Goal: Task Accomplishment & Management: Complete application form

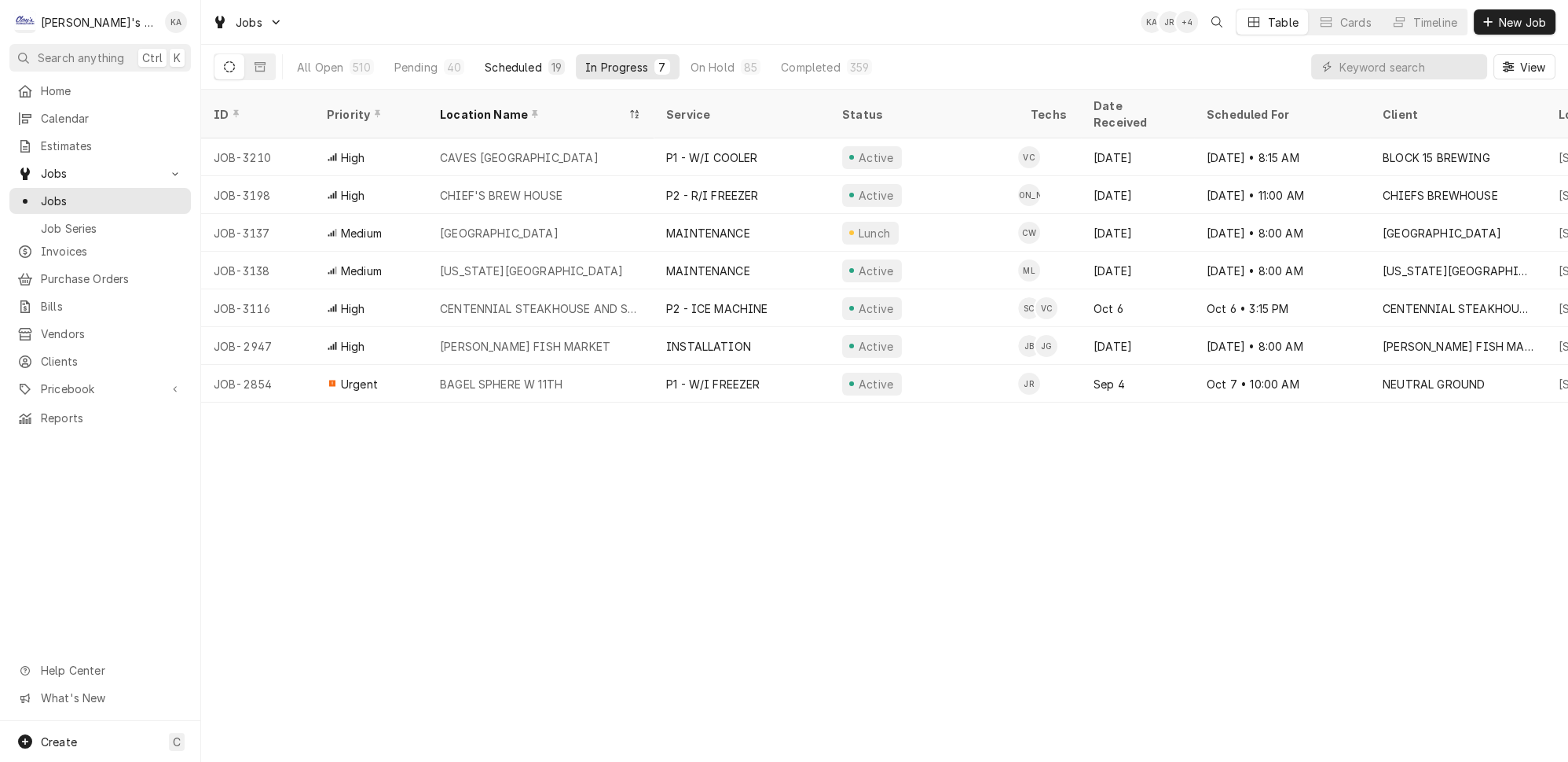
click at [509, 62] on div "Scheduled" at bounding box center [513, 67] width 57 height 17
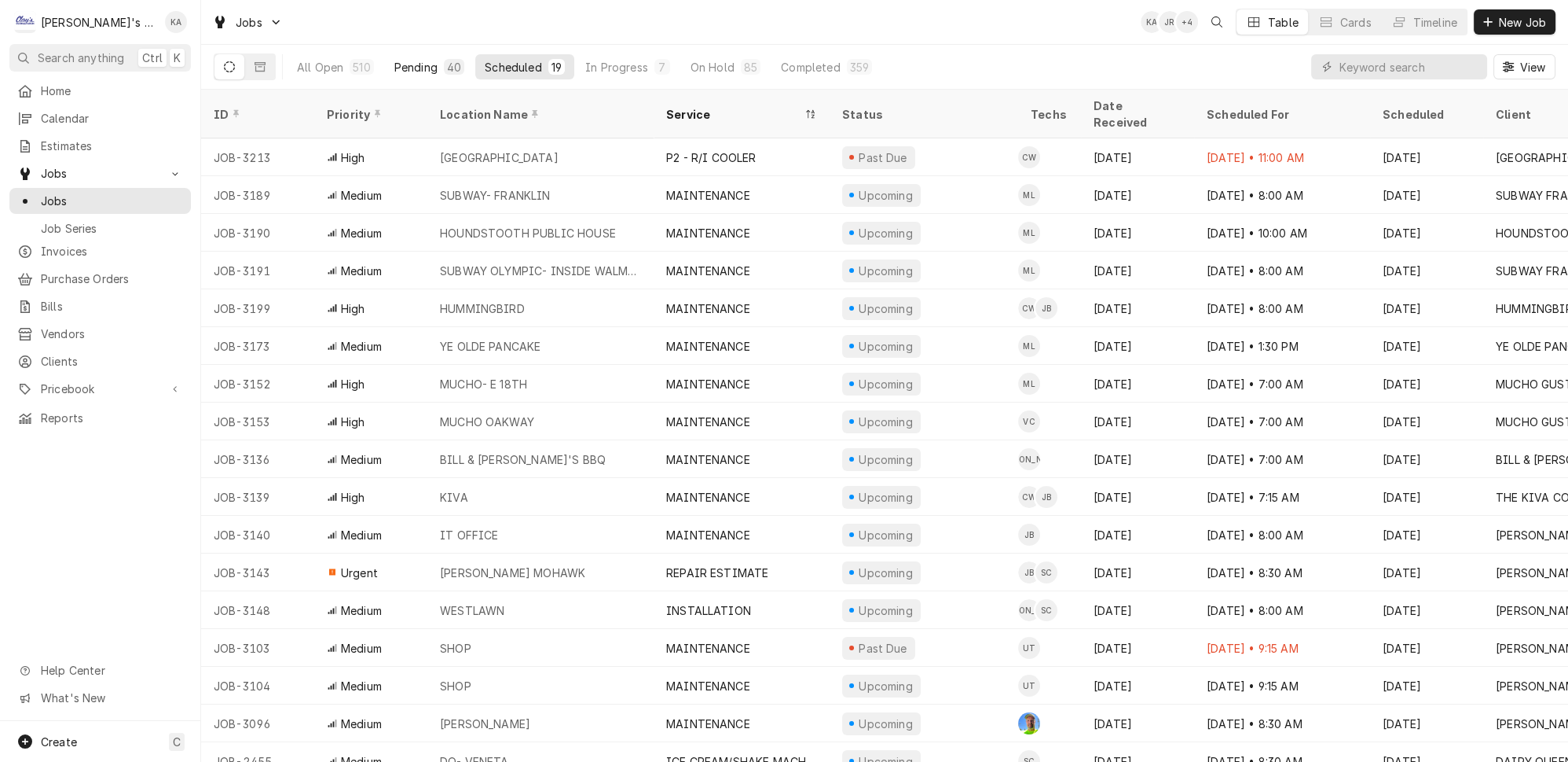
click at [398, 59] on div "Pending" at bounding box center [416, 67] width 43 height 17
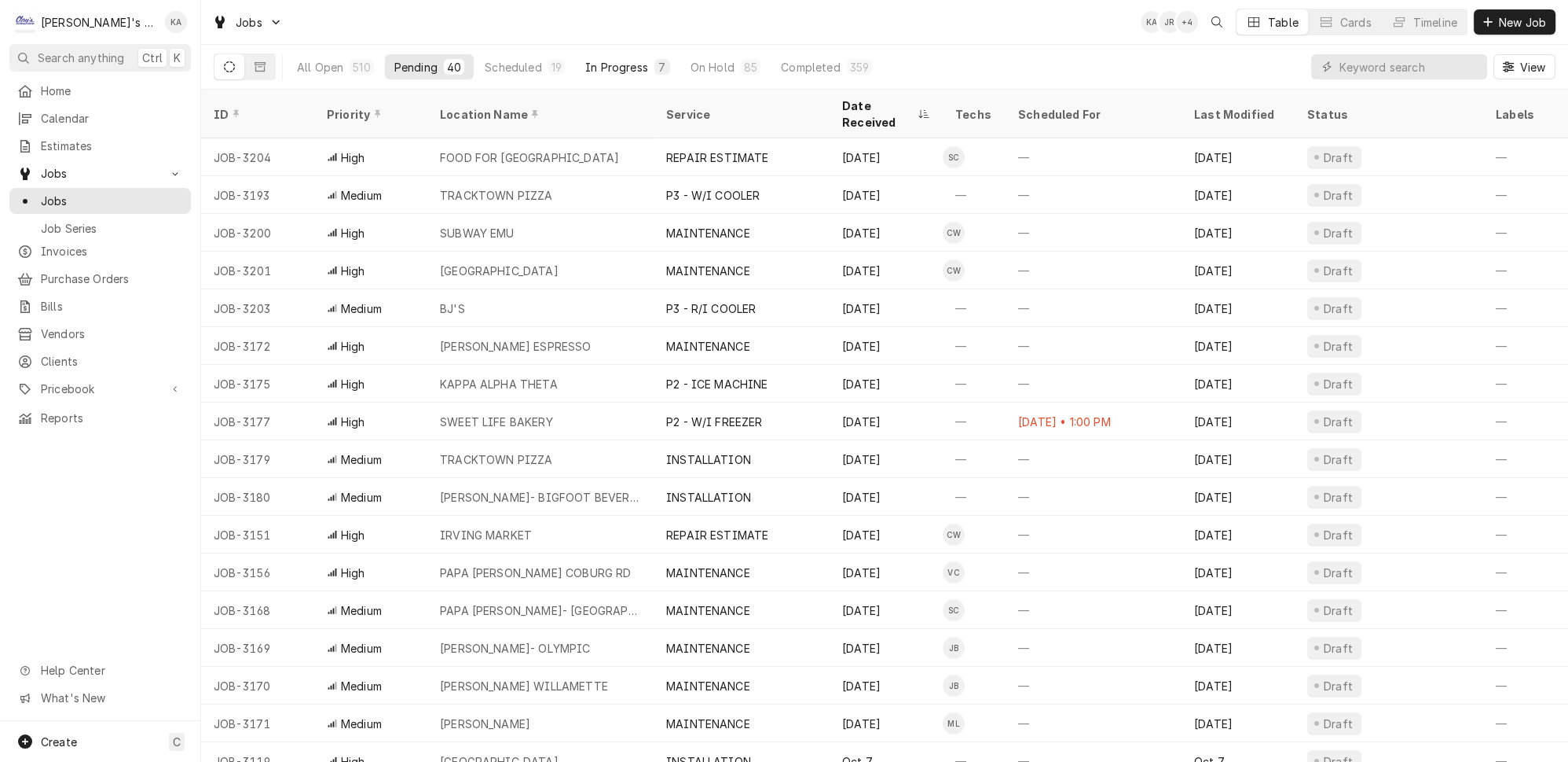
click at [599, 68] on div "In Progress" at bounding box center [617, 67] width 63 height 17
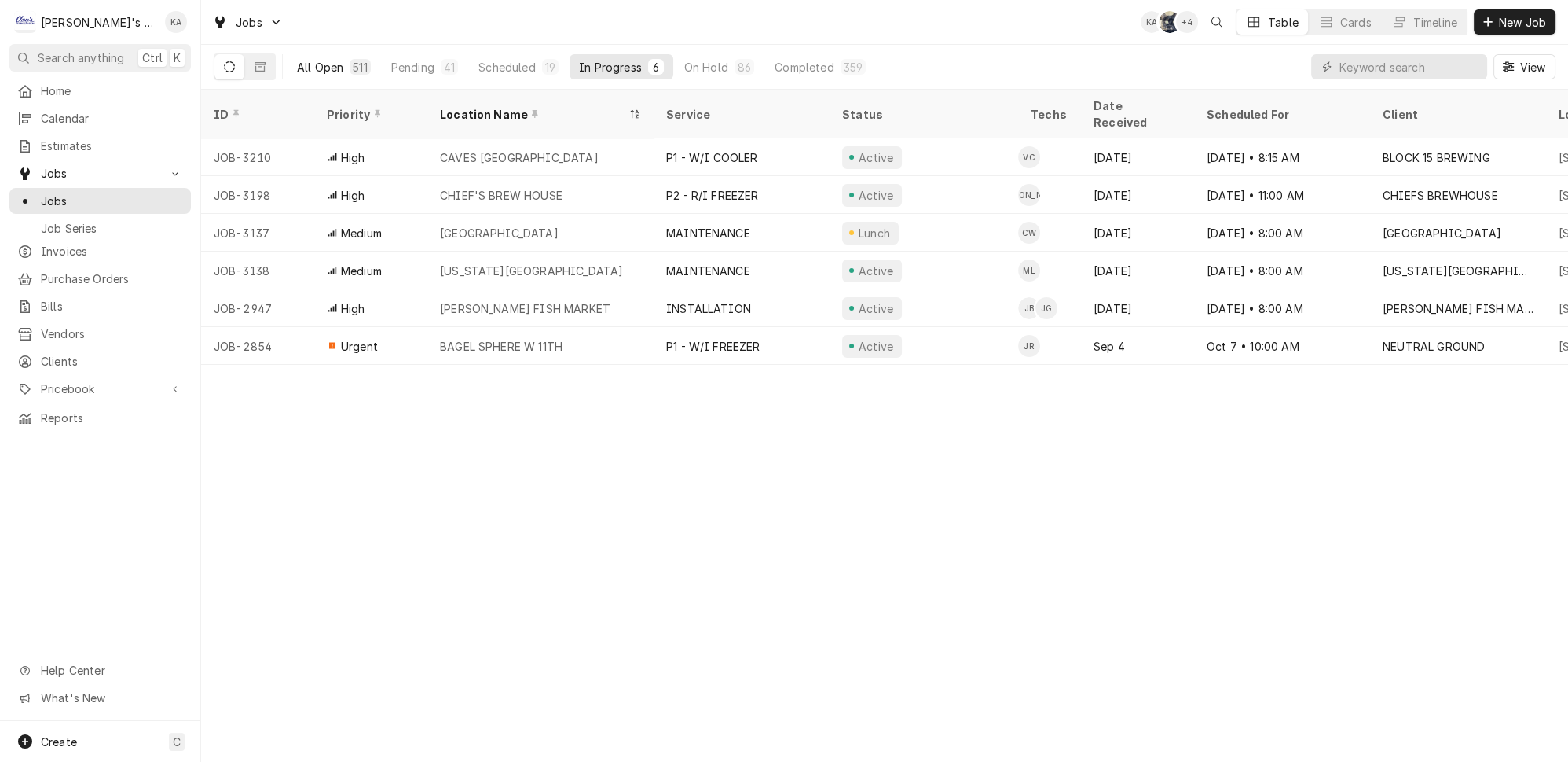
click at [307, 62] on div "All Open" at bounding box center [320, 67] width 47 height 17
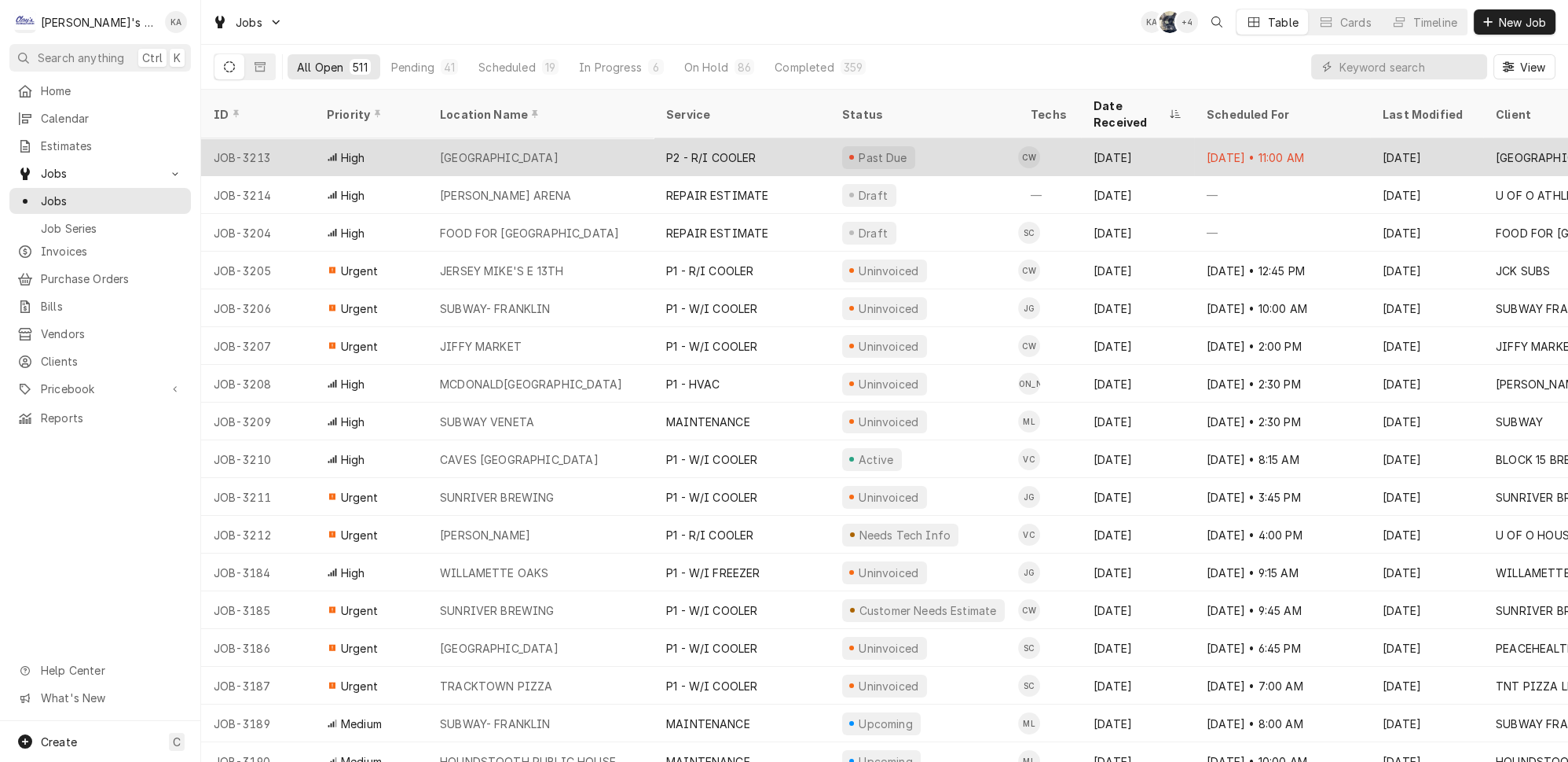
click at [448, 150] on div "[GEOGRAPHIC_DATA]" at bounding box center [499, 158] width 119 height 17
click at [448, 150] on div "ROARING RAPIDS" at bounding box center [499, 158] width 119 height 17
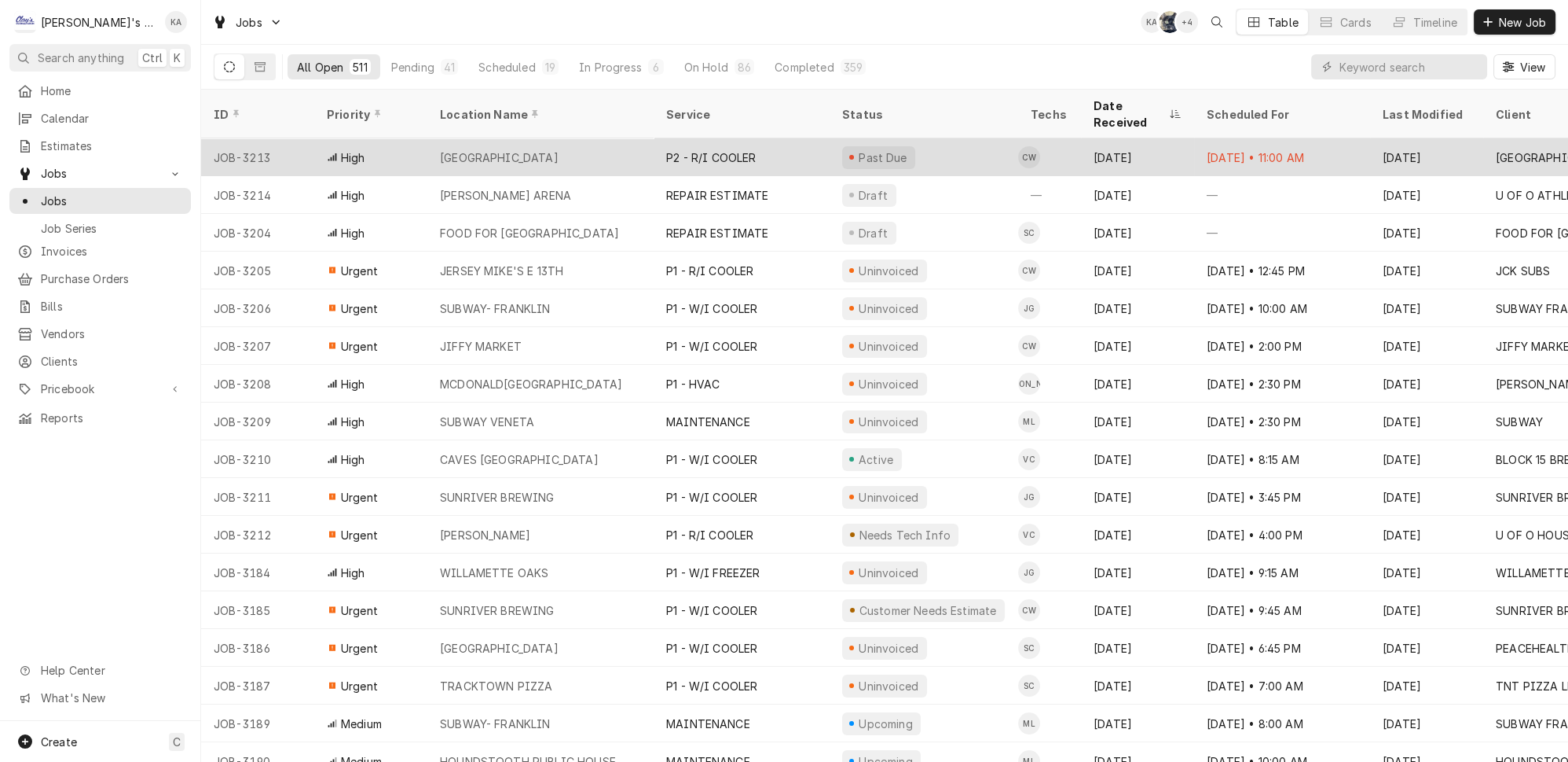
click at [448, 150] on div "ROARING RAPIDS" at bounding box center [499, 158] width 119 height 17
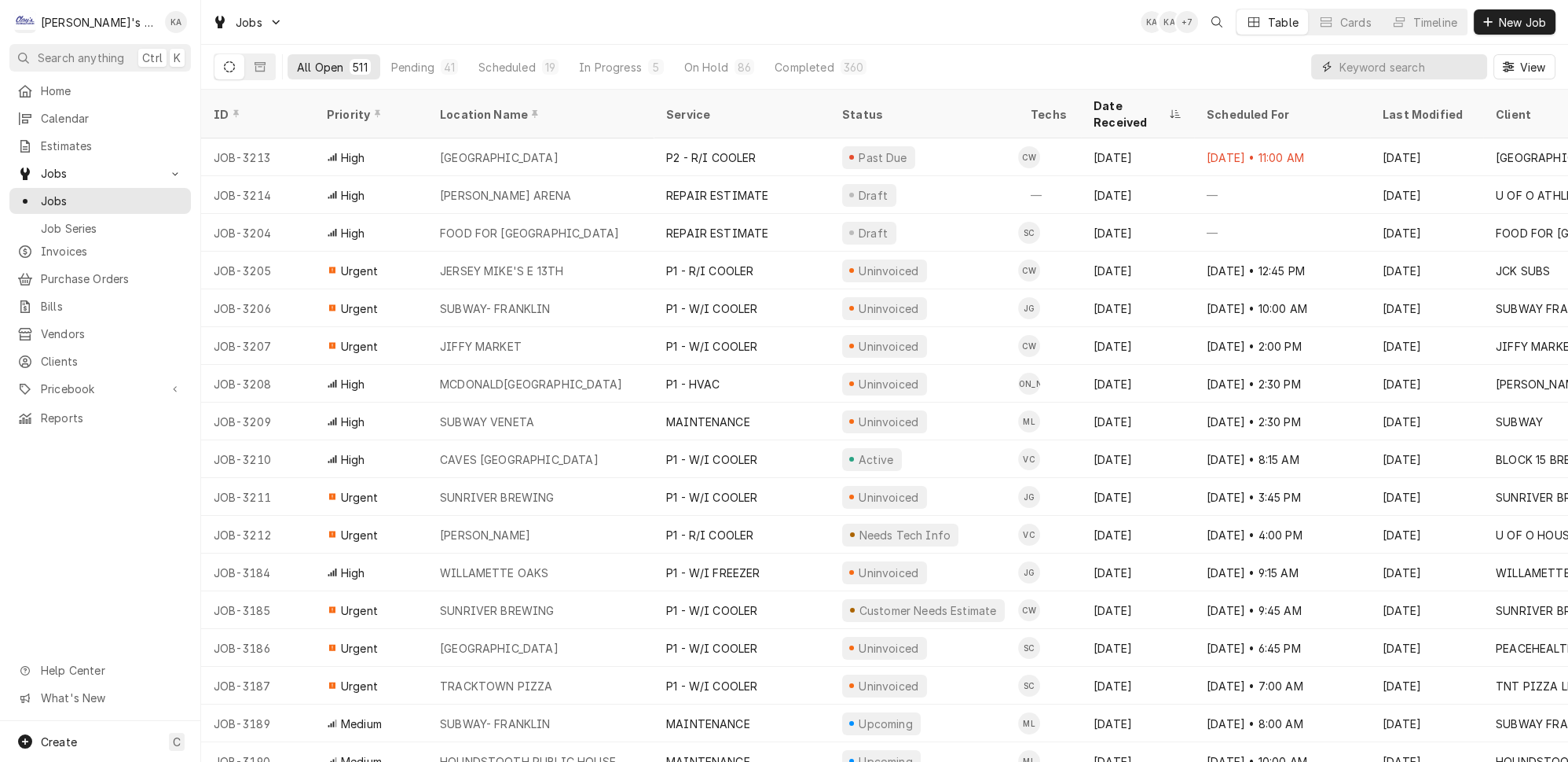
click at [1405, 64] on input "Dynamic Content Wrapper" at bounding box center [1409, 67] width 140 height 25
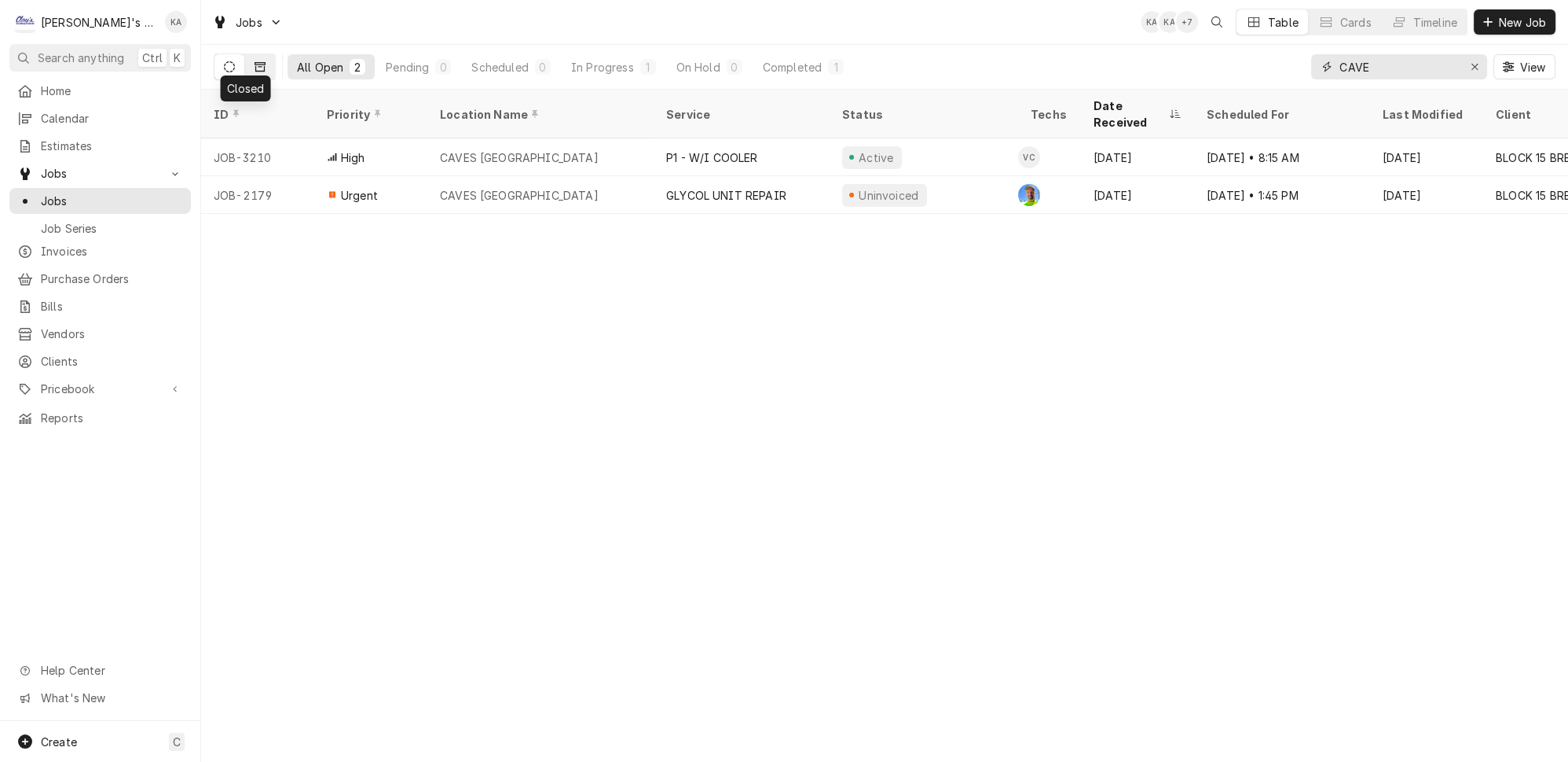
type input "CAVE"
click at [254, 66] on icon "Dynamic Content Wrapper" at bounding box center [259, 67] width 11 height 9
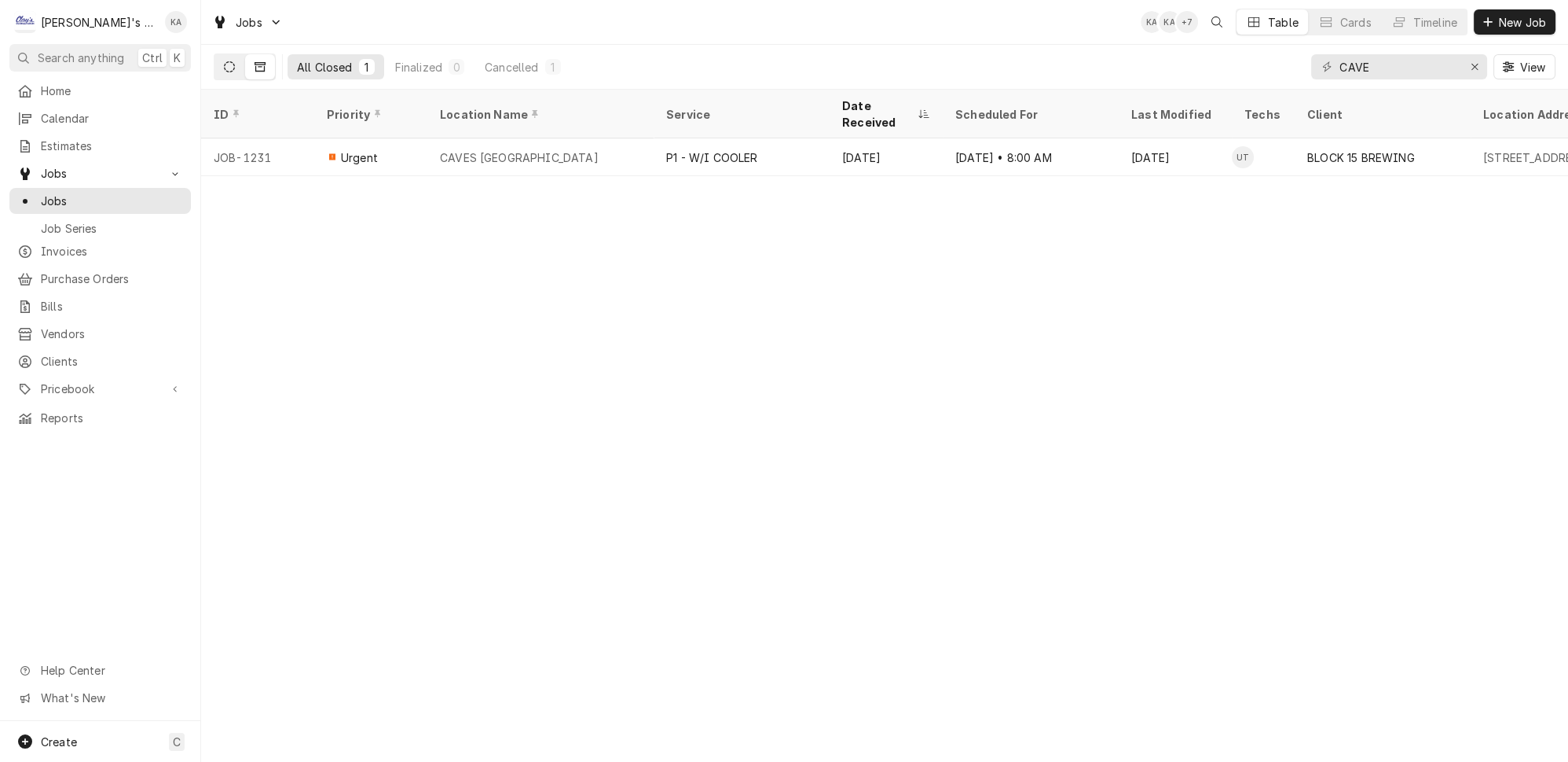
click at [224, 62] on icon "Dynamic Content Wrapper" at bounding box center [229, 67] width 11 height 11
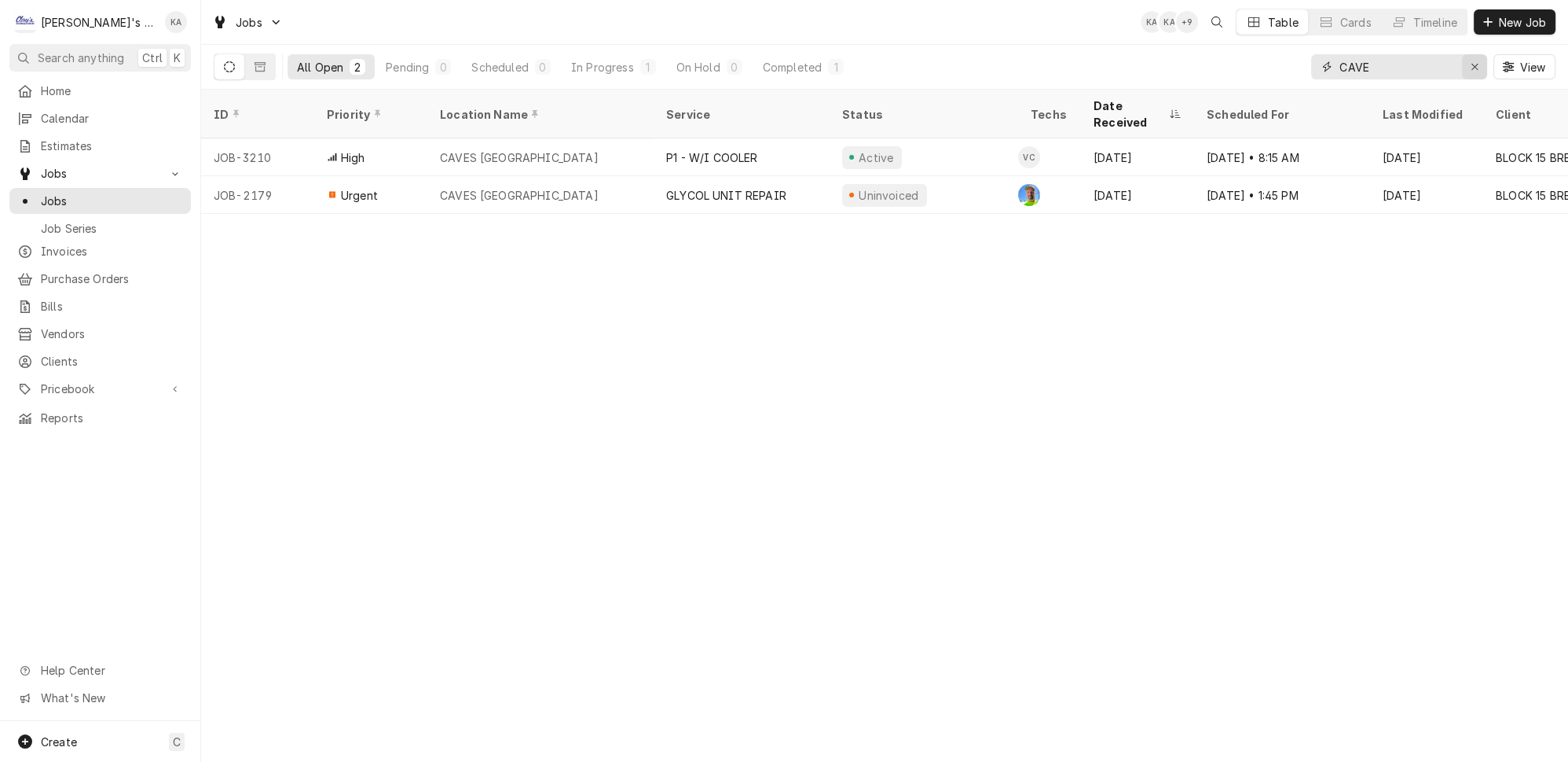
click at [1477, 62] on icon "Erase input" at bounding box center [1475, 67] width 8 height 11
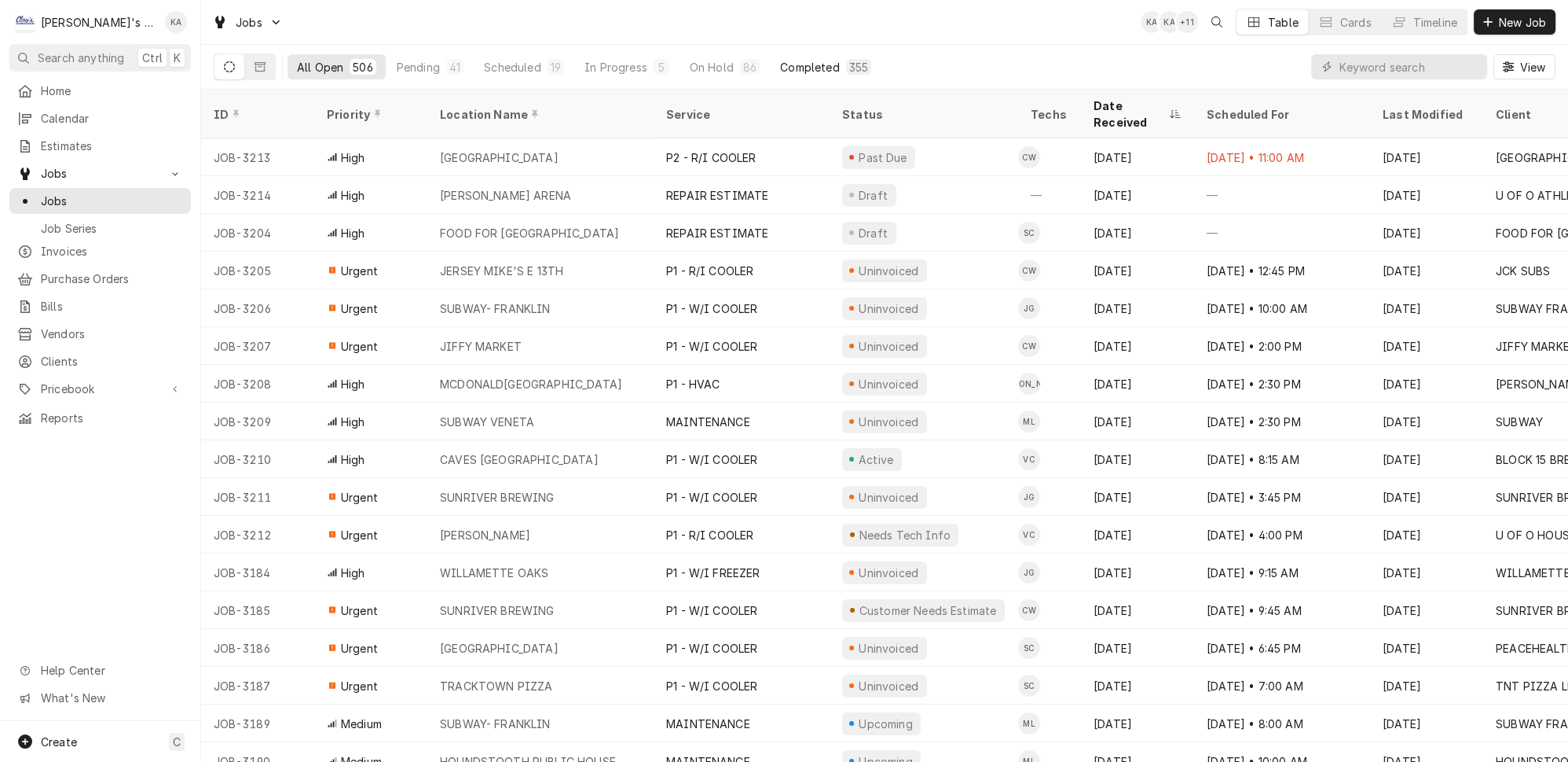
click at [780, 62] on div "Completed" at bounding box center [809, 67] width 59 height 17
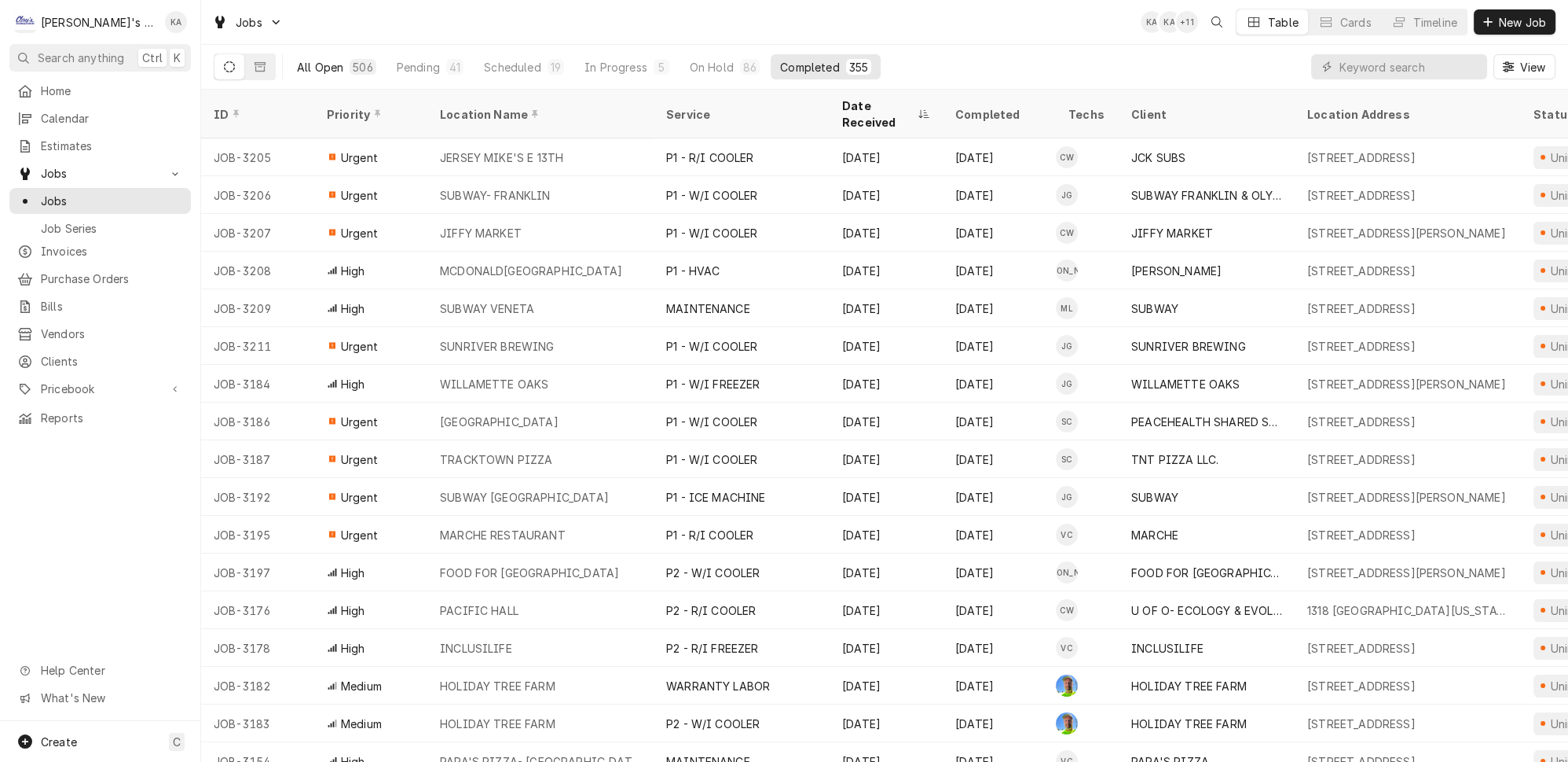
click at [298, 54] on button "All Open 506" at bounding box center [337, 67] width 98 height 25
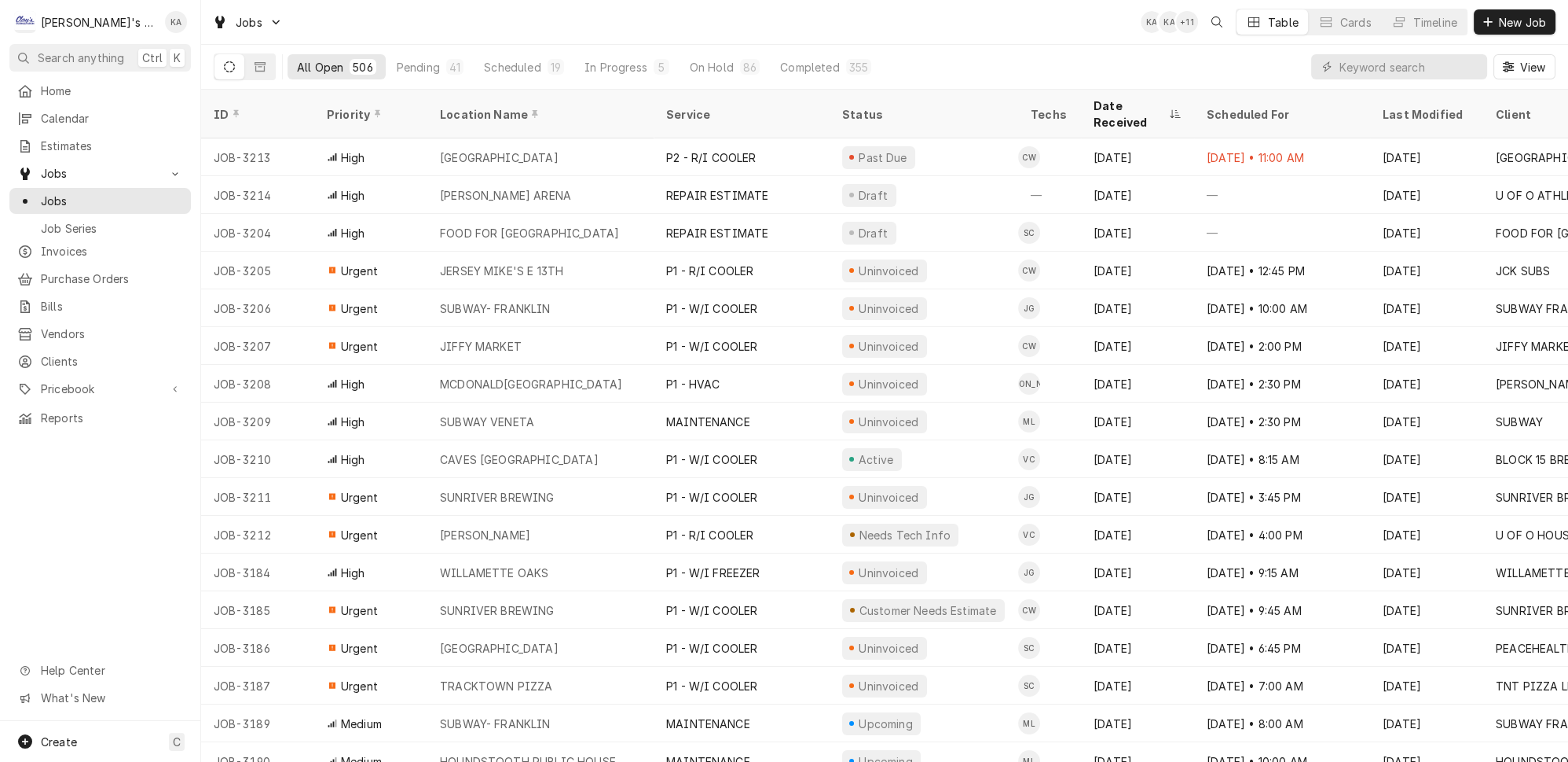
click at [1331, 62] on icon "Dynamic Content Wrapper" at bounding box center [1326, 67] width 9 height 11
click at [1358, 67] on input "Dynamic Content Wrapper" at bounding box center [1409, 67] width 140 height 25
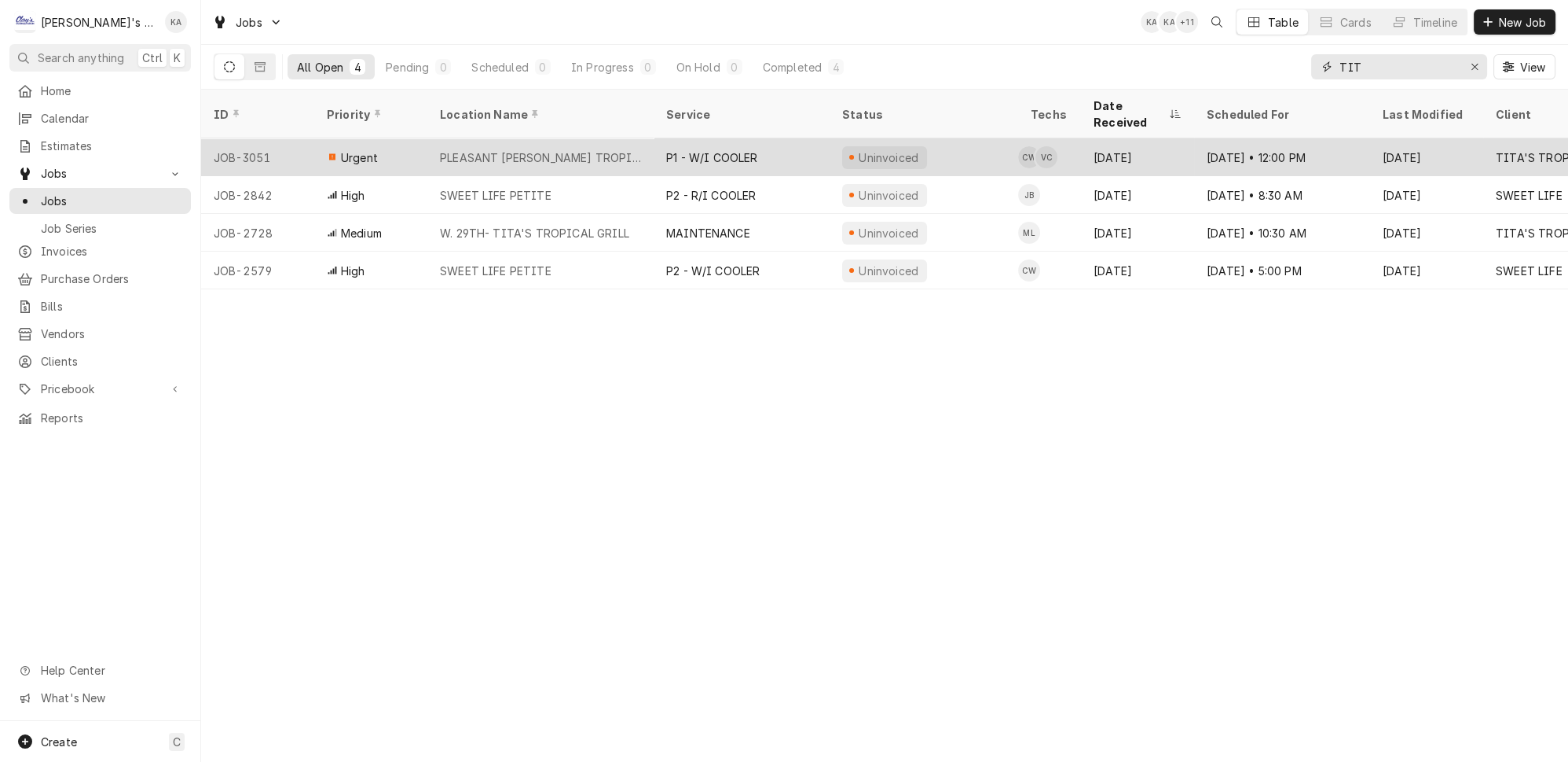
type input "TIT"
click at [594, 150] on div "PLEASANT HILL- TITA'S TROPICAL GRILL" at bounding box center [540, 158] width 201 height 17
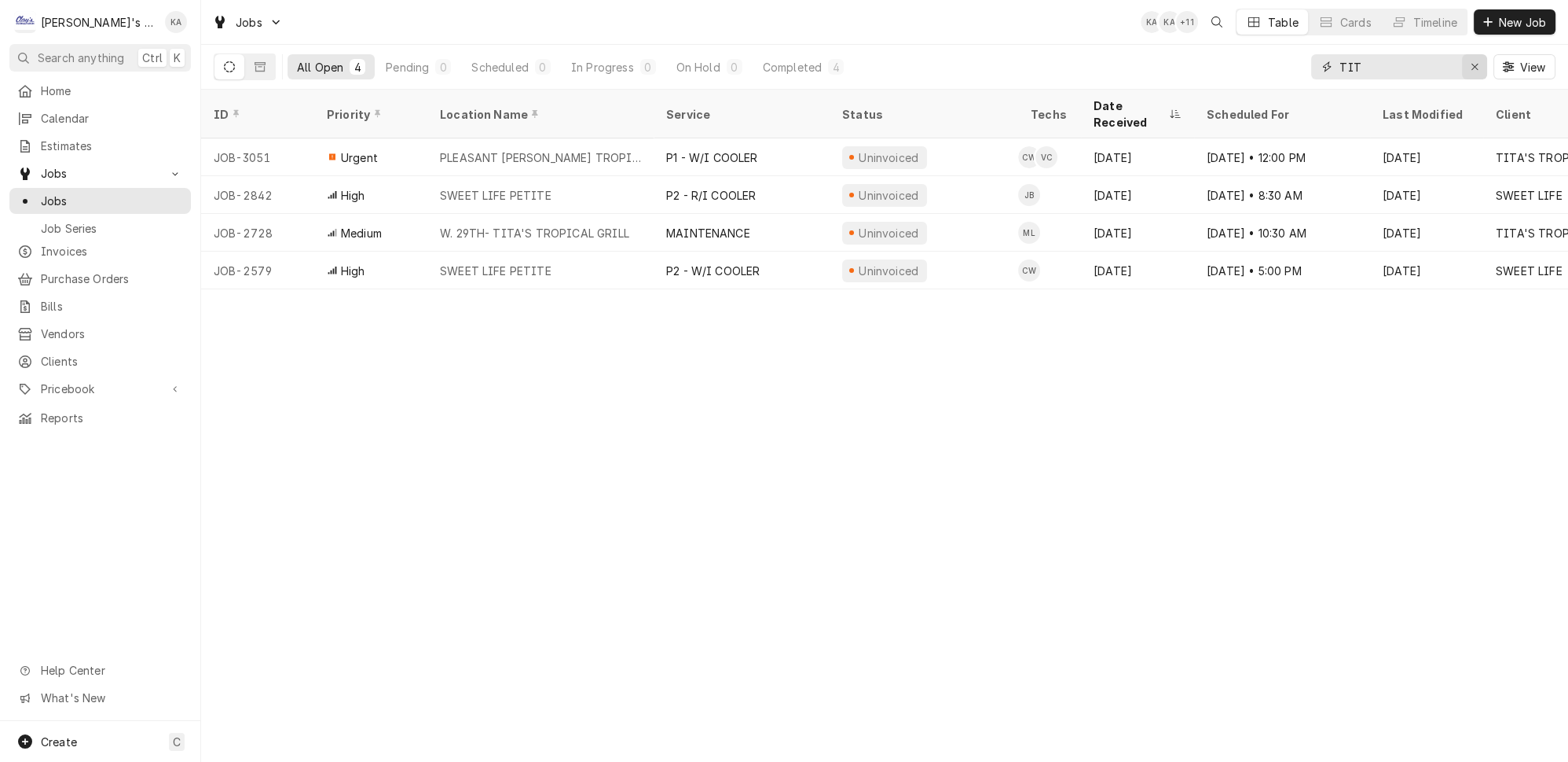
click at [1477, 54] on button "Erase input" at bounding box center [1474, 67] width 25 height 25
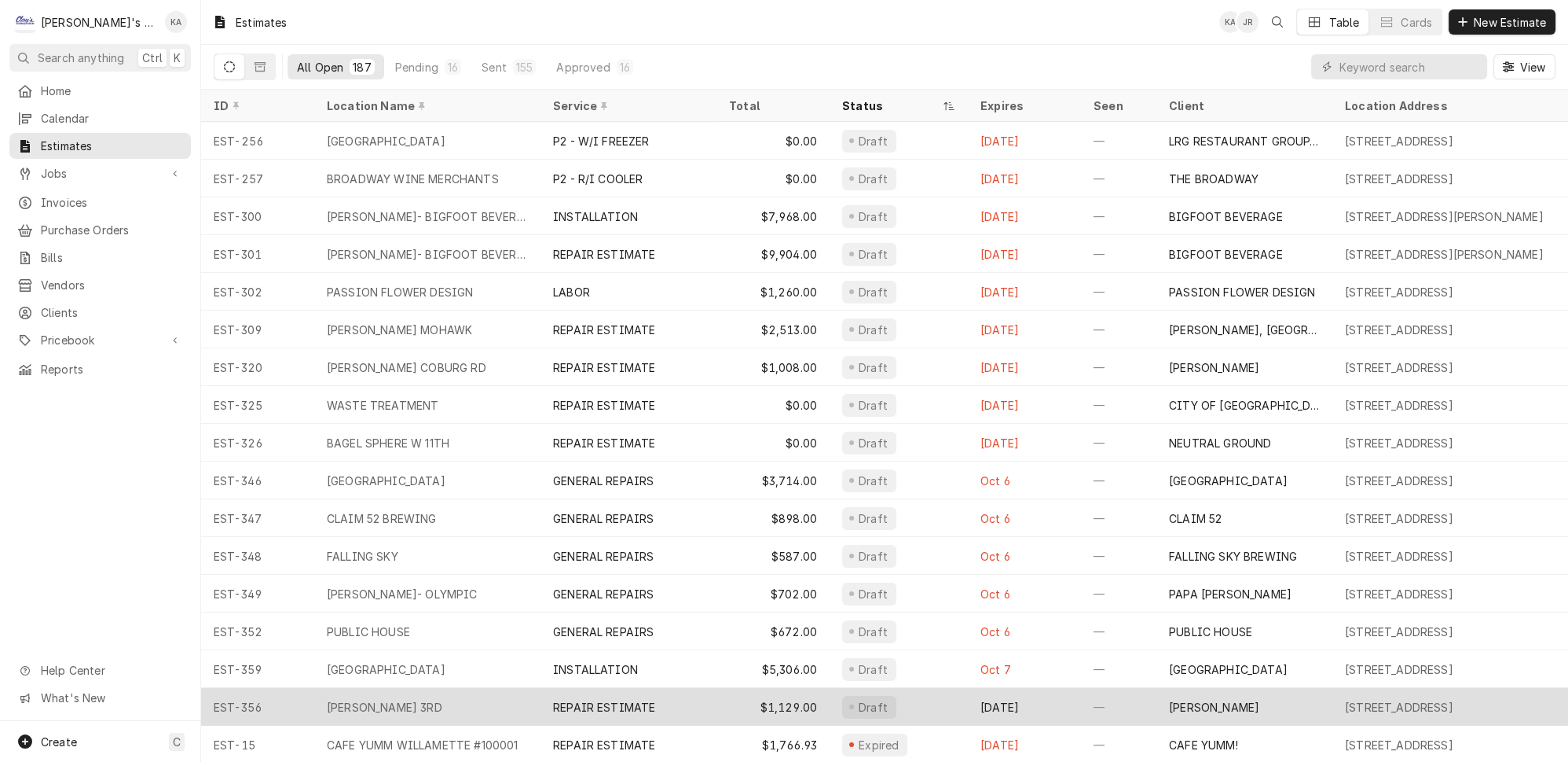
click at [740, 688] on div "$1,129.00" at bounding box center [773, 706] width 113 height 37
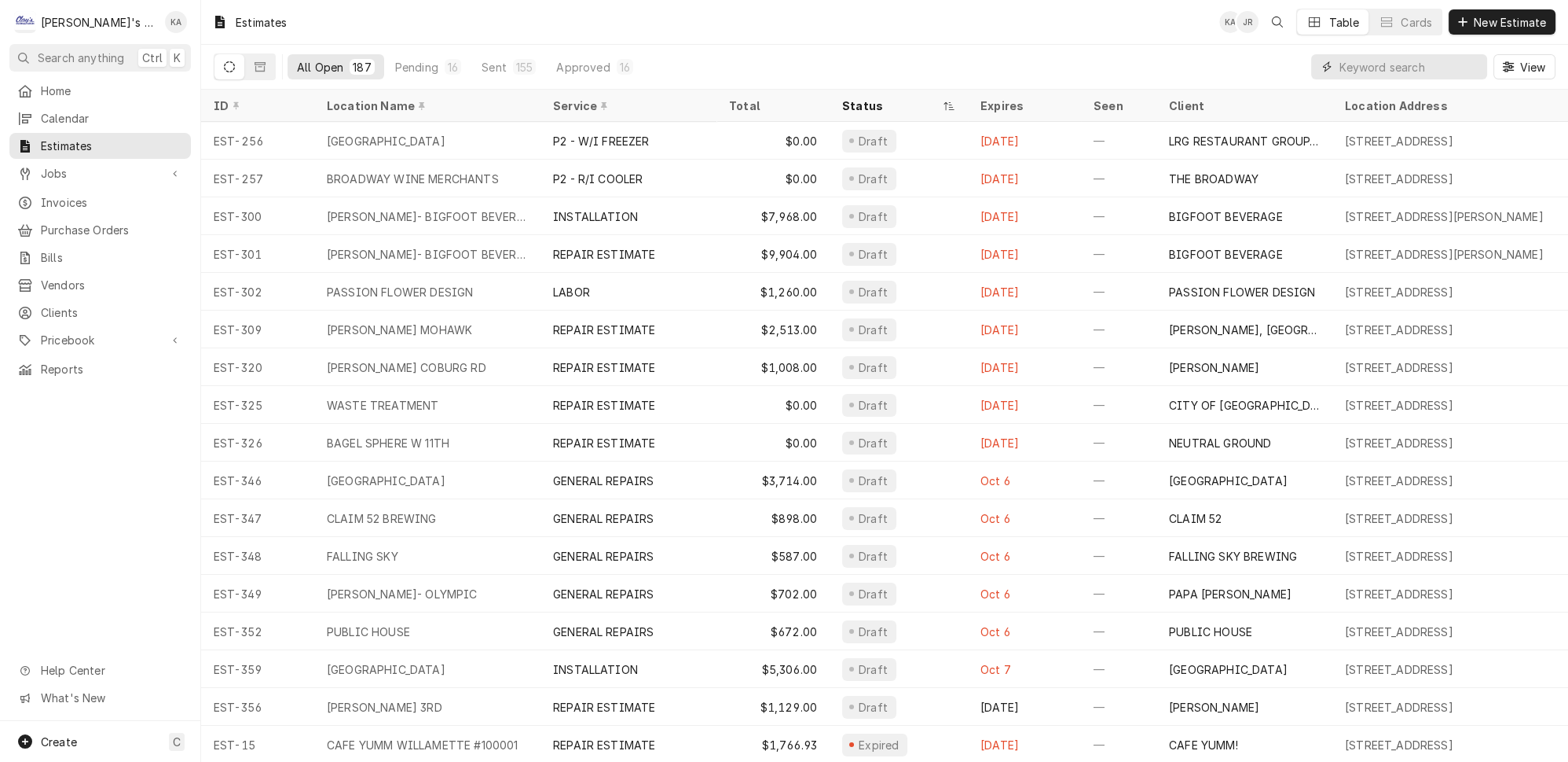
click at [1393, 61] on input "Dynamic Content Wrapper" at bounding box center [1409, 67] width 140 height 25
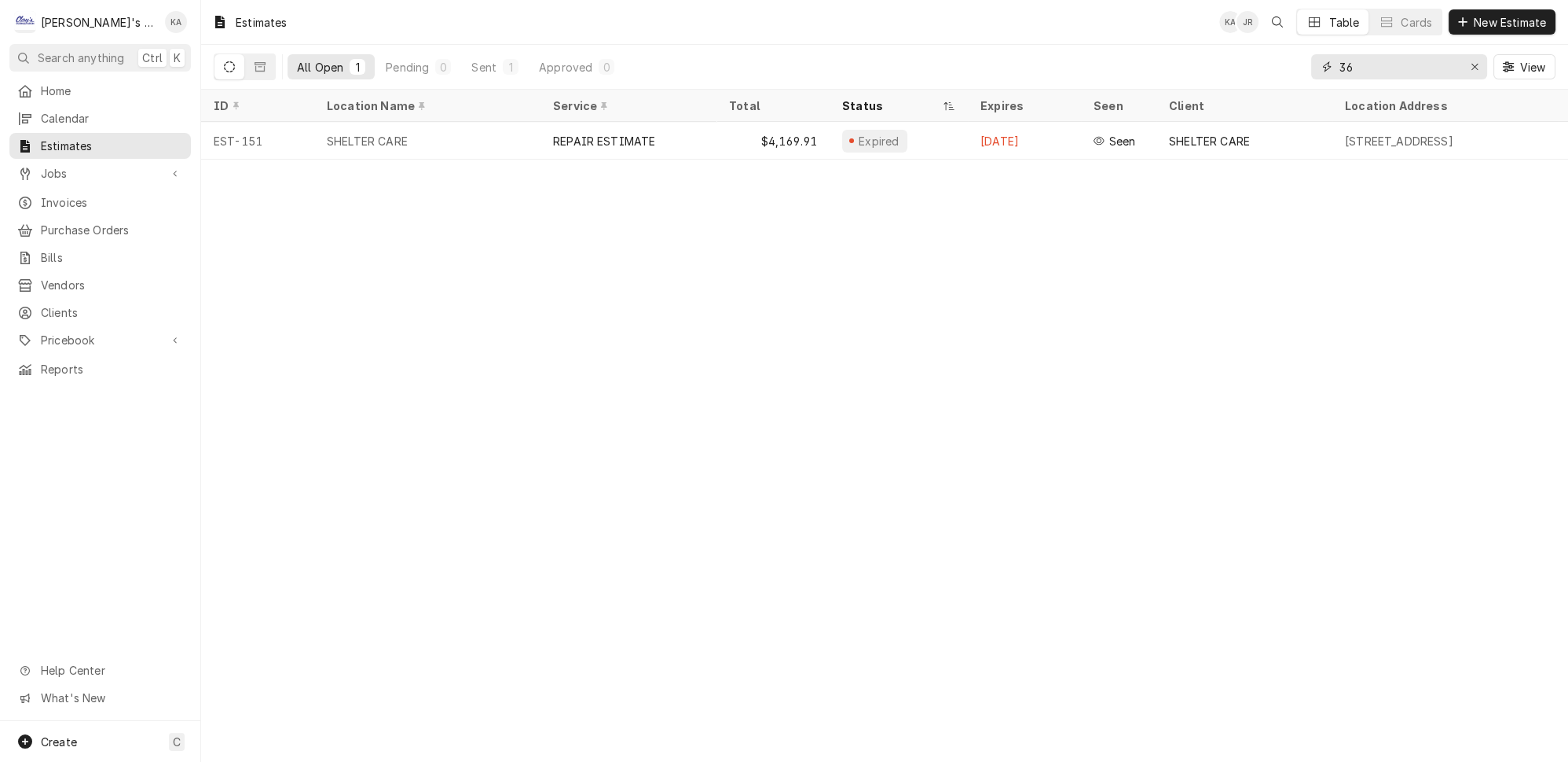
type input "3"
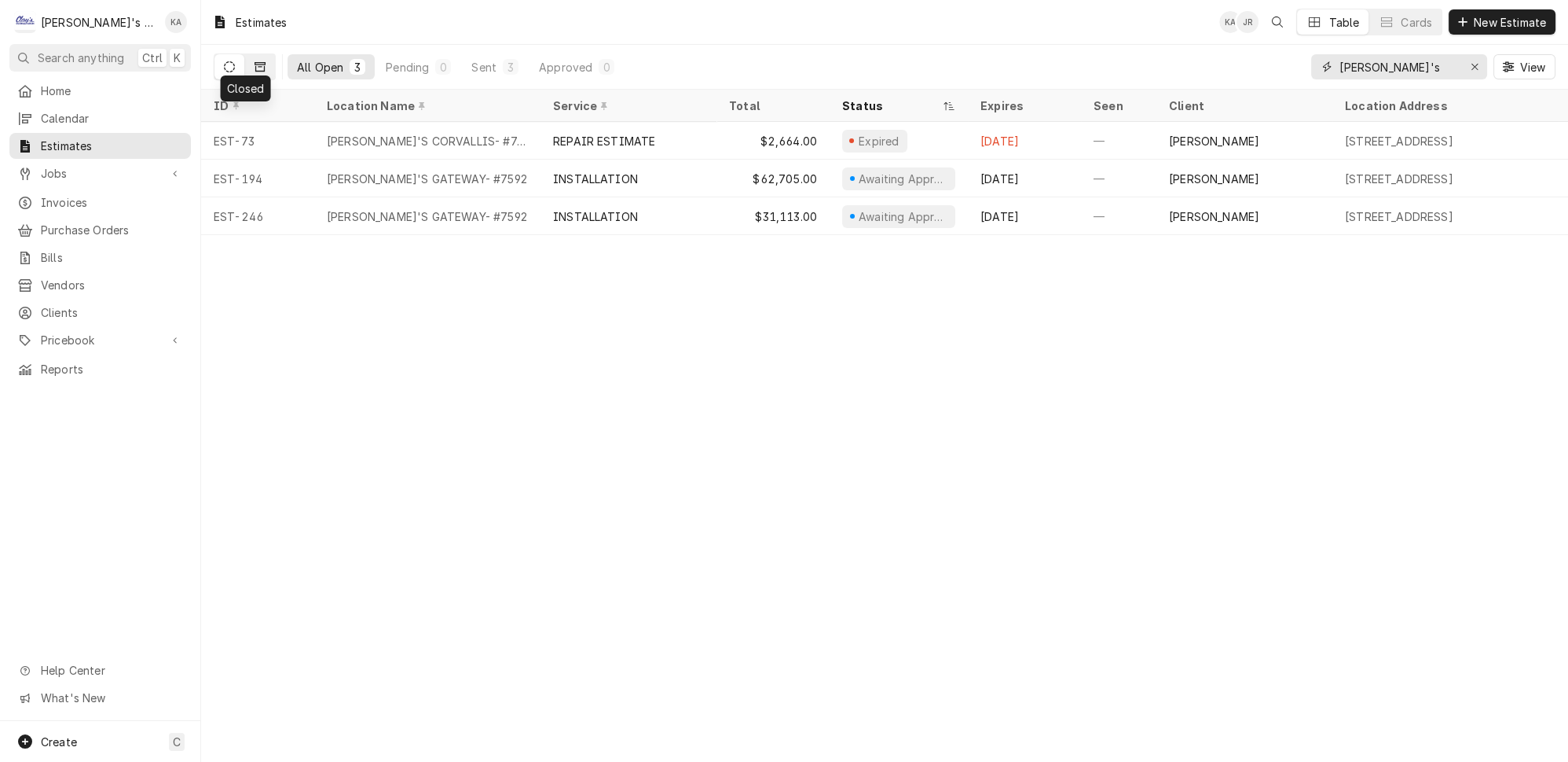
type input "carl's"
click at [254, 62] on icon "Dynamic Content Wrapper" at bounding box center [259, 67] width 11 height 9
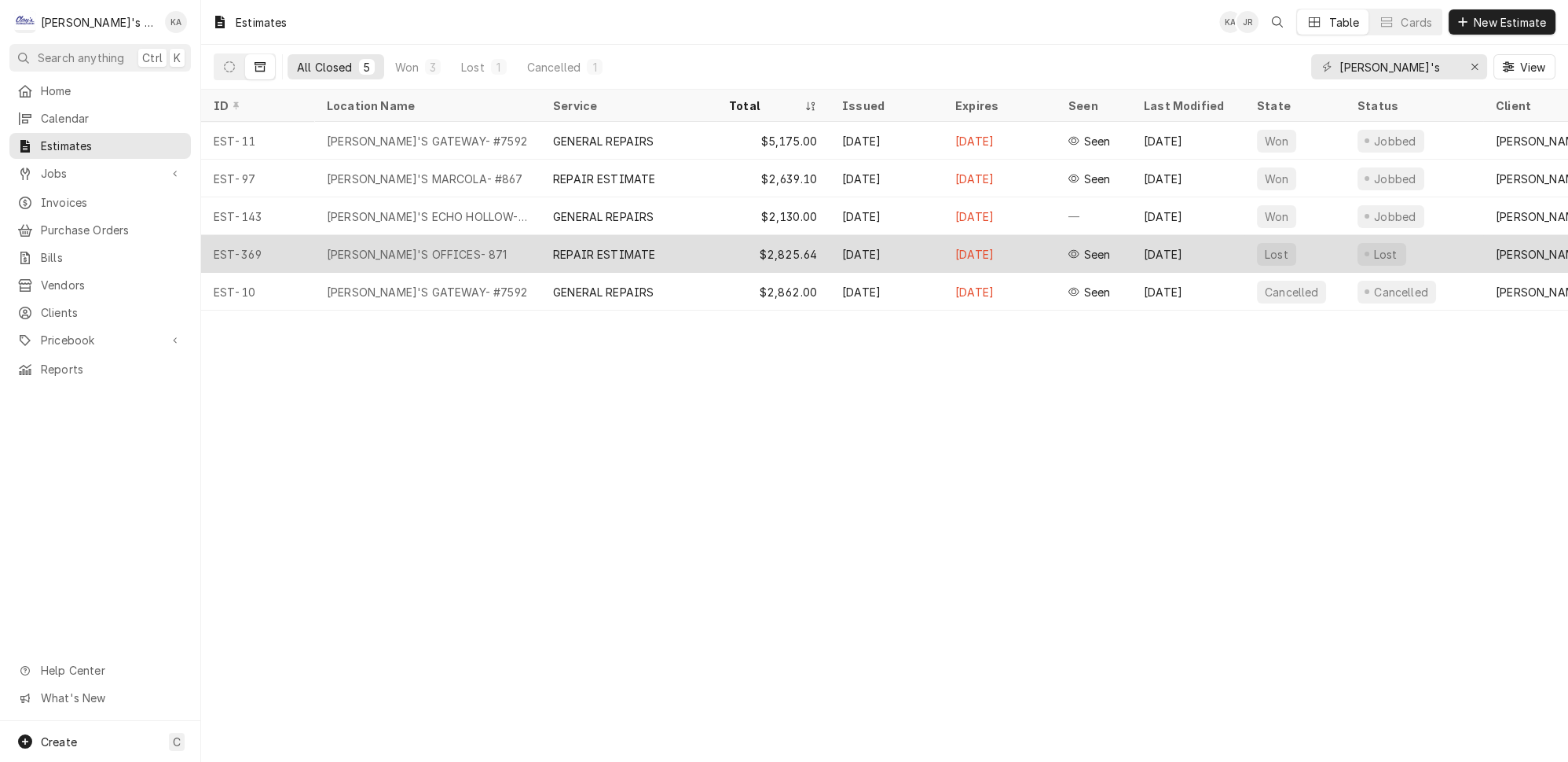
click at [473, 243] on div "CARL'S OFFICES- 871" at bounding box center [427, 253] width 226 height 37
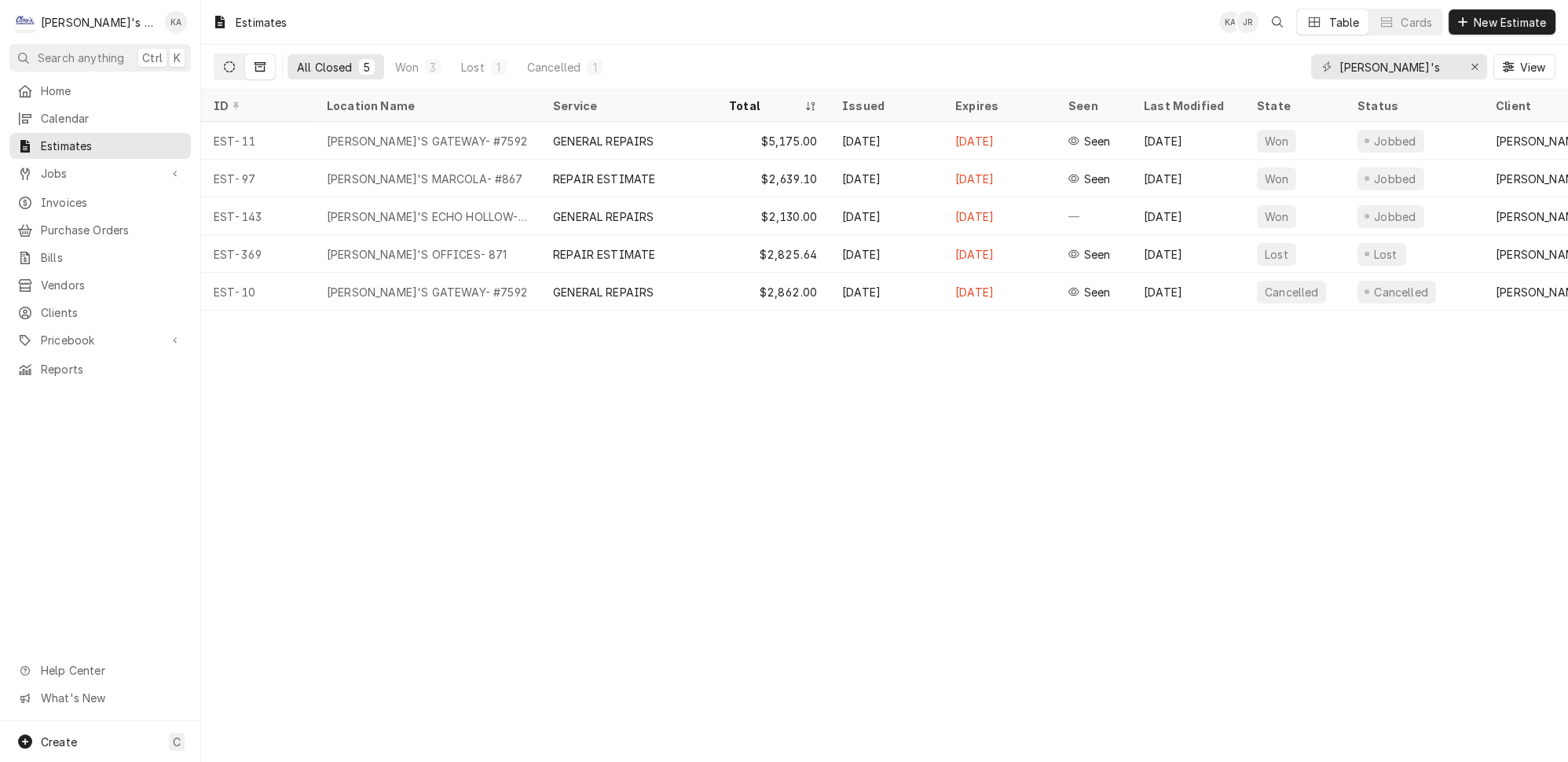
click at [224, 64] on icon "Dynamic Content Wrapper" at bounding box center [229, 67] width 11 height 11
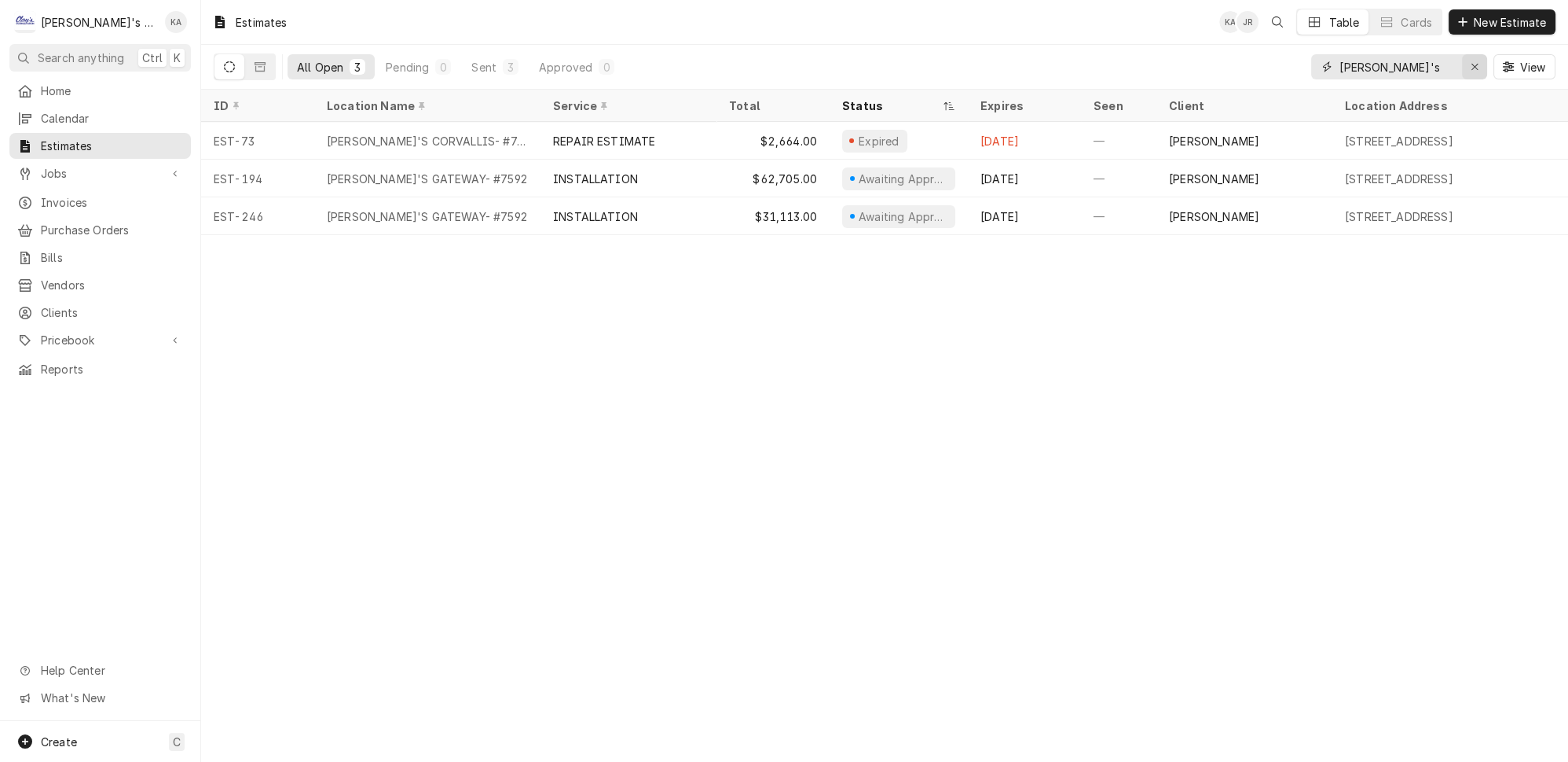
click at [1479, 62] on icon "Erase input" at bounding box center [1475, 67] width 8 height 11
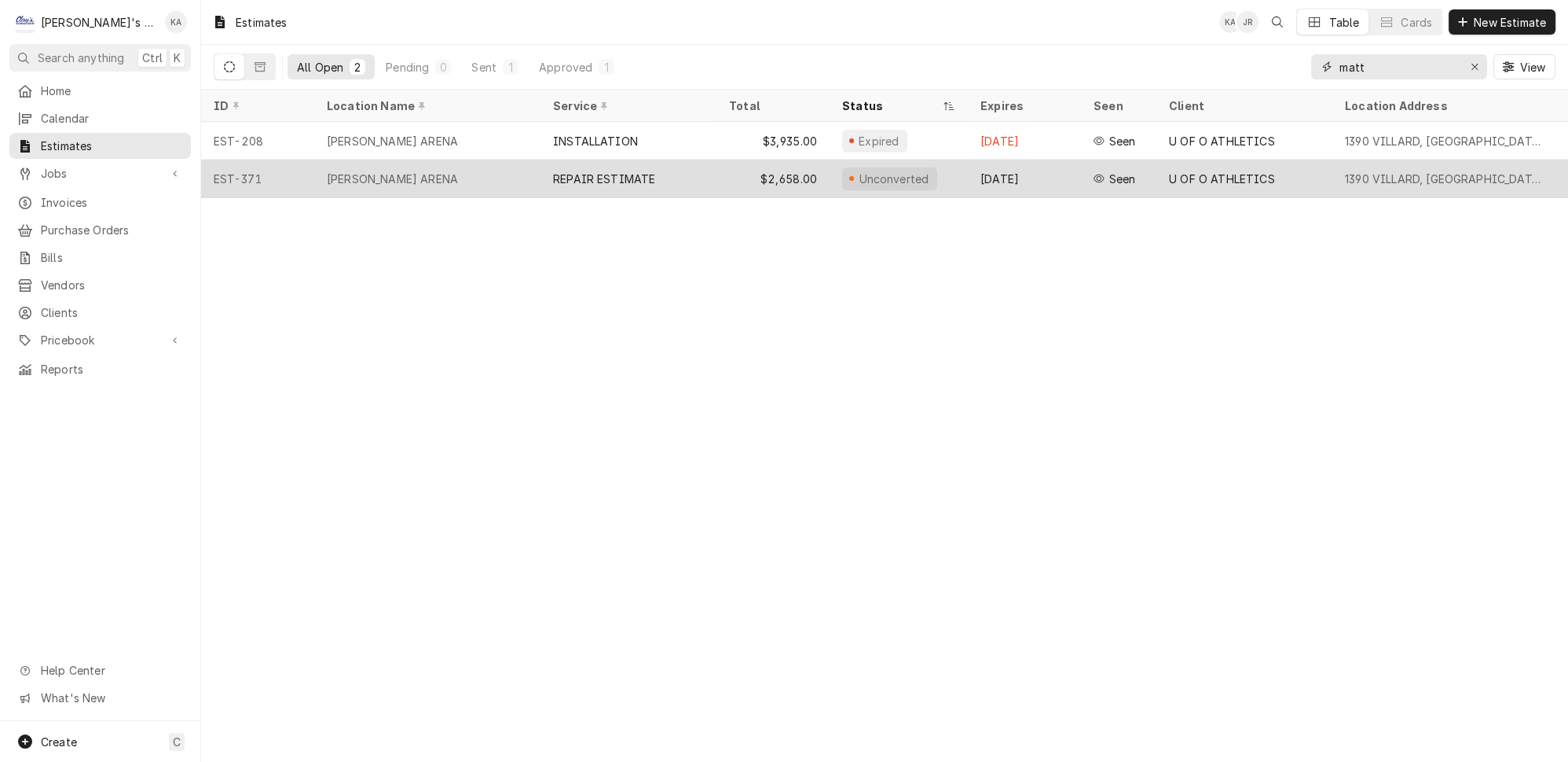
type input "matt"
click at [470, 168] on div "MATTHEW KNIGHT ARENA" at bounding box center [427, 178] width 226 height 37
click at [674, 168] on div "REPAIR ESTIMATE" at bounding box center [629, 178] width 176 height 37
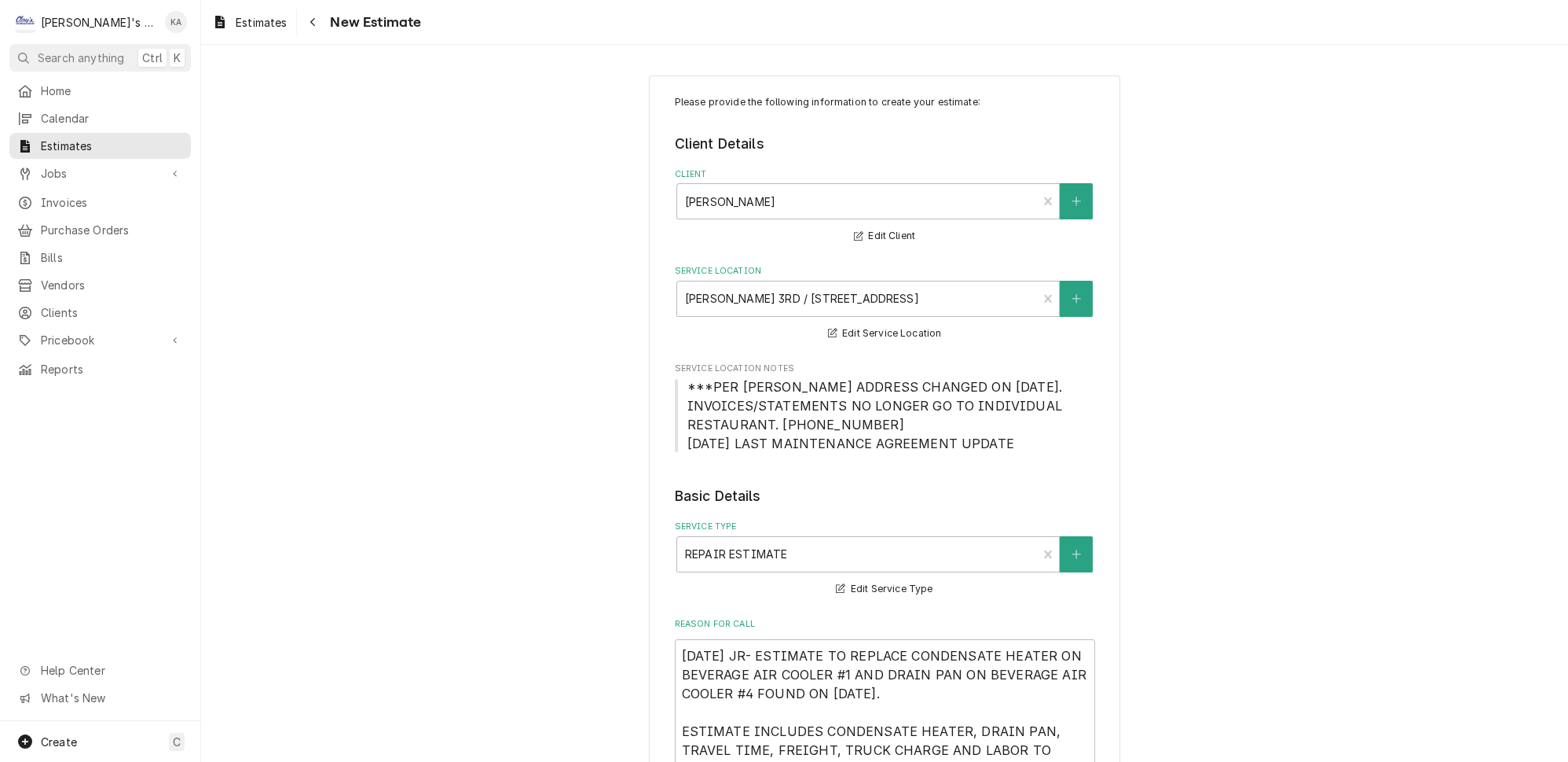
type textarea "x"
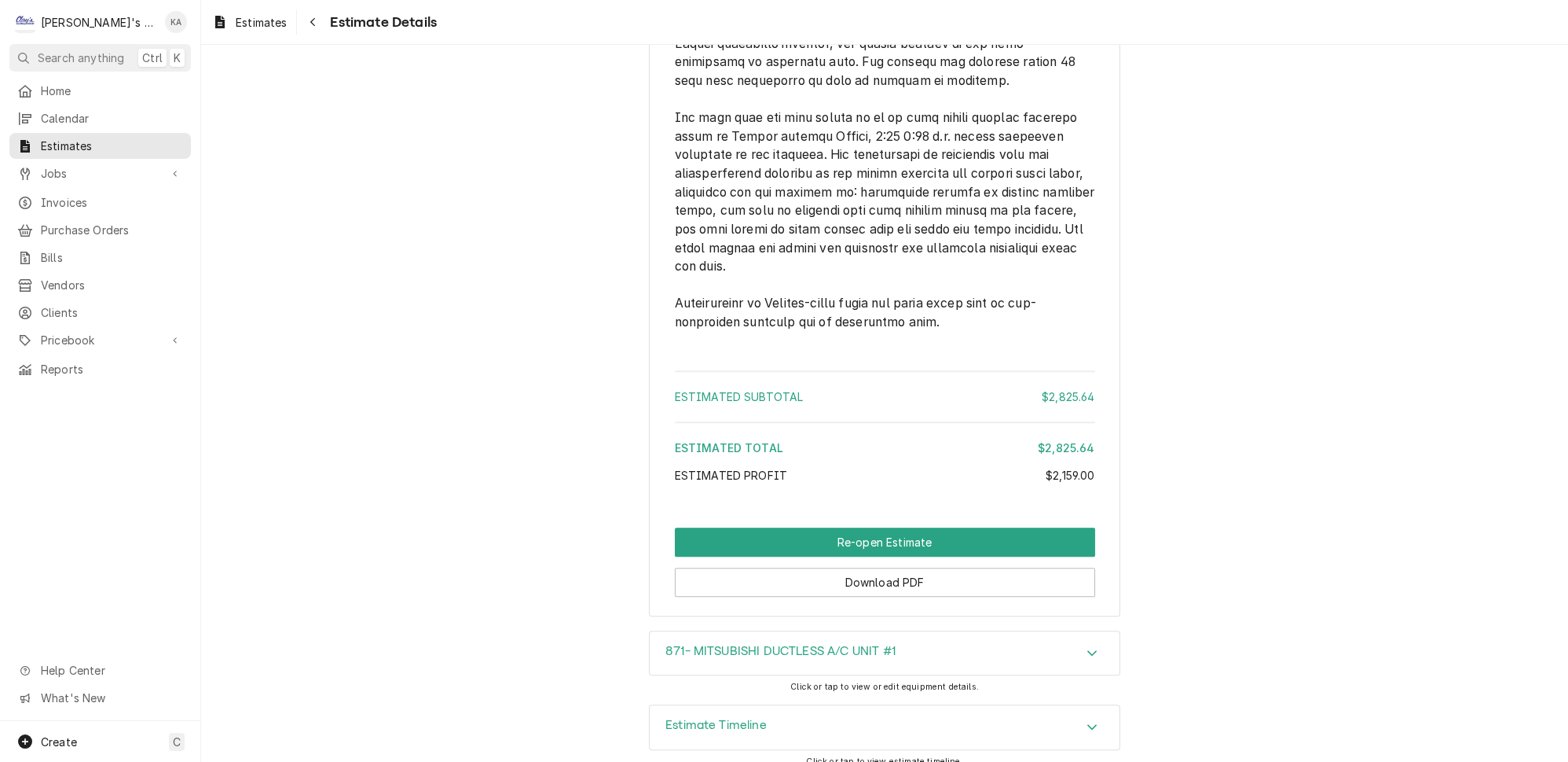
scroll to position [2884, 0]
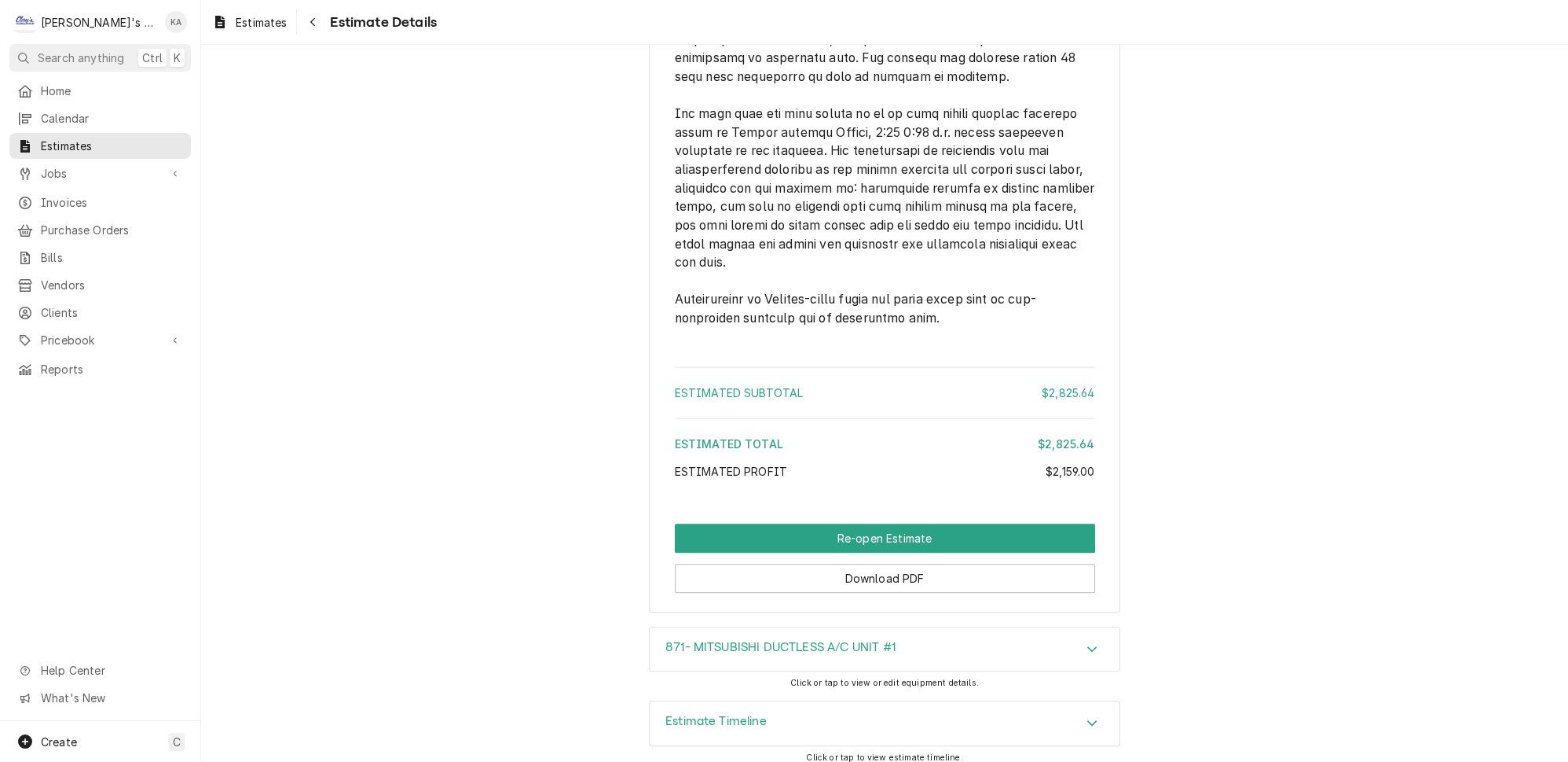
click at [1087, 720] on icon "Accordion Header" at bounding box center [1092, 722] width 9 height 6
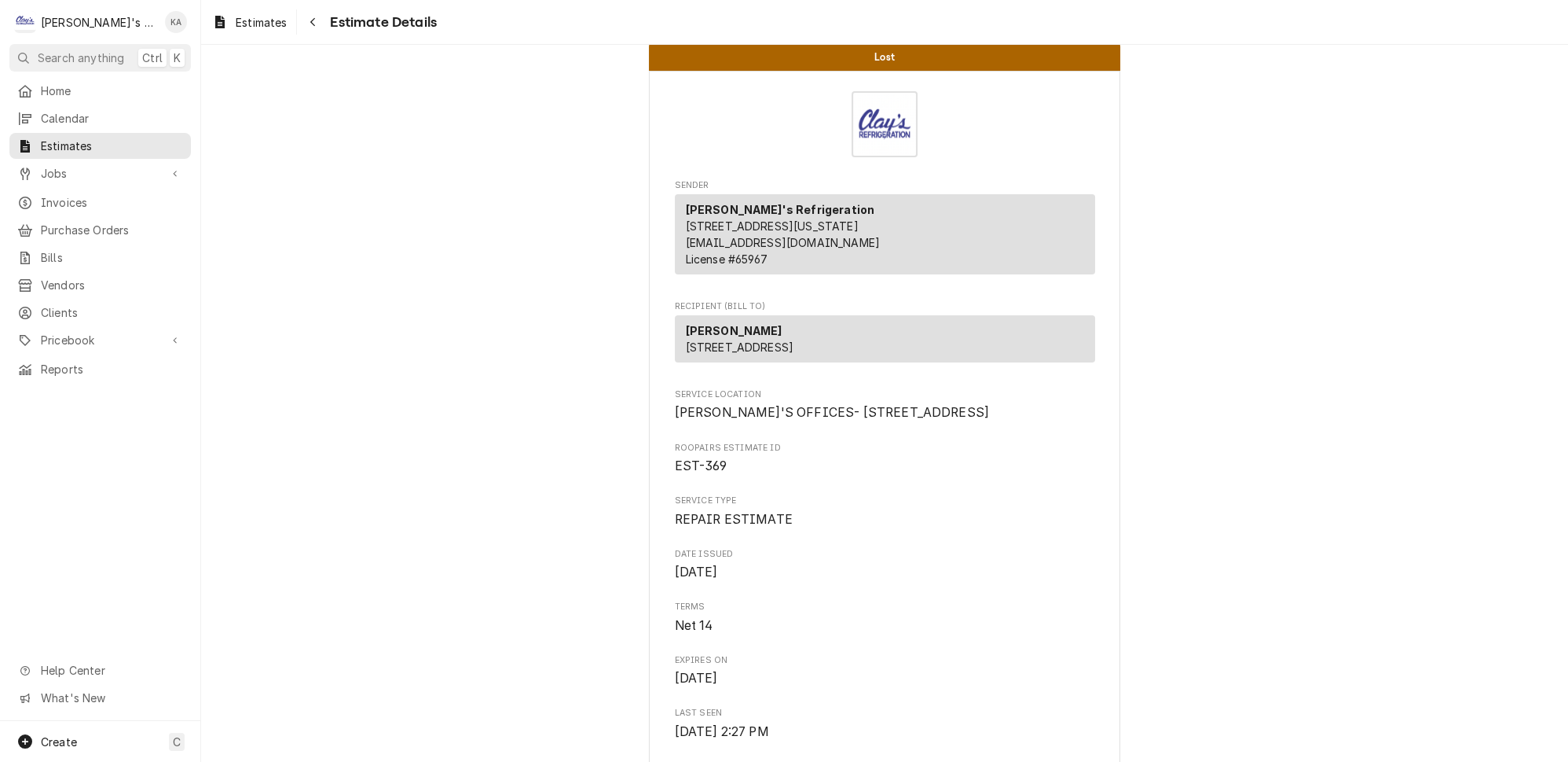
scroll to position [0, 0]
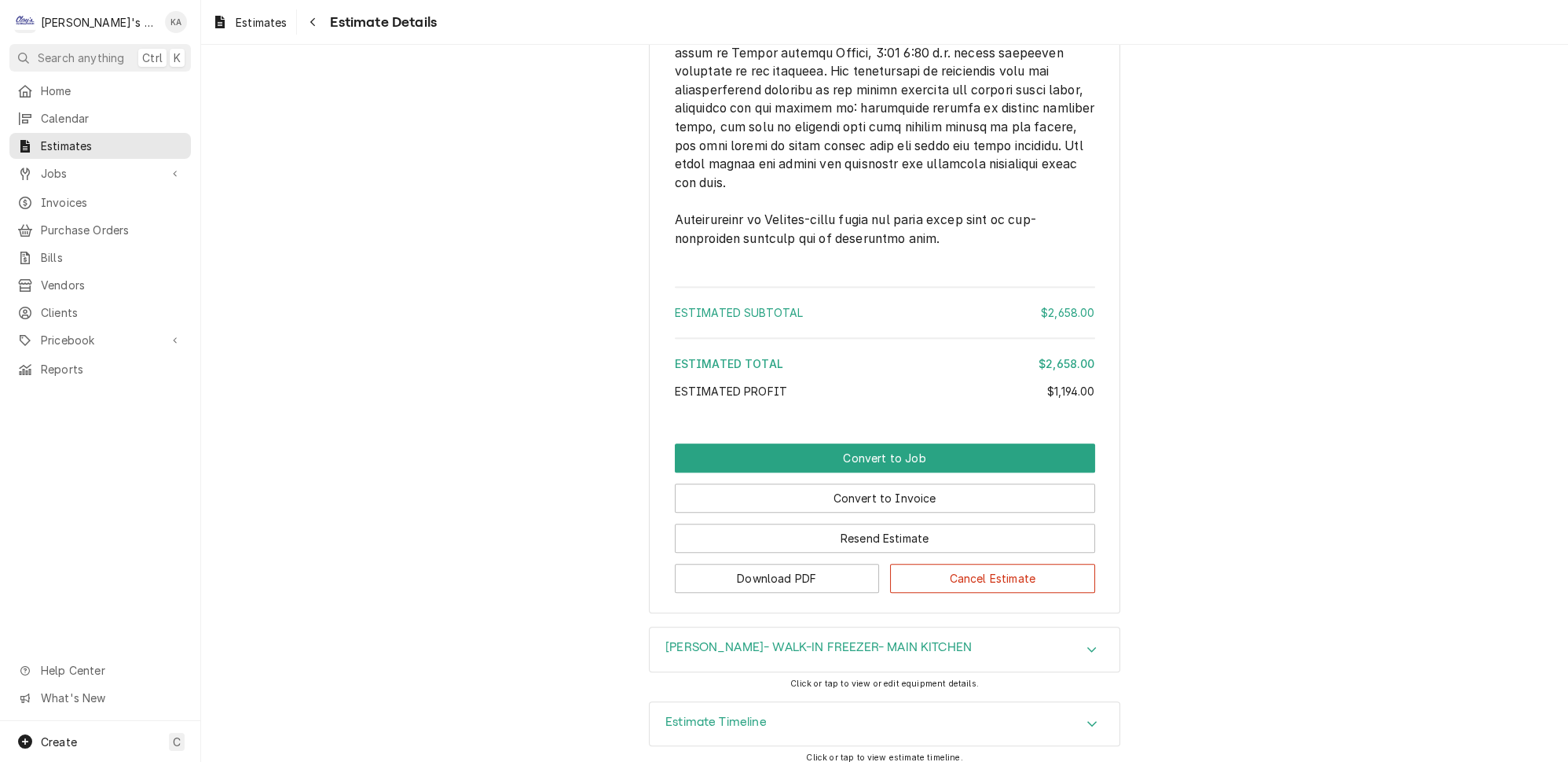
scroll to position [2655, 0]
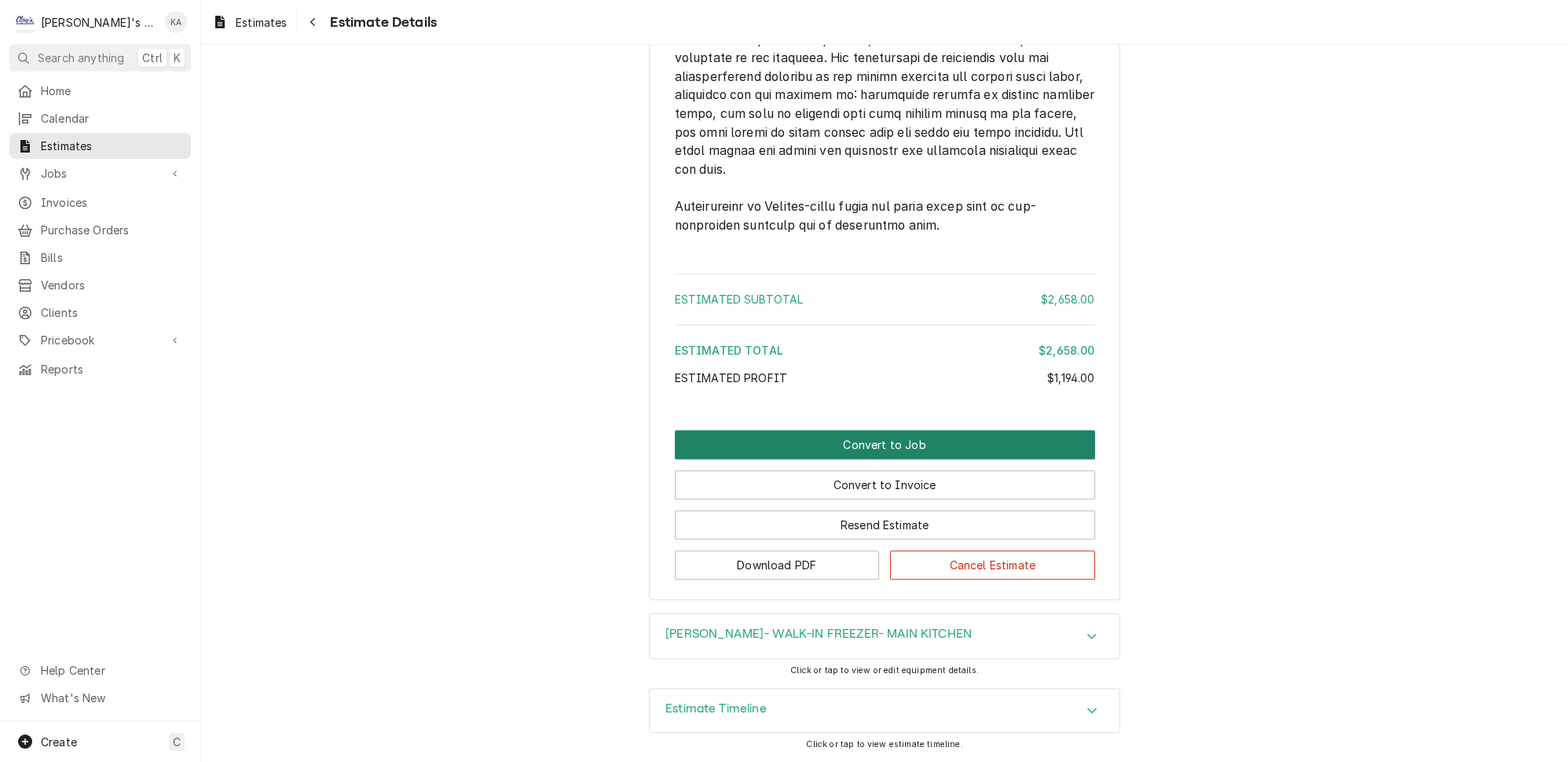
click at [856, 453] on button "Convert to Job" at bounding box center [885, 444] width 420 height 29
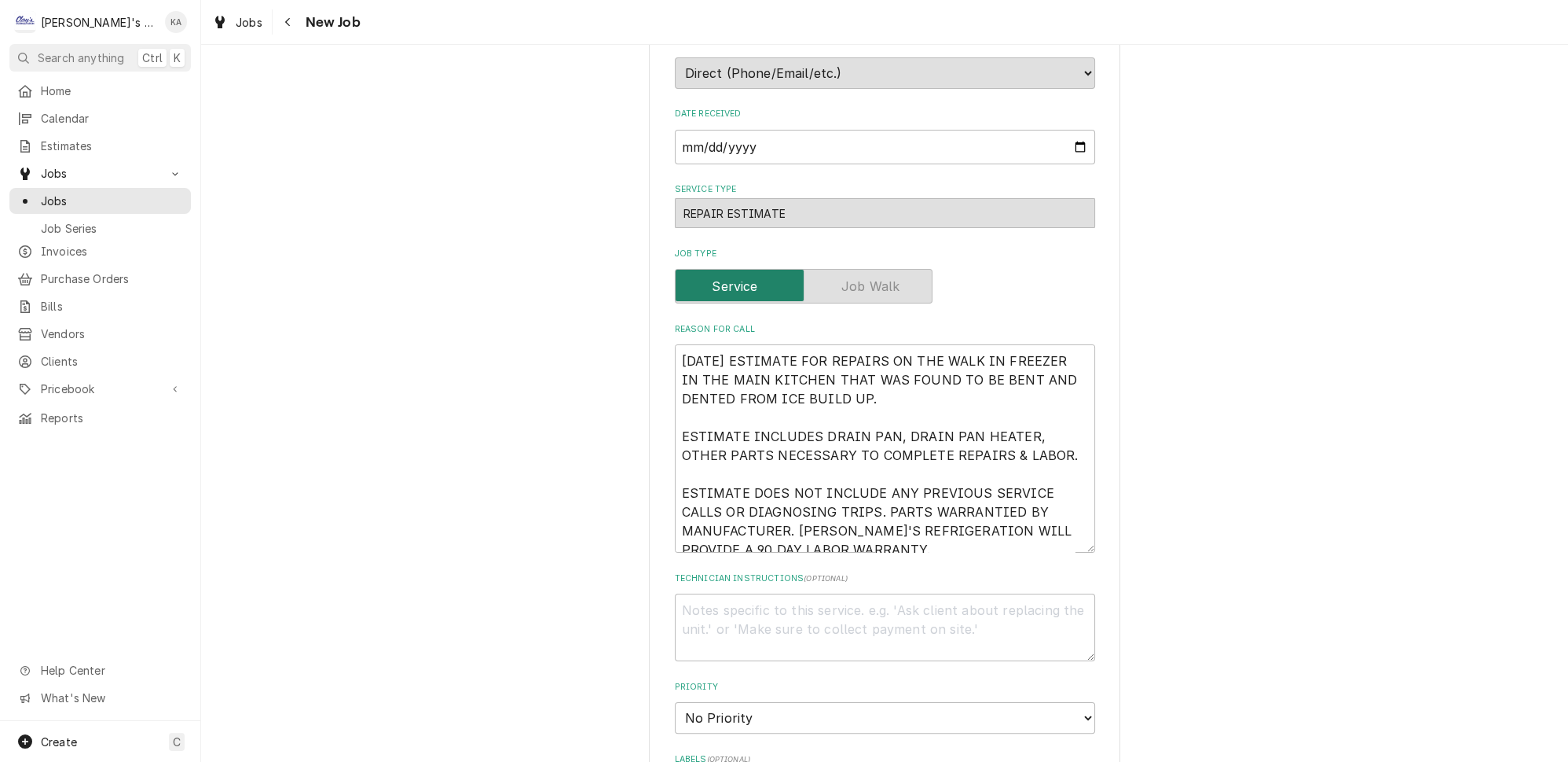
scroll to position [715, 0]
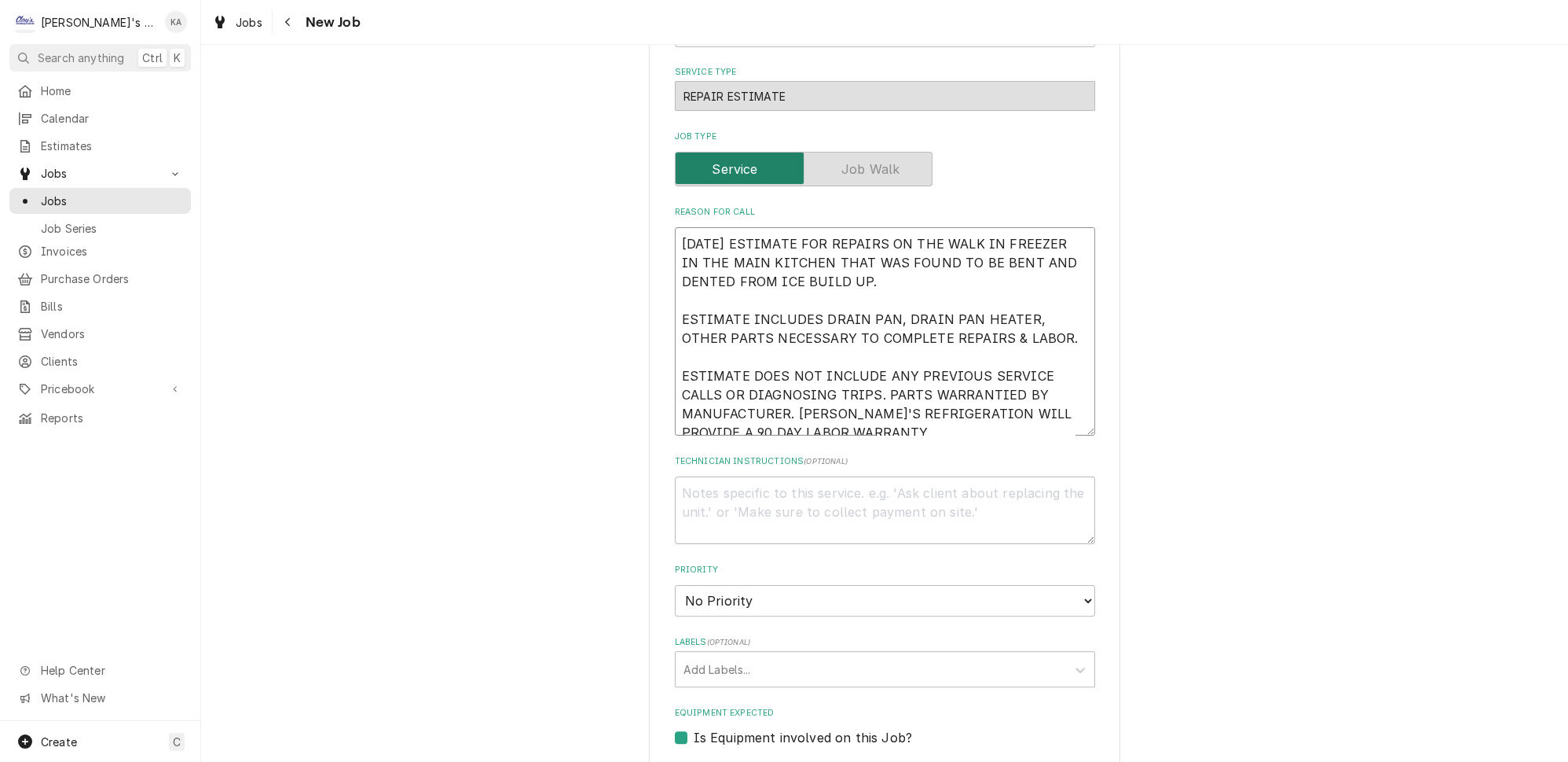
click at [854, 403] on textarea "[DATE] ESTIMATE FOR REPAIRS ON THE WALK IN FREEZER IN THE MAIN KITCHEN THAT WAS…" at bounding box center [885, 331] width 420 height 208
type textarea "x"
type textarea "9/29/2025 ESTIMATE FOR REPAIRS ON THE WALK IN FREEZER IN THE MAIN KITCHEN THAT …"
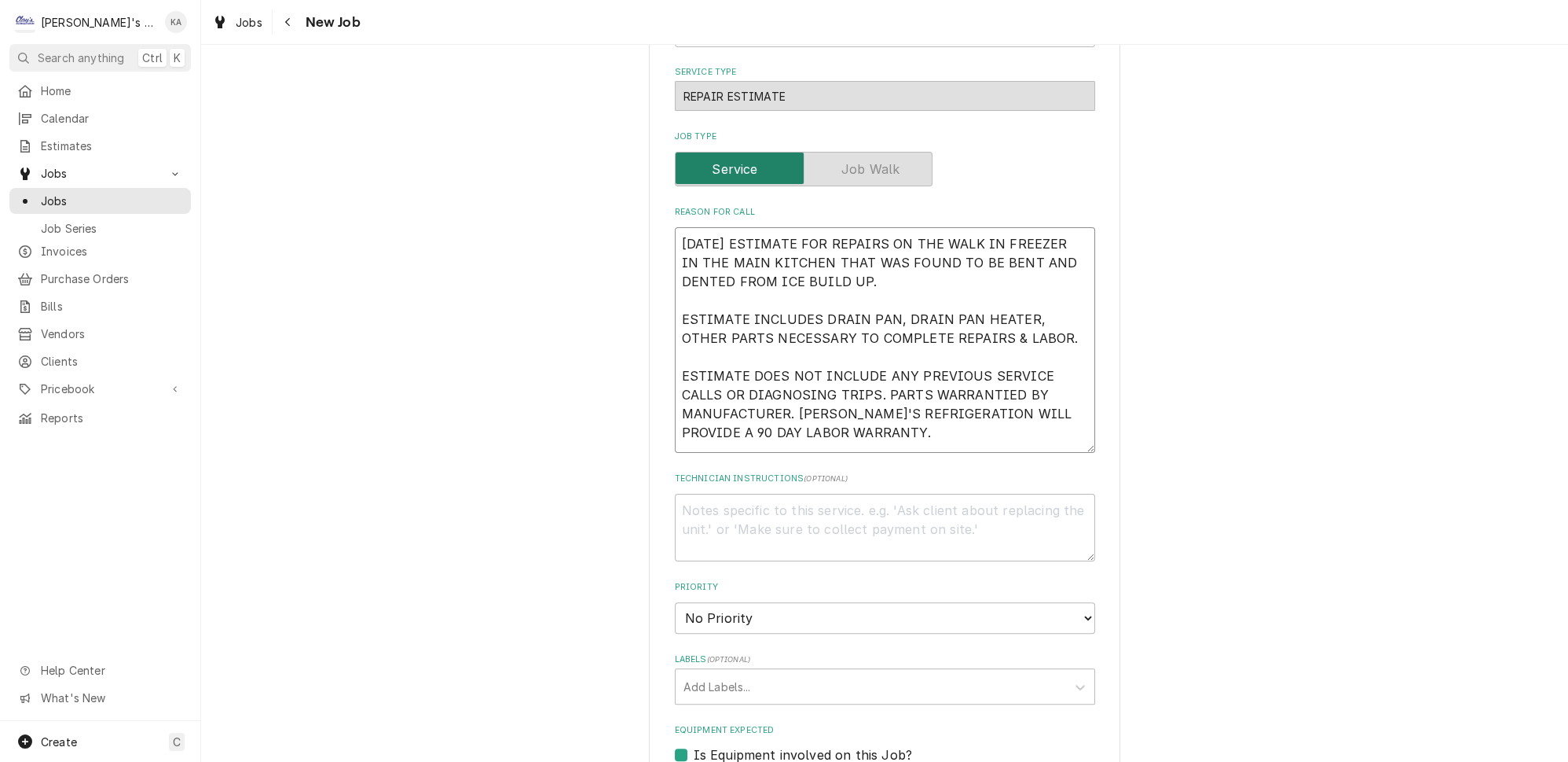
type textarea "x"
type textarea "9/29/2025 ESTIMATE FOR REPAIRS ON THE WALK IN FREEZER IN THE MAIN KITCHEN THAT …"
type textarea "x"
type textarea "9/29/2025 ESTIMATE FOR REPAIRS ON THE WALK IN FREEZER IN THE MAIN KITCHEN THAT …"
type textarea "x"
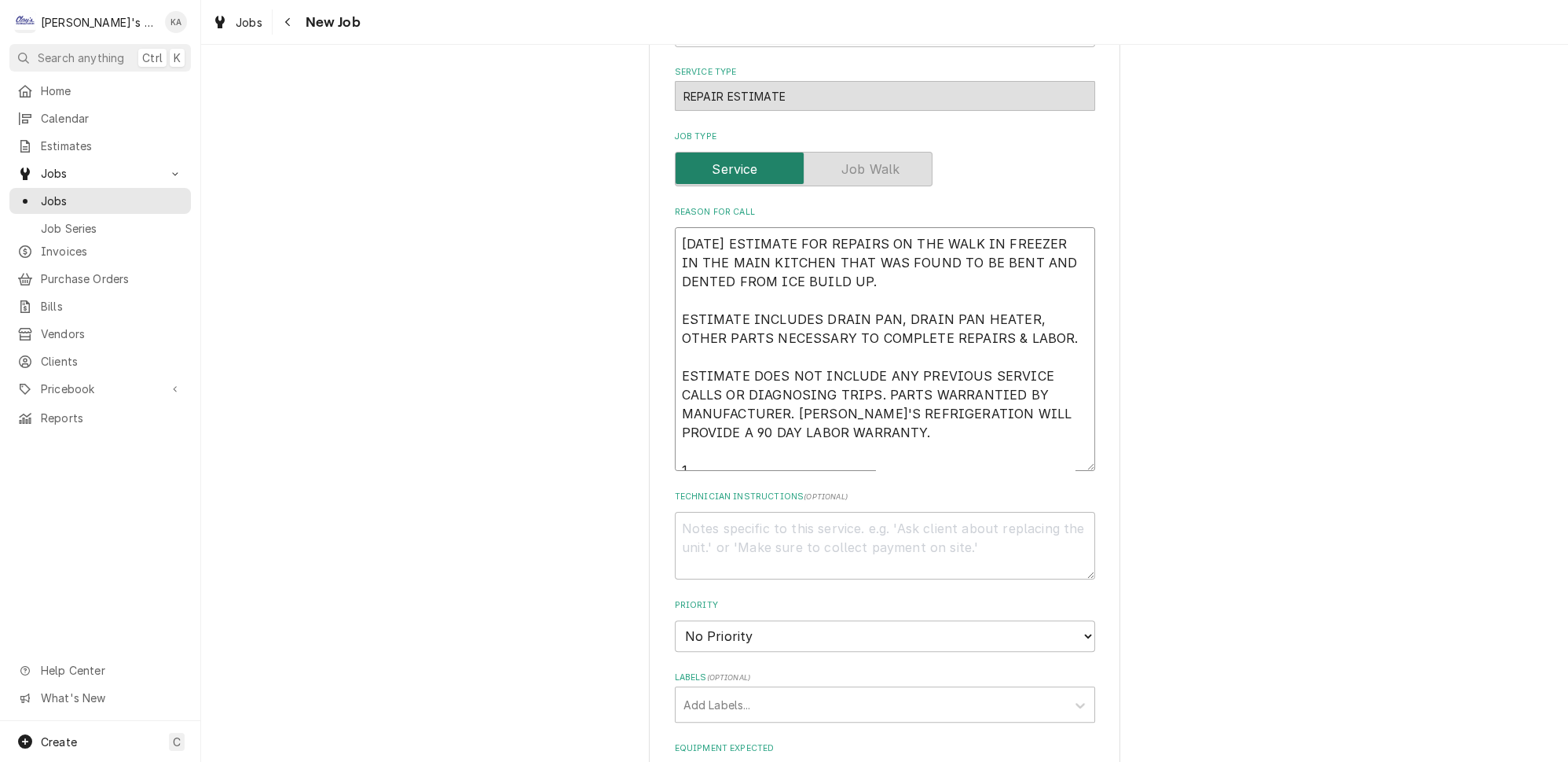
type textarea "9/29/2025 ESTIMATE FOR REPAIRS ON THE WALK IN FREEZER IN THE MAIN KITCHEN THAT …"
type textarea "x"
type textarea "9/29/2025 ESTIMATE FOR REPAIRS ON THE WALK IN FREEZER IN THE MAIN KITCHEN THAT …"
type textarea "x"
type textarea "9/29/2025 ESTIMATE FOR REPAIRS ON THE WALK IN FREEZER IN THE MAIN KITCHEN THAT …"
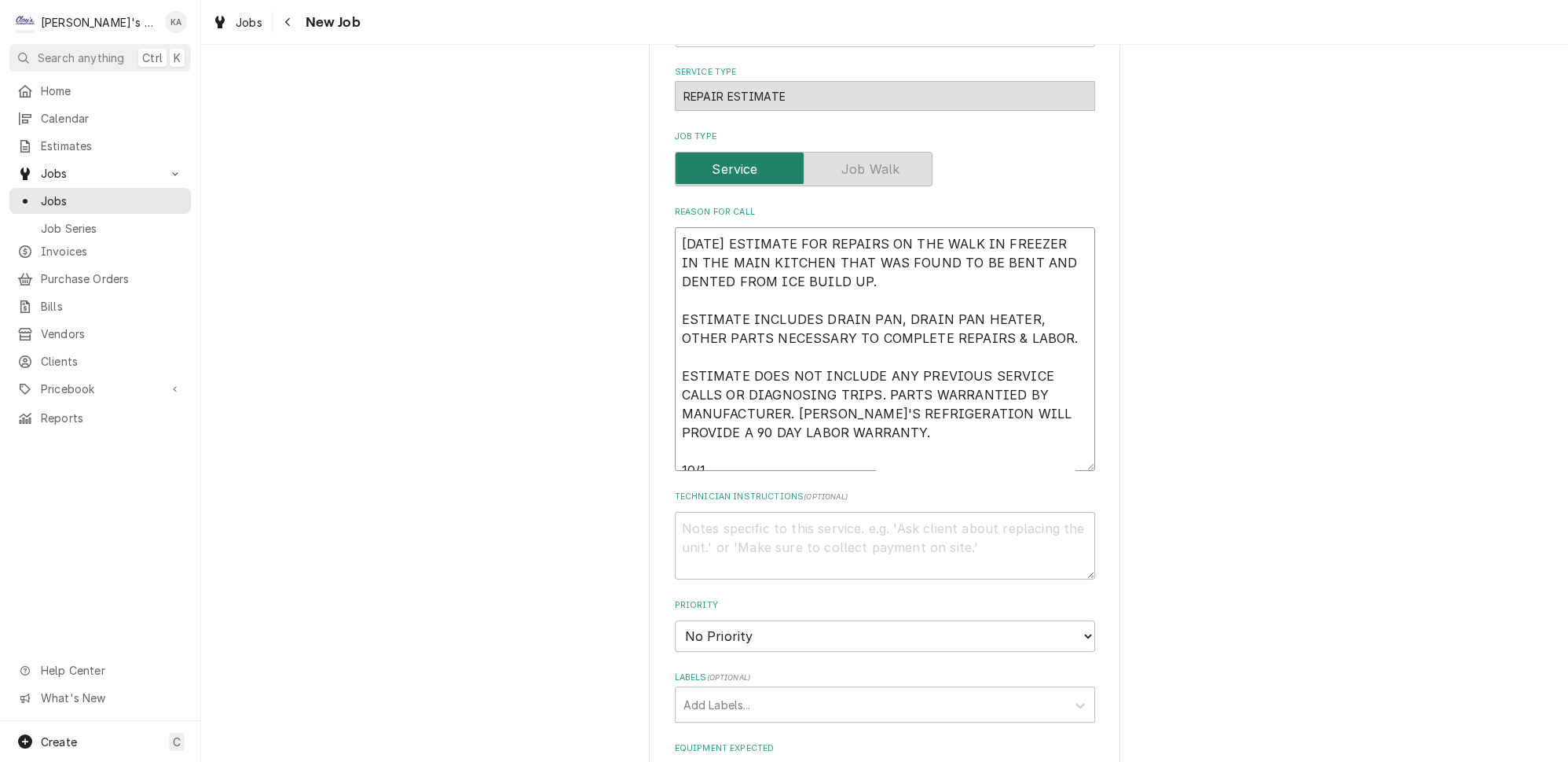
type textarea "x"
type textarea "9/29/2025 ESTIMATE FOR REPAIRS ON THE WALK IN FREEZER IN THE MAIN KITCHEN THAT …"
type textarea "x"
type textarea "9/29/2025 ESTIMATE FOR REPAIRS ON THE WALK IN FREEZER IN THE MAIN KITCHEN THAT …"
type textarea "x"
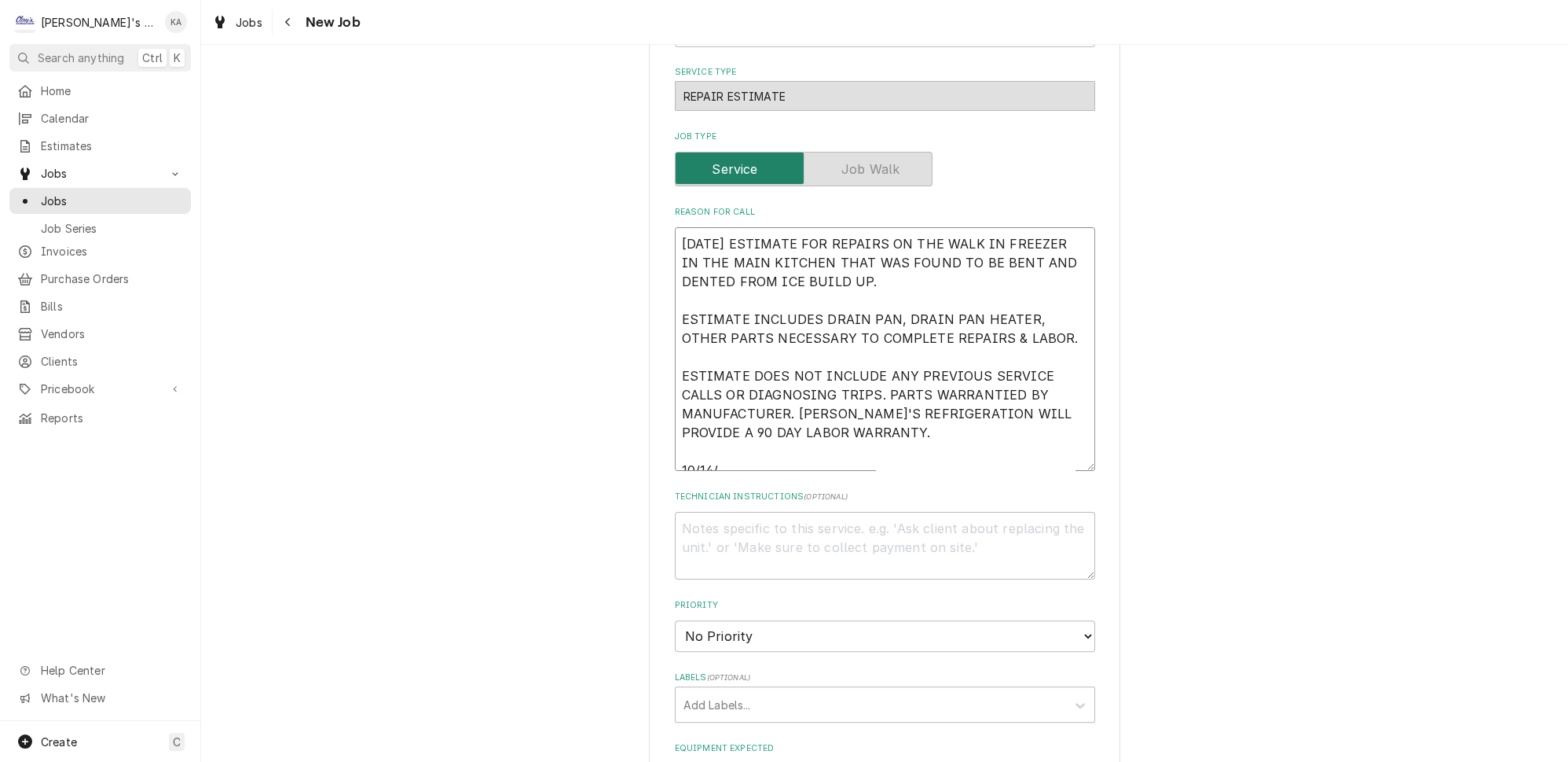
type textarea "9/29/2025 ESTIMATE FOR REPAIRS ON THE WALK IN FREEZER IN THE MAIN KITCHEN THAT …"
type textarea "x"
type textarea "9/29/2025 ESTIMATE FOR REPAIRS ON THE WALK IN FREEZER IN THE MAIN KITCHEN THAT …"
type textarea "x"
type textarea "9/29/2025 ESTIMATE FOR REPAIRS ON THE WALK IN FREEZER IN THE MAIN KITCHEN THAT …"
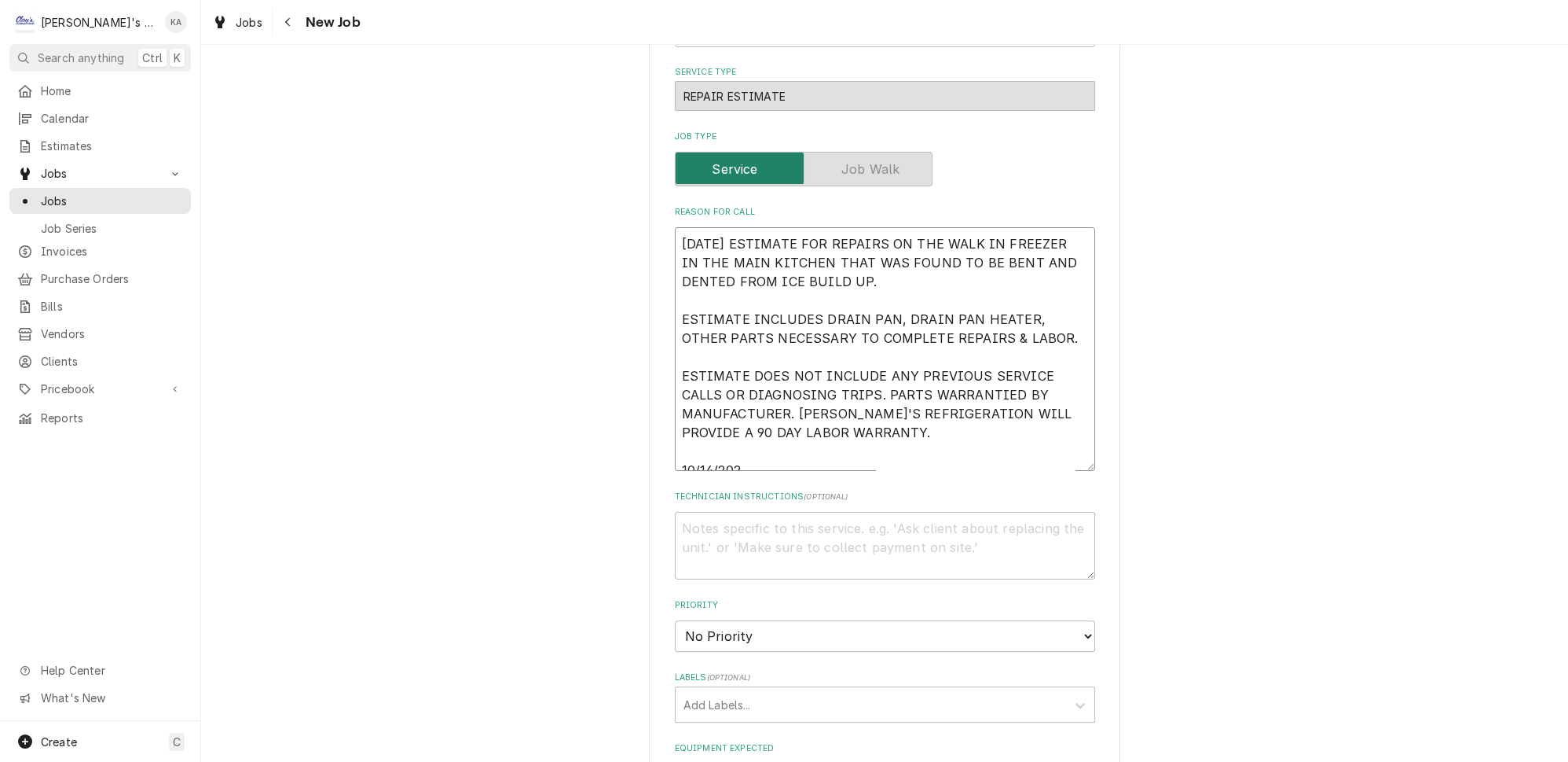
type textarea "x"
type textarea "9/29/2025 ESTIMATE FOR REPAIRS ON THE WALK IN FREEZER IN THE MAIN KITCHEN THAT …"
type textarea "x"
type textarea "9/29/2025 ESTIMATE FOR REPAIRS ON THE WALK IN FREEZER IN THE MAIN KITCHEN THAT …"
type textarea "x"
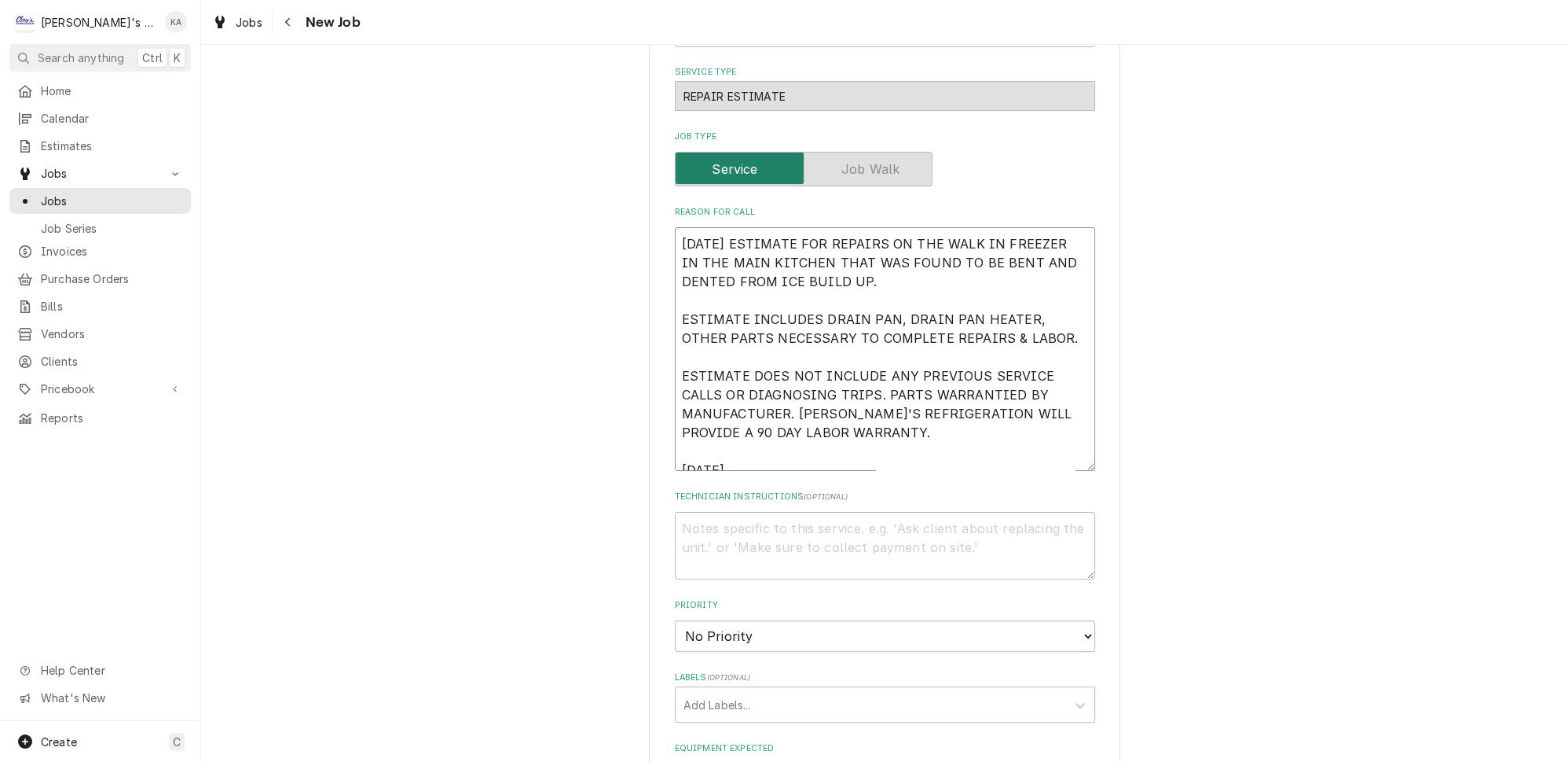
type textarea "9/29/2025 ESTIMATE FOR REPAIRS ON THE WALK IN FREEZER IN THE MAIN KITCHEN THAT …"
type textarea "x"
type textarea "9/29/2025 ESTIMATE FOR REPAIRS ON THE WALK IN FREEZER IN THE MAIN KITCHEN THAT …"
type textarea "x"
type textarea "9/29/2025 ESTIMATE FOR REPAIRS ON THE WALK IN FREEZER IN THE MAIN KITCHEN THAT …"
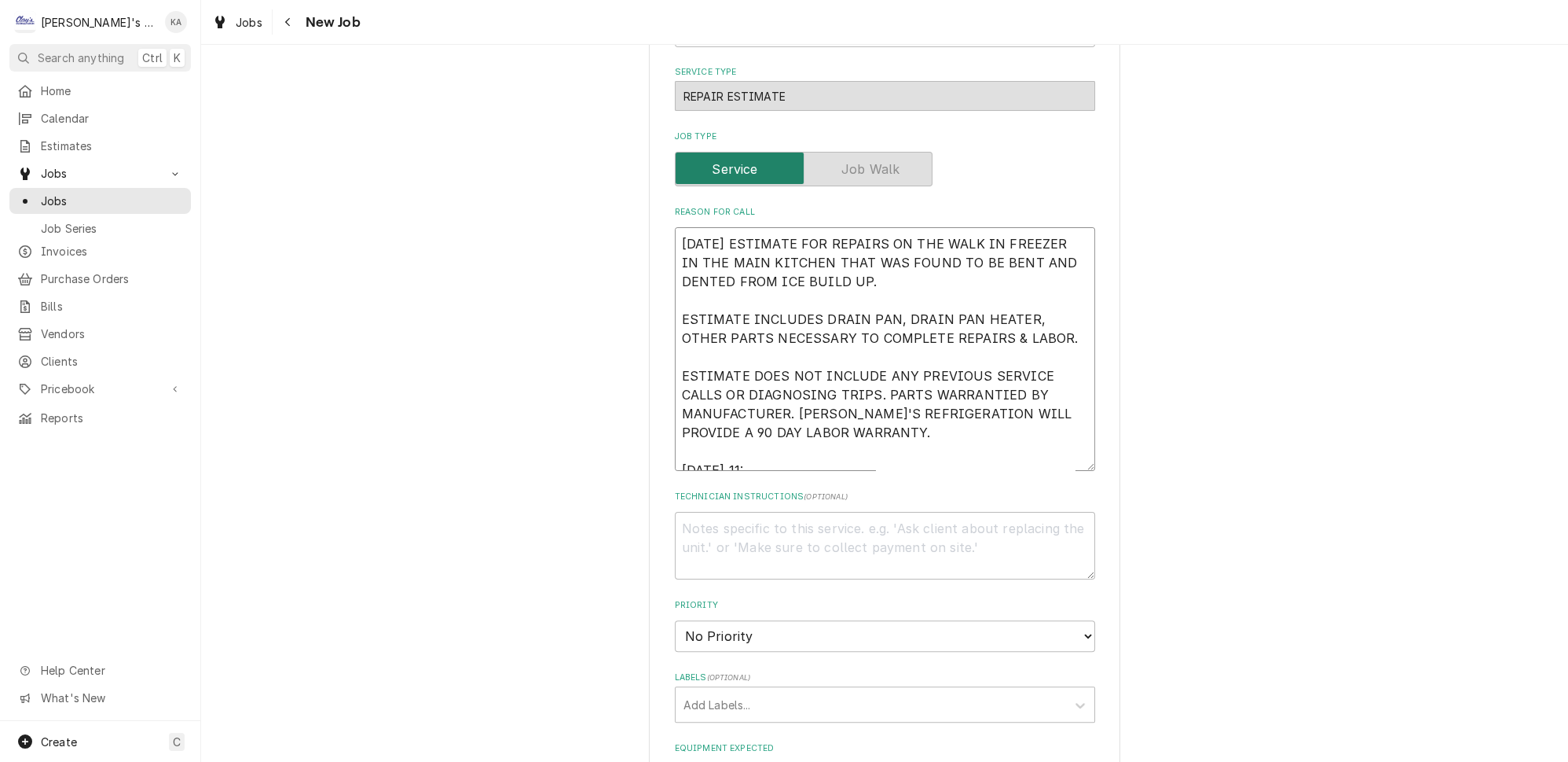
type textarea "x"
type textarea "9/29/2025 ESTIMATE FOR REPAIRS ON THE WALK IN FREEZER IN THE MAIN KITCHEN THAT …"
type textarea "x"
type textarea "9/29/2025 ESTIMATE FOR REPAIRS ON THE WALK IN FREEZER IN THE MAIN KITCHEN THAT …"
type textarea "x"
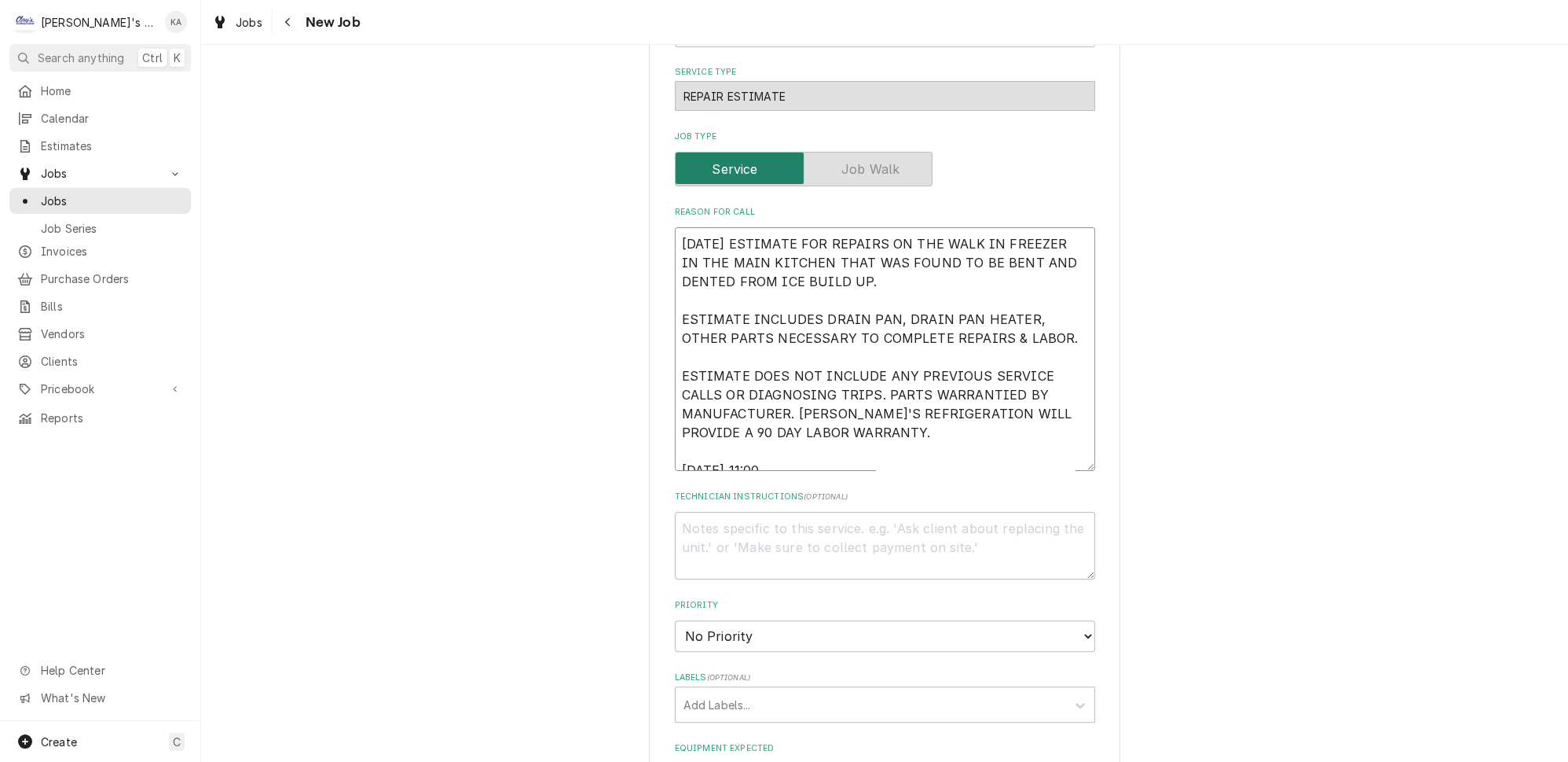
type textarea "9/29/2025 ESTIMATE FOR REPAIRS ON THE WALK IN FREEZER IN THE MAIN KITCHEN THAT …"
type textarea "x"
type textarea "9/29/2025 ESTIMATE FOR REPAIRS ON THE WALK IN FREEZER IN THE MAIN KITCHEN THAT …"
type textarea "x"
type textarea "9/29/2025 ESTIMATE FOR REPAIRS ON THE WALK IN FREEZER IN THE MAIN KITCHEN THAT …"
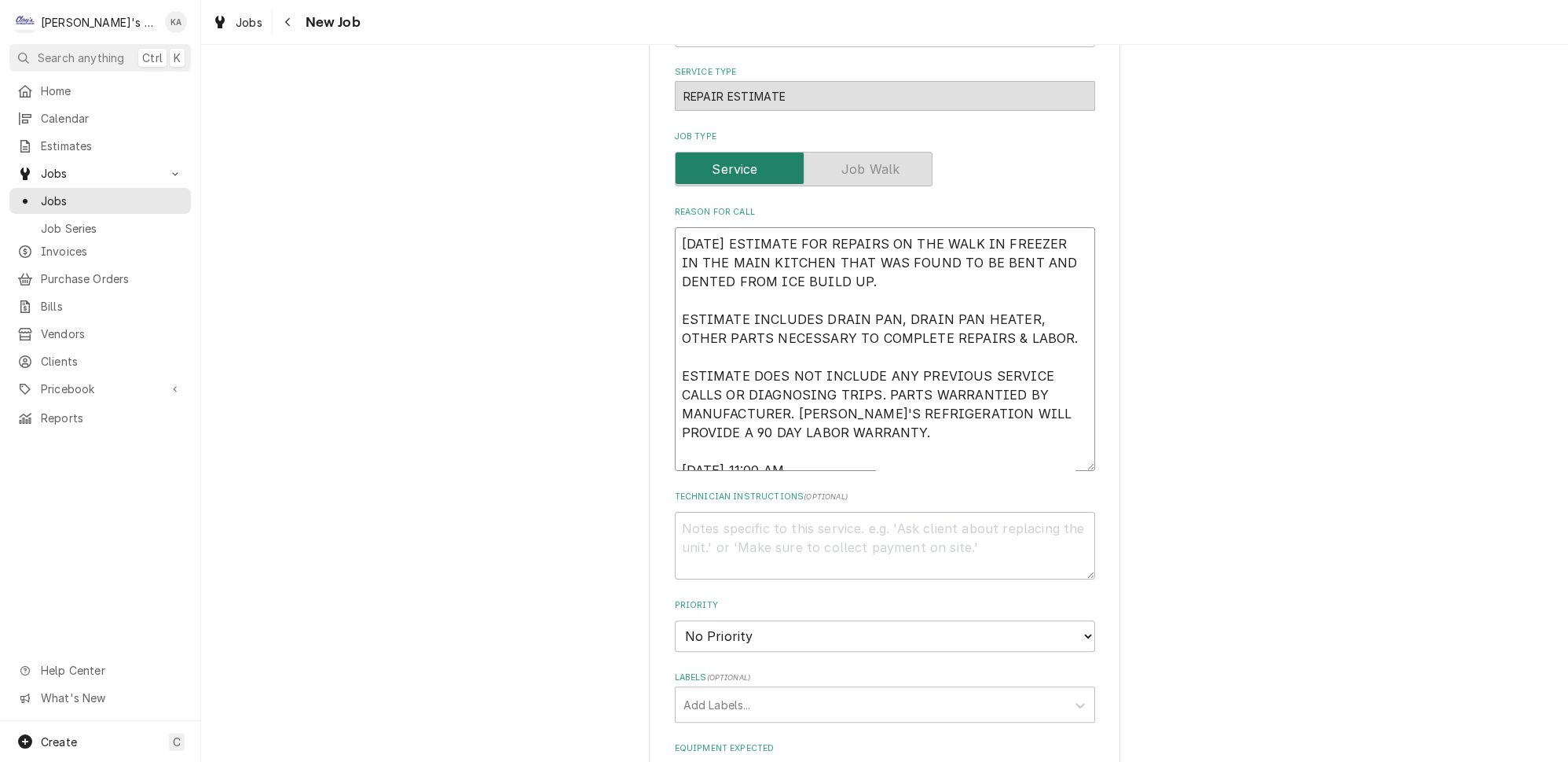
type textarea "x"
type textarea "9/29/2025 ESTIMATE FOR REPAIRS ON THE WALK IN FREEZER IN THE MAIN KITCHEN THAT …"
type textarea "x"
type textarea "9/29/2025 ESTIMATE FOR REPAIRS ON THE WALK IN FREEZER IN THE MAIN KITCHEN THAT …"
type textarea "x"
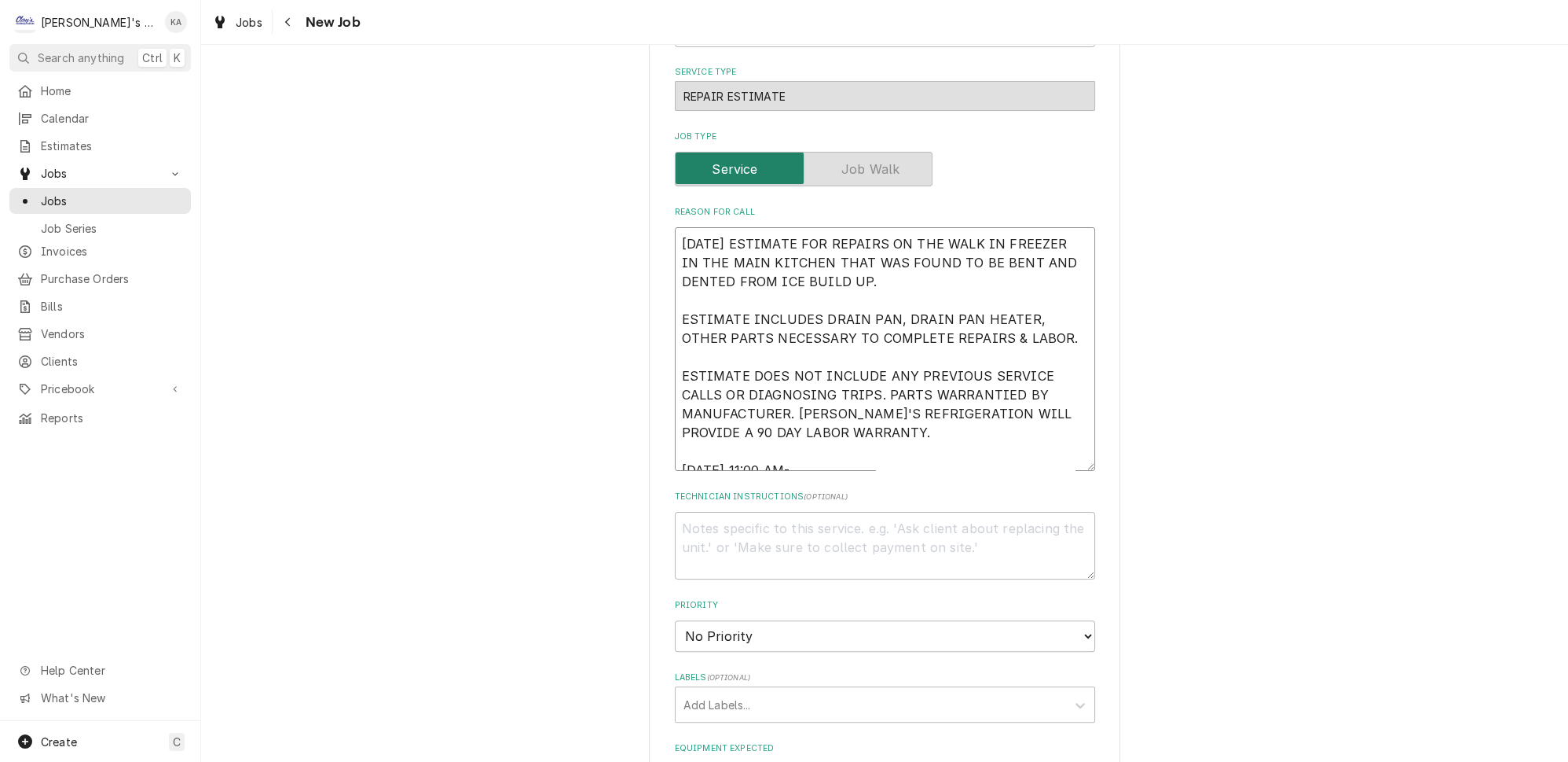
type textarea "9/29/2025 ESTIMATE FOR REPAIRS ON THE WALK IN FREEZER IN THE MAIN KITCHEN THAT …"
type textarea "x"
type textarea "9/29/2025 ESTIMATE FOR REPAIRS ON THE WALK IN FREEZER IN THE MAIN KITCHEN THAT …"
type textarea "x"
type textarea "9/29/2025 ESTIMATE FOR REPAIRS ON THE WALK IN FREEZER IN THE MAIN KITCHEN THAT …"
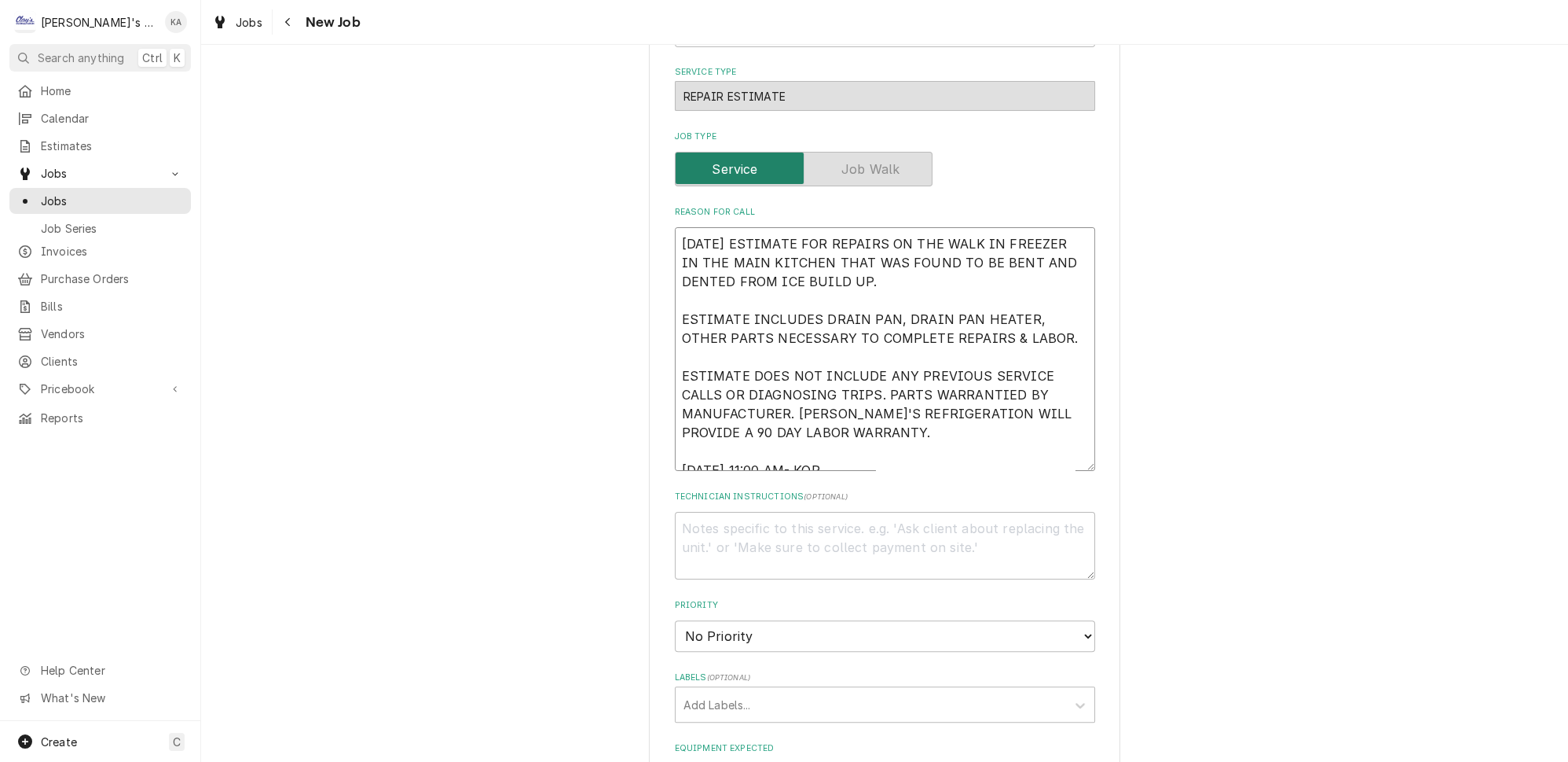
type textarea "x"
type textarea "9/29/2025 ESTIMATE FOR REPAIRS ON THE WALK IN FREEZER IN THE MAIN KITCHEN THAT …"
type textarea "x"
type textarea "9/29/2025 ESTIMATE FOR REPAIRS ON THE WALK IN FREEZER IN THE MAIN KITCHEN THAT …"
type textarea "x"
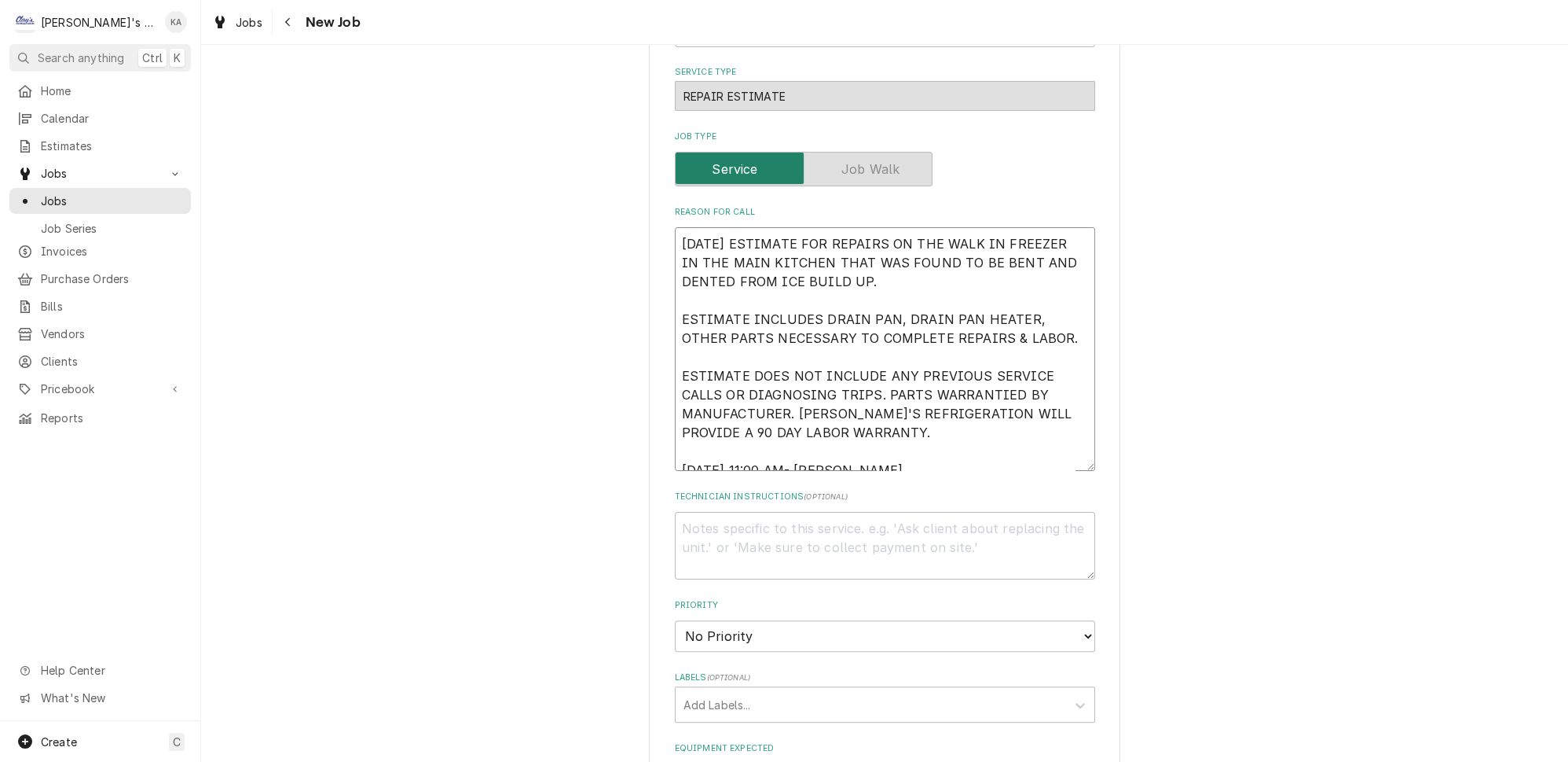
type textarea "9/29/2025 ESTIMATE FOR REPAIRS ON THE WALK IN FREEZER IN THE MAIN KITCHEN THAT …"
type textarea "x"
type textarea "9/29/2025 ESTIMATE FOR REPAIRS ON THE WALK IN FREEZER IN THE MAIN KITCHEN THAT …"
type textarea "x"
type textarea "9/29/2025 ESTIMATE FOR REPAIRS ON THE WALK IN FREEZER IN THE MAIN KITCHEN THAT …"
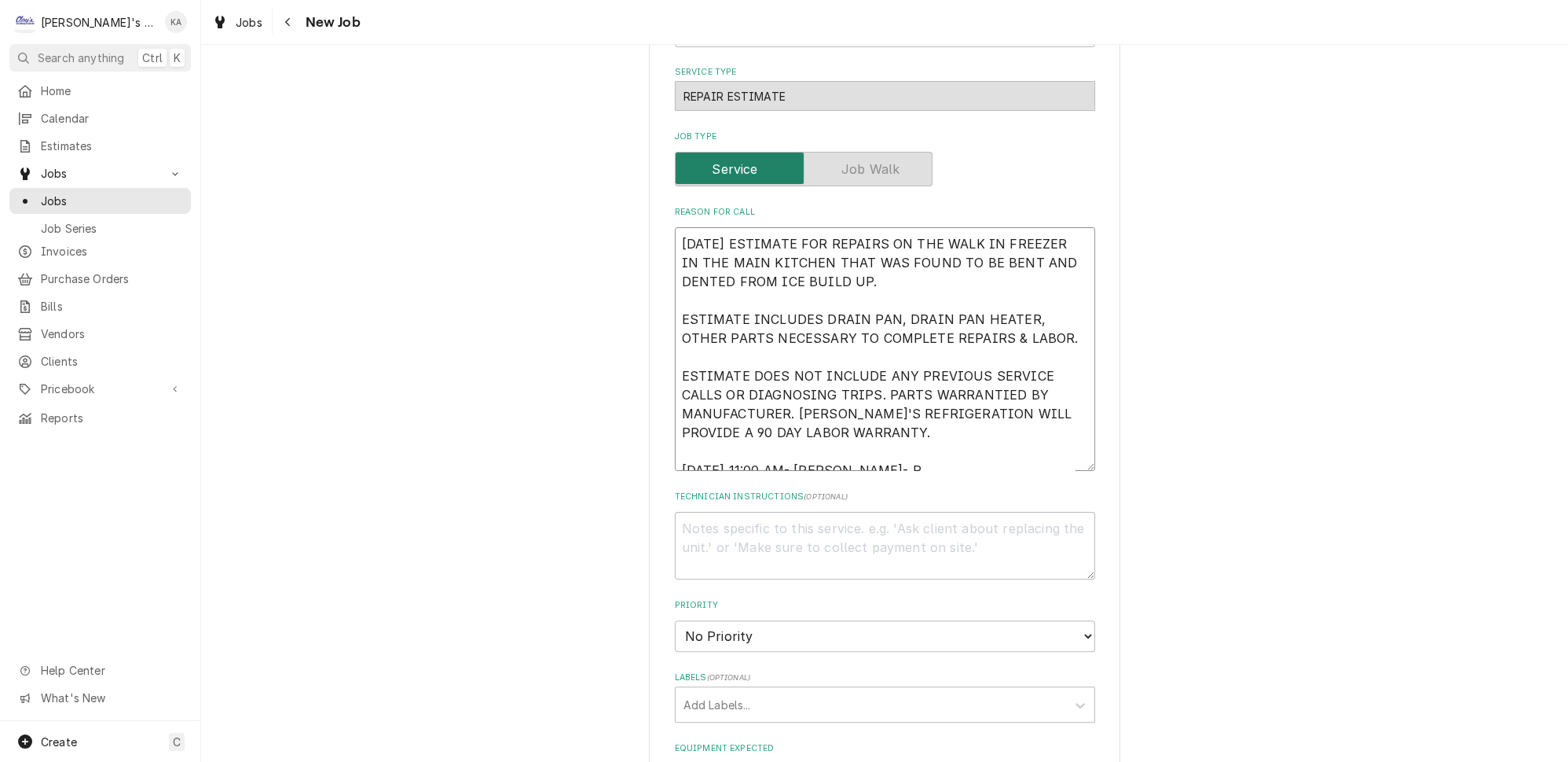
type textarea "x"
type textarea "9/29/2025 ESTIMATE FOR REPAIRS ON THE WALK IN FREEZER IN THE MAIN KITCHEN THAT …"
type textarea "x"
type textarea "9/29/2025 ESTIMATE FOR REPAIRS ON THE WALK IN FREEZER IN THE MAIN KITCHEN THAT …"
type textarea "x"
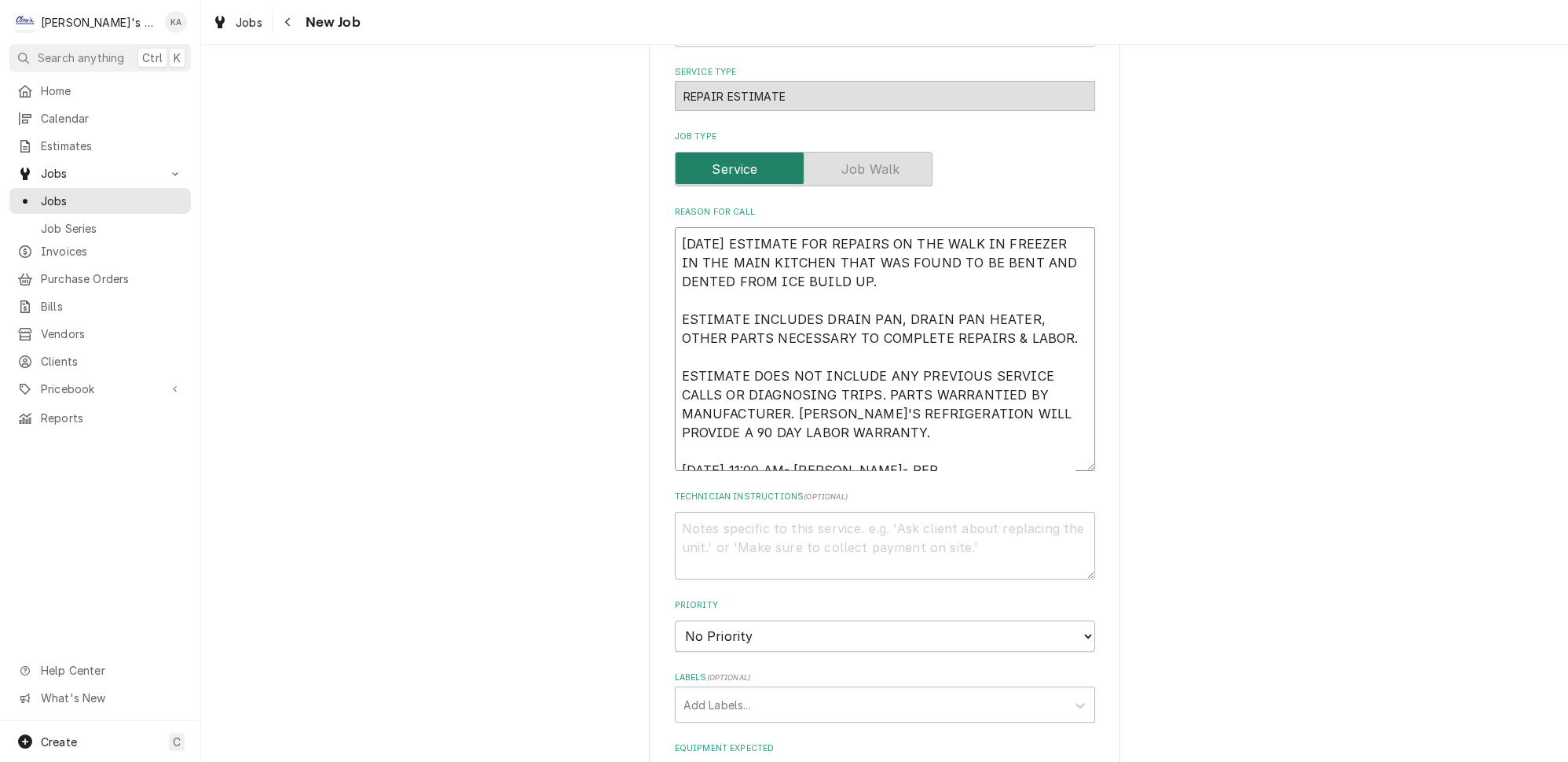
type textarea "9/29/2025 ESTIMATE FOR REPAIRS ON THE WALK IN FREEZER IN THE MAIN KITCHEN THAT …"
click at [774, 433] on textarea "9/29/2025 ESTIMATE FOR REPAIRS ON THE WALK IN FREEZER IN THE MAIN KITCHEN THAT …" at bounding box center [885, 349] width 420 height 244
type textarea "x"
type textarea "9/29/2025 ESTIMATE FOR REPAIRS ON THE WALK IN FREEZER IN THE MAIN KITCHEN THAT …"
type textarea "x"
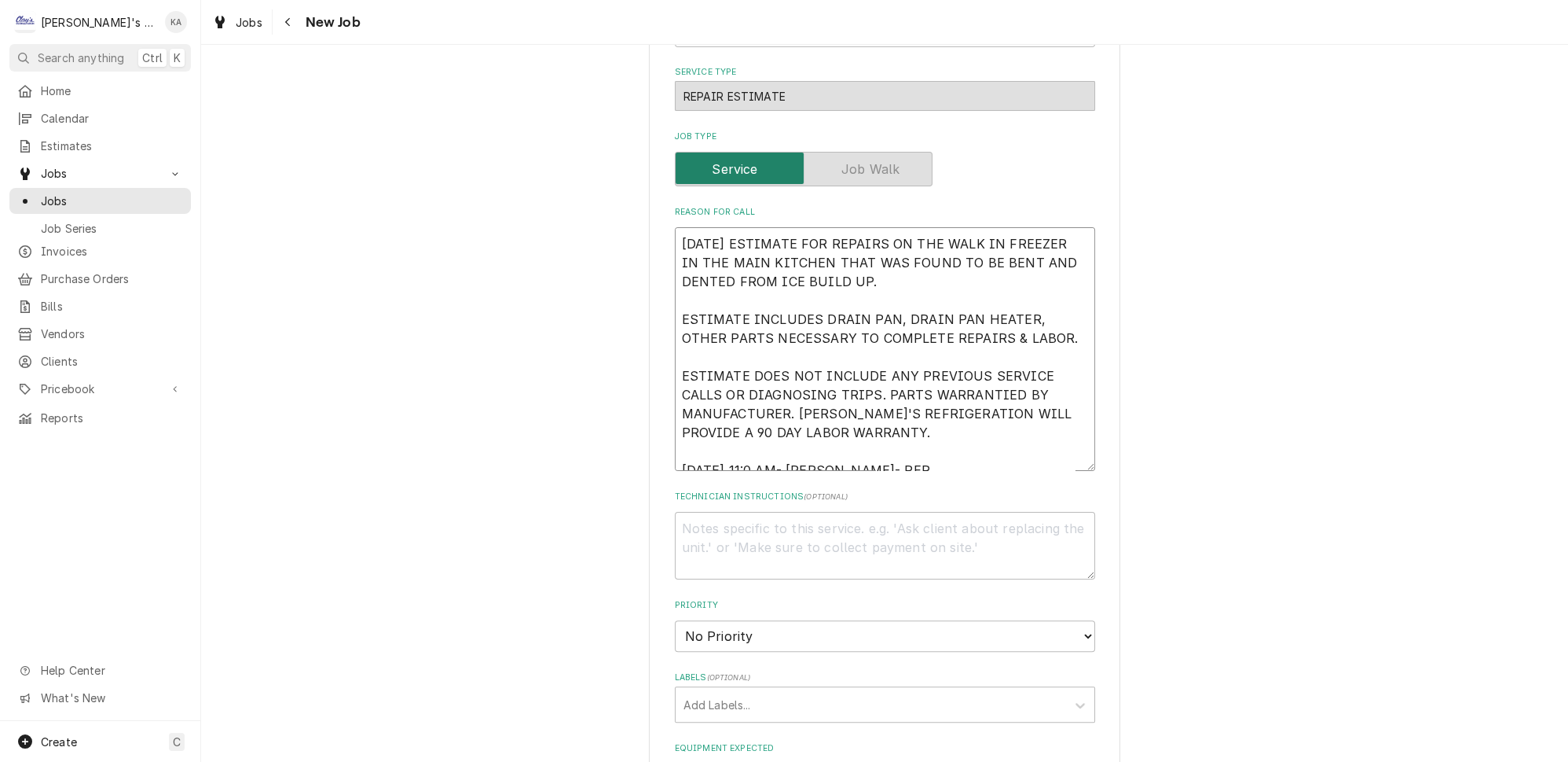
type textarea "9/29/2025 ESTIMATE FOR REPAIRS ON THE WALK IN FREEZER IN THE MAIN KITCHEN THAT …"
type textarea "x"
type textarea "9/29/2025 ESTIMATE FOR REPAIRS ON THE WALK IN FREEZER IN THE MAIN KITCHEN THAT …"
type textarea "x"
type textarea "9/29/2025 ESTIMATE FOR REPAIRS ON THE WALK IN FREEZER IN THE MAIN KITCHEN THAT …"
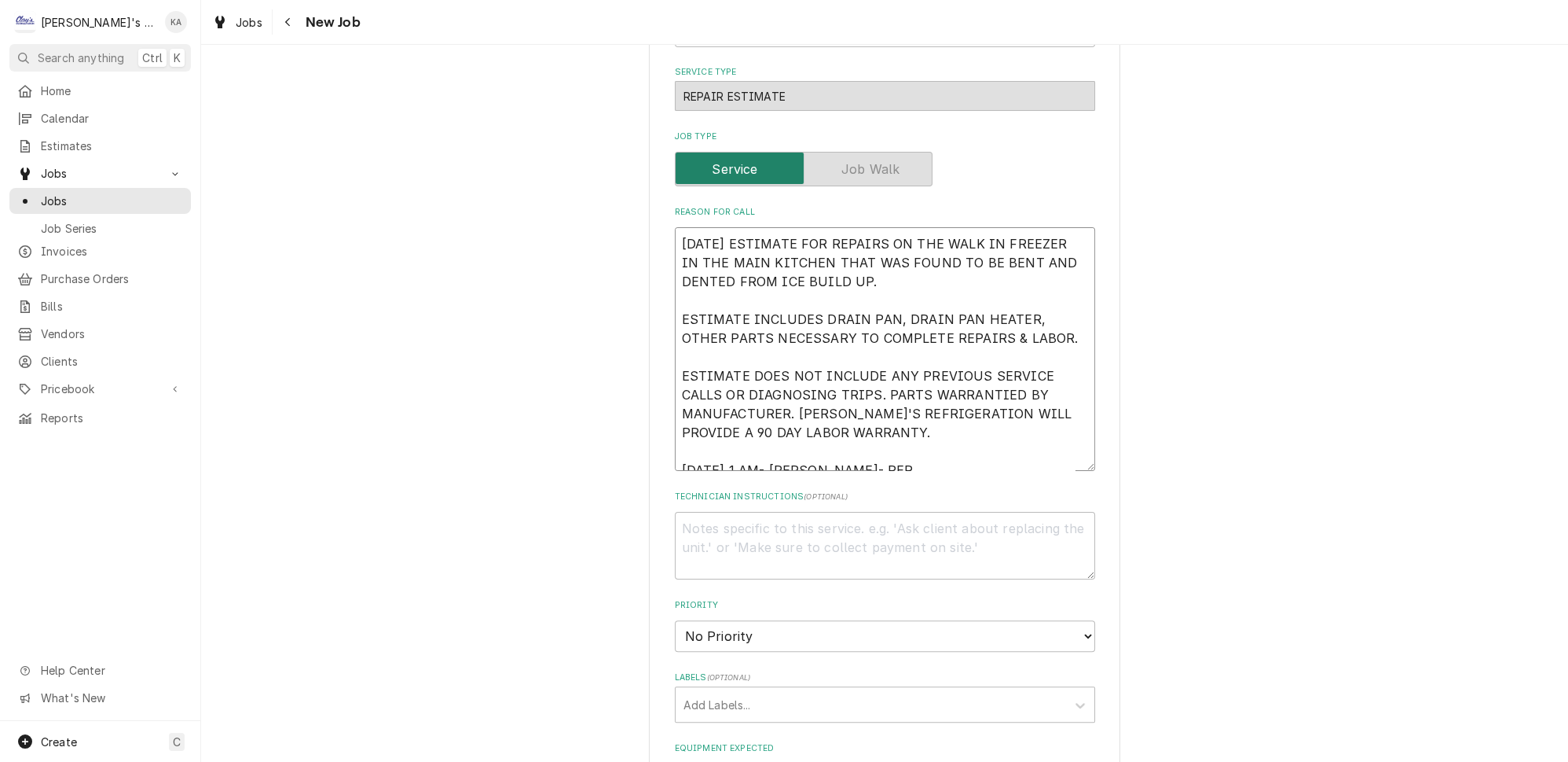
type textarea "x"
type textarea "9/29/2025 ESTIMATE FOR REPAIRS ON THE WALK IN FREEZER IN THE MAIN KITCHEN THAT …"
type textarea "x"
type textarea "9/29/2025 ESTIMATE FOR REPAIRS ON THE WALK IN FREEZER IN THE MAIN KITCHEN THAT …"
type textarea "x"
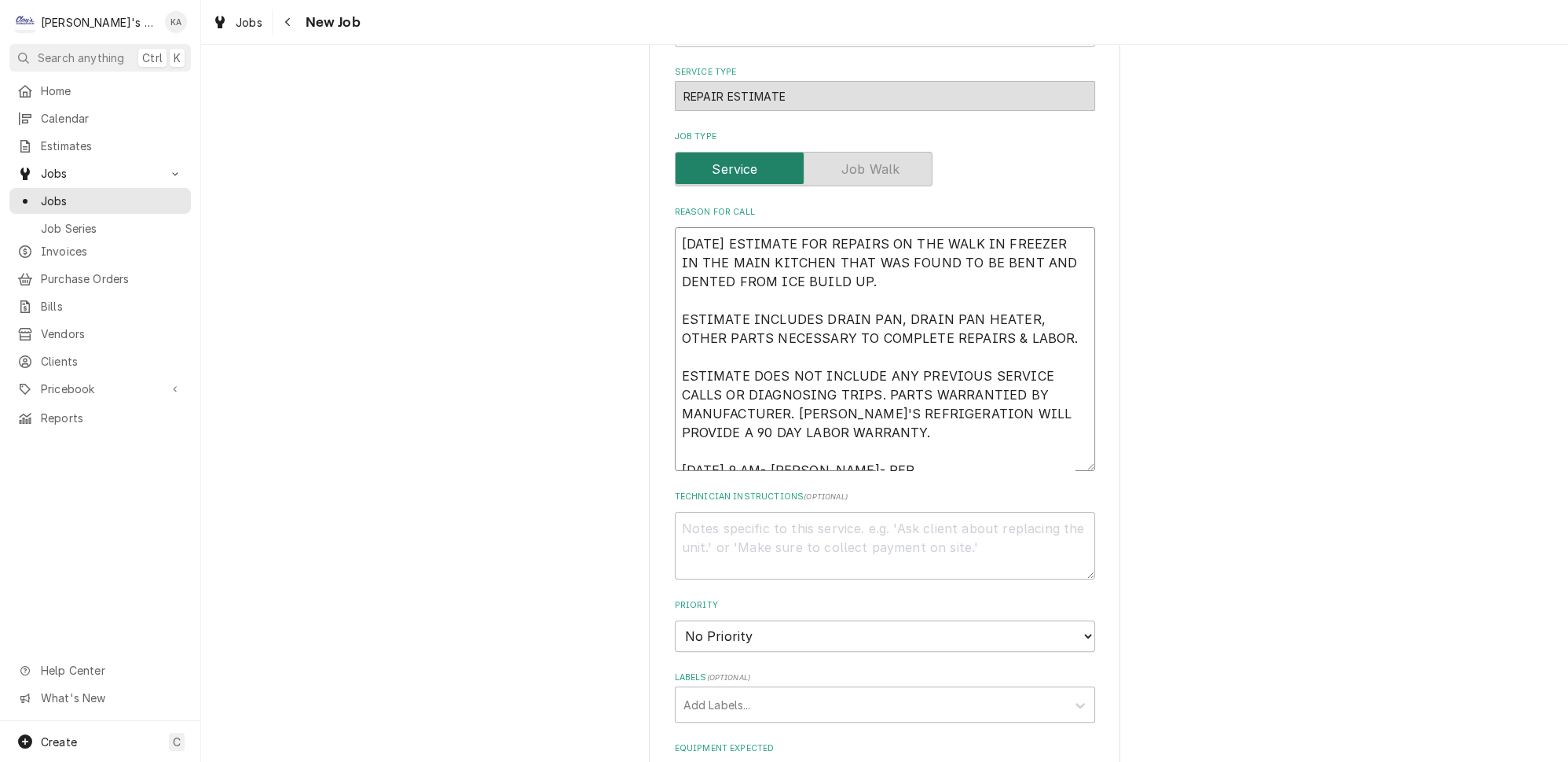
type textarea "9/29/2025 ESTIMATE FOR REPAIRS ON THE WALK IN FREEZER IN THE MAIN KITCHEN THAT …"
type textarea "x"
type textarea "9/29/2025 ESTIMATE FOR REPAIRS ON THE WALK IN FREEZER IN THE MAIN KITCHEN THAT …"
type textarea "x"
type textarea "9/29/2025 ESTIMATE FOR REPAIRS ON THE WALK IN FREEZER IN THE MAIN KITCHEN THAT …"
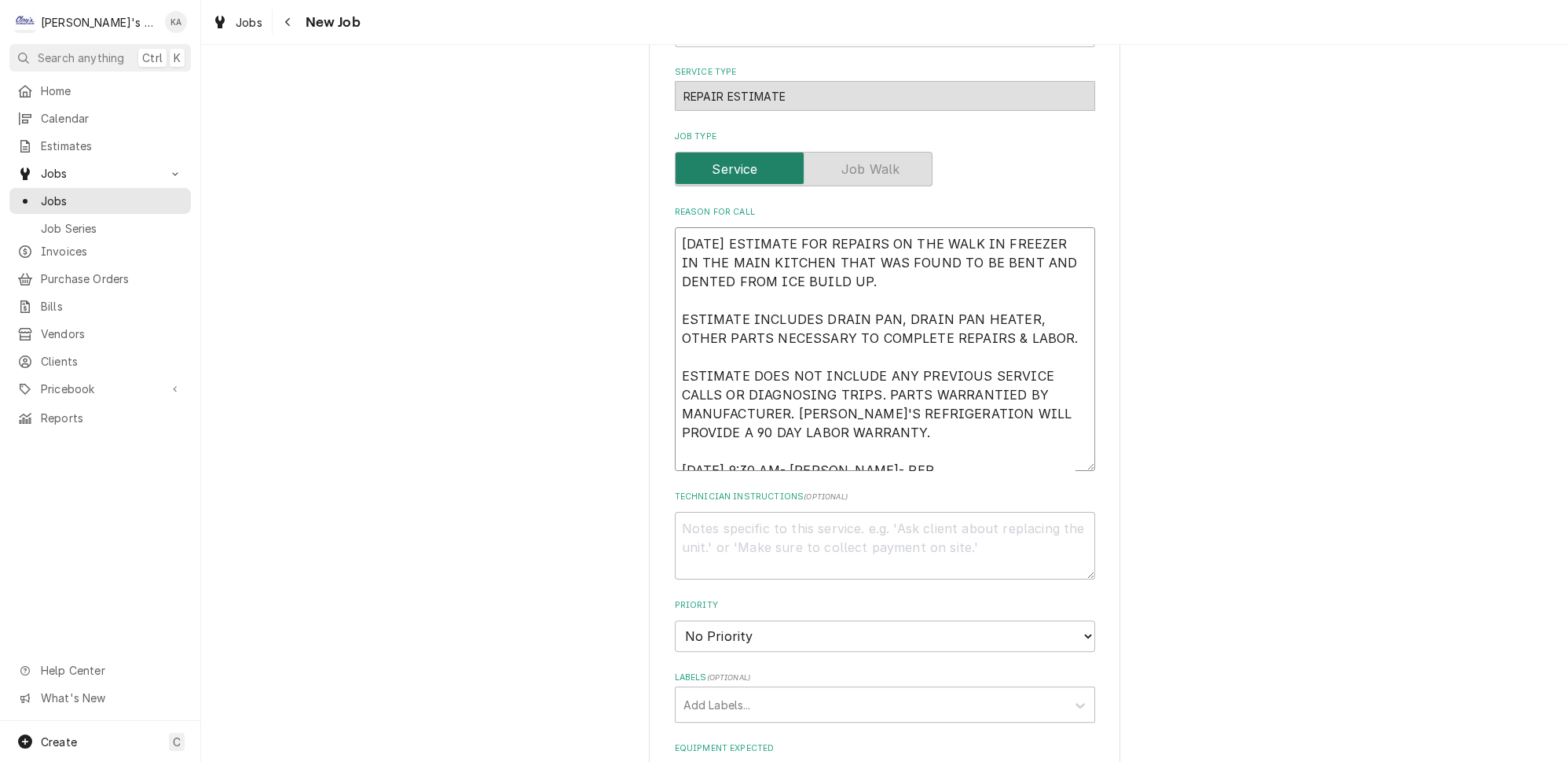
click at [898, 433] on textarea "9/29/2025 ESTIMATE FOR REPAIRS ON THE WALK IN FREEZER IN THE MAIN KITCHEN THAT …" at bounding box center [885, 349] width 420 height 244
type textarea "x"
type textarea "9/29/2025 ESTIMATE FOR REPAIRS ON THE WALK IN FREEZER IN THE MAIN KITCHEN THAT …"
type textarea "x"
type textarea "9/29/2025 ESTIMATE FOR REPAIRS ON THE WALK IN FREEZER IN THE MAIN KITCHEN THAT …"
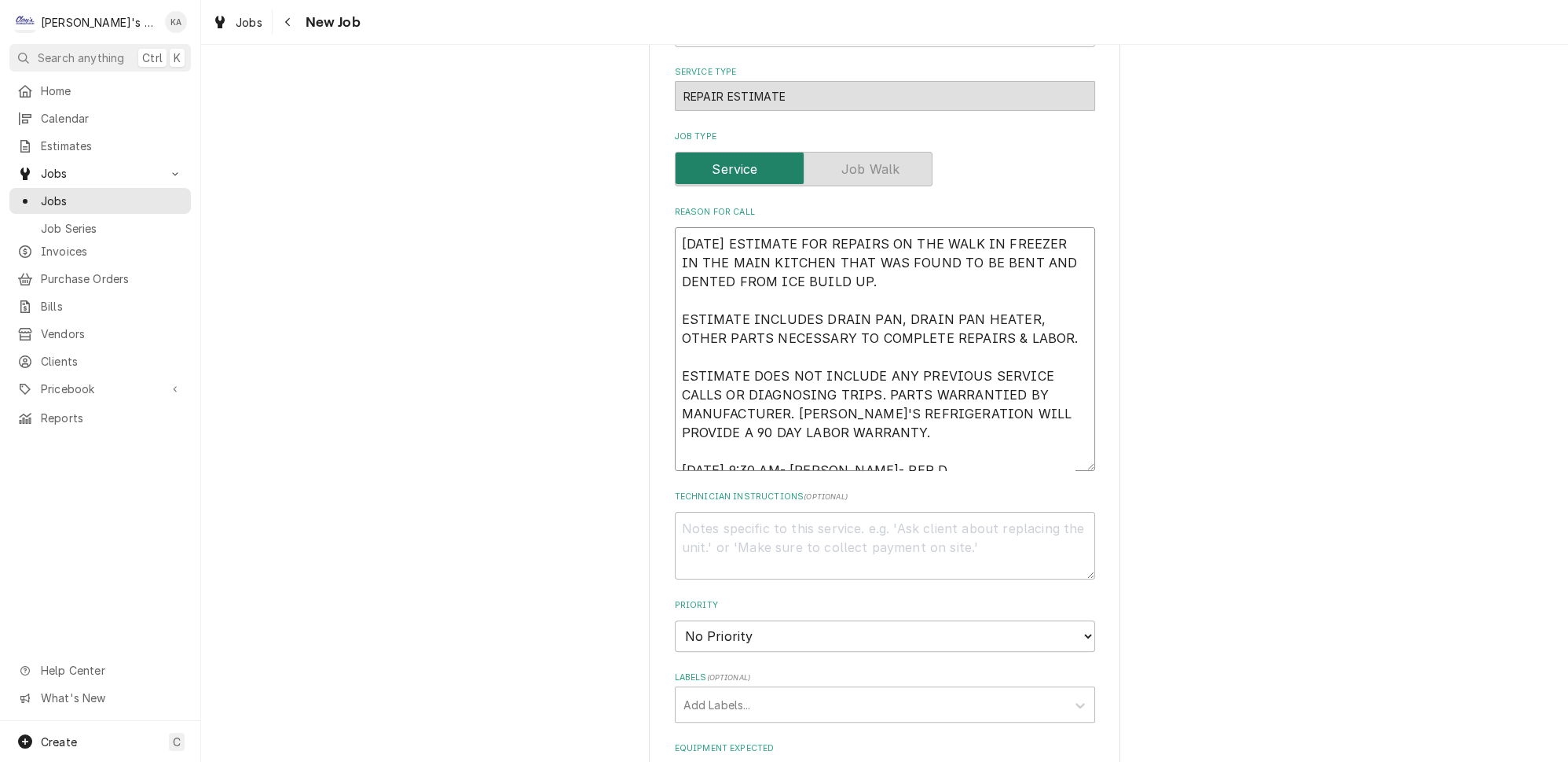
type textarea "x"
type textarea "9/29/2025 ESTIMATE FOR REPAIRS ON THE WALK IN FREEZER IN THE MAIN KITCHEN THAT …"
type textarea "x"
type textarea "9/29/2025 ESTIMATE FOR REPAIRS ON THE WALK IN FREEZER IN THE MAIN KITCHEN THAT …"
type textarea "x"
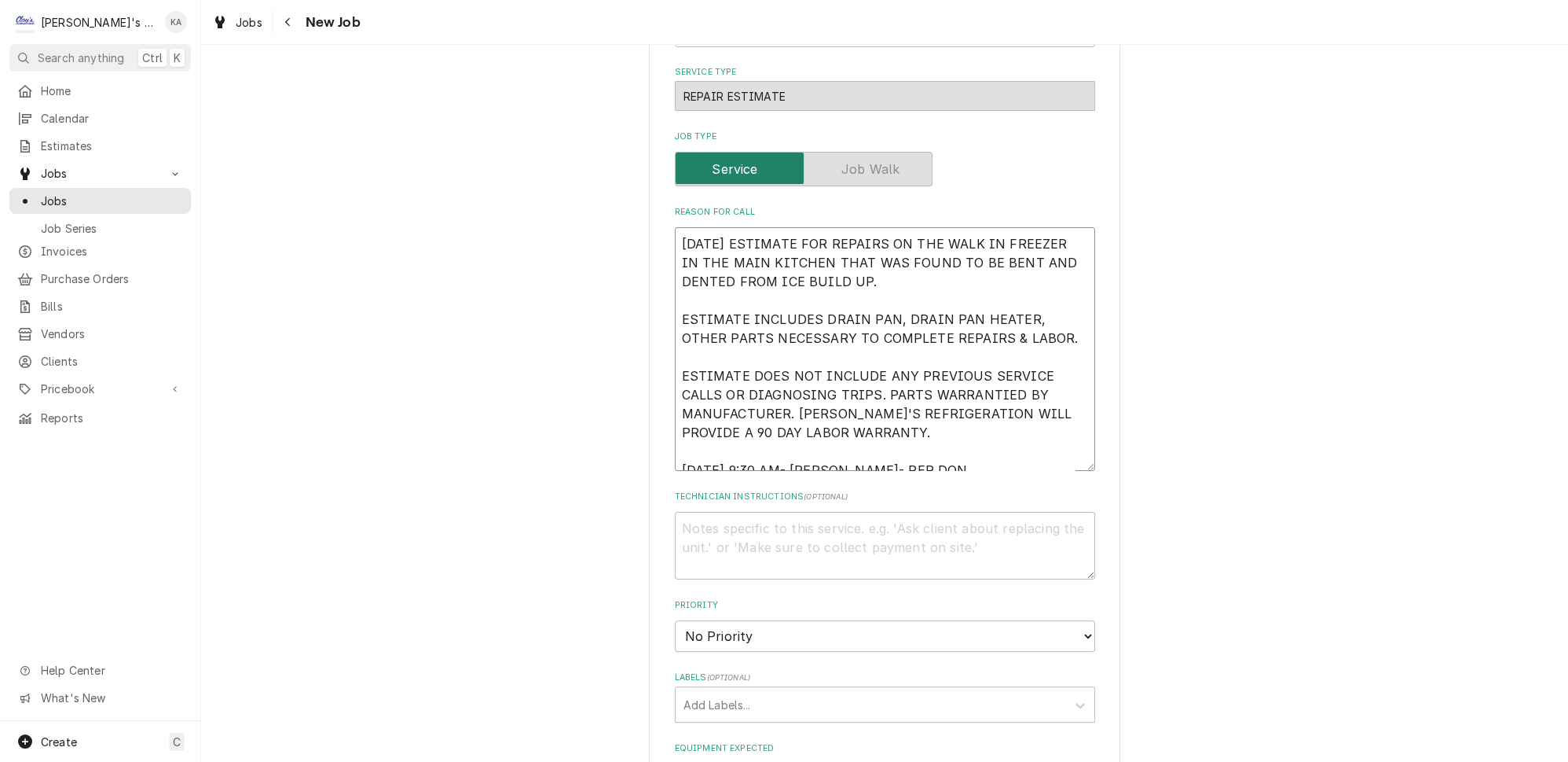
type textarea "9/29/2025 ESTIMATE FOR REPAIRS ON THE WALK IN FREEZER IN THE MAIN KITCHEN THAT …"
type textarea "x"
type textarea "9/29/2025 ESTIMATE FOR REPAIRS ON THE WALK IN FREEZER IN THE MAIN KITCHEN THAT …"
type textarea "x"
type textarea "9/29/2025 ESTIMATE FOR REPAIRS ON THE WALK IN FREEZER IN THE MAIN KITCHEN THAT …"
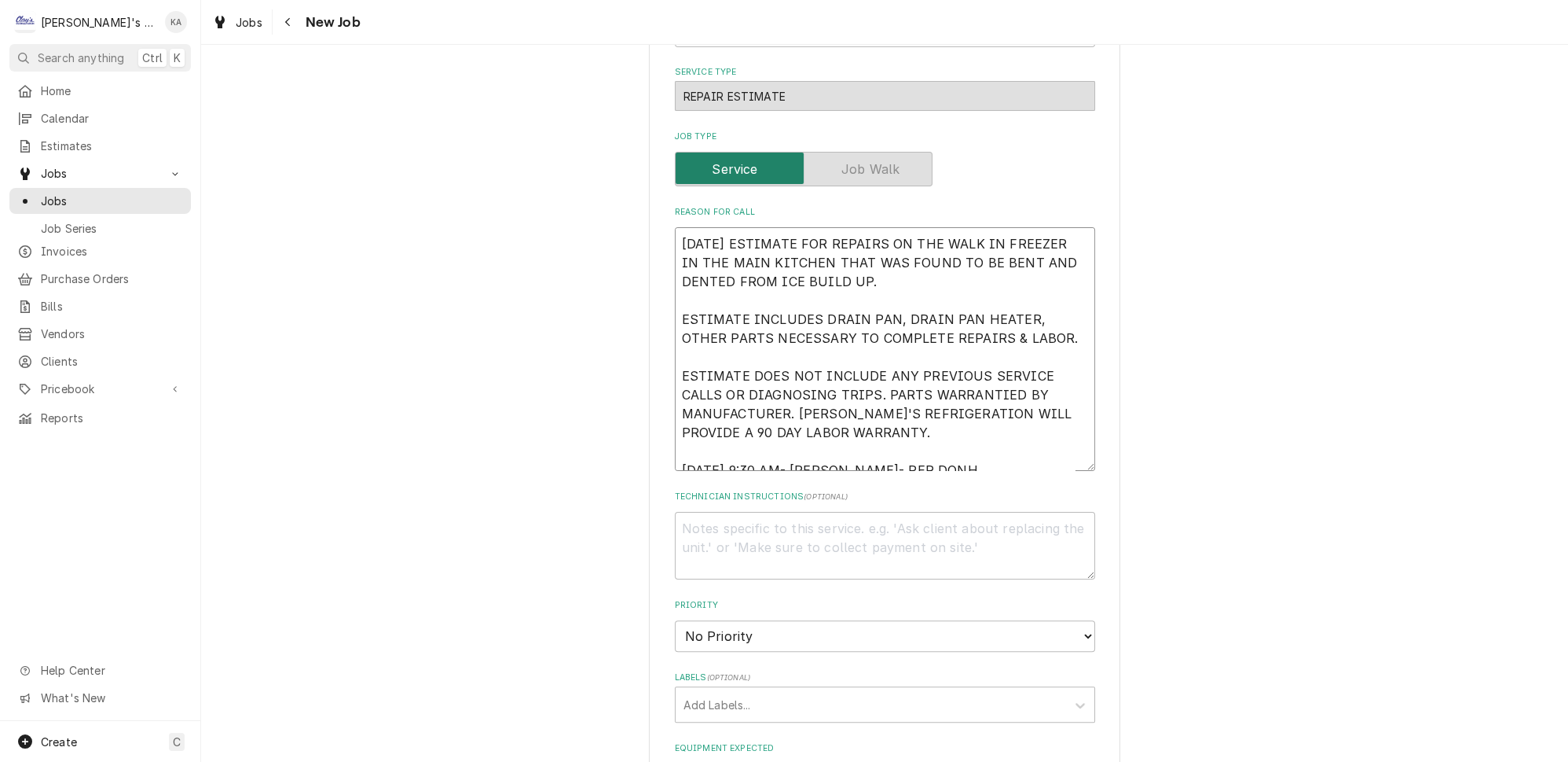
type textarea "x"
type textarea "9/29/2025 ESTIMATE FOR REPAIRS ON THE WALK IN FREEZER IN THE MAIN KITCHEN THAT …"
type textarea "x"
type textarea "9/29/2025 ESTIMATE FOR REPAIRS ON THE WALK IN FREEZER IN THE MAIN KITCHEN THAT …"
type textarea "x"
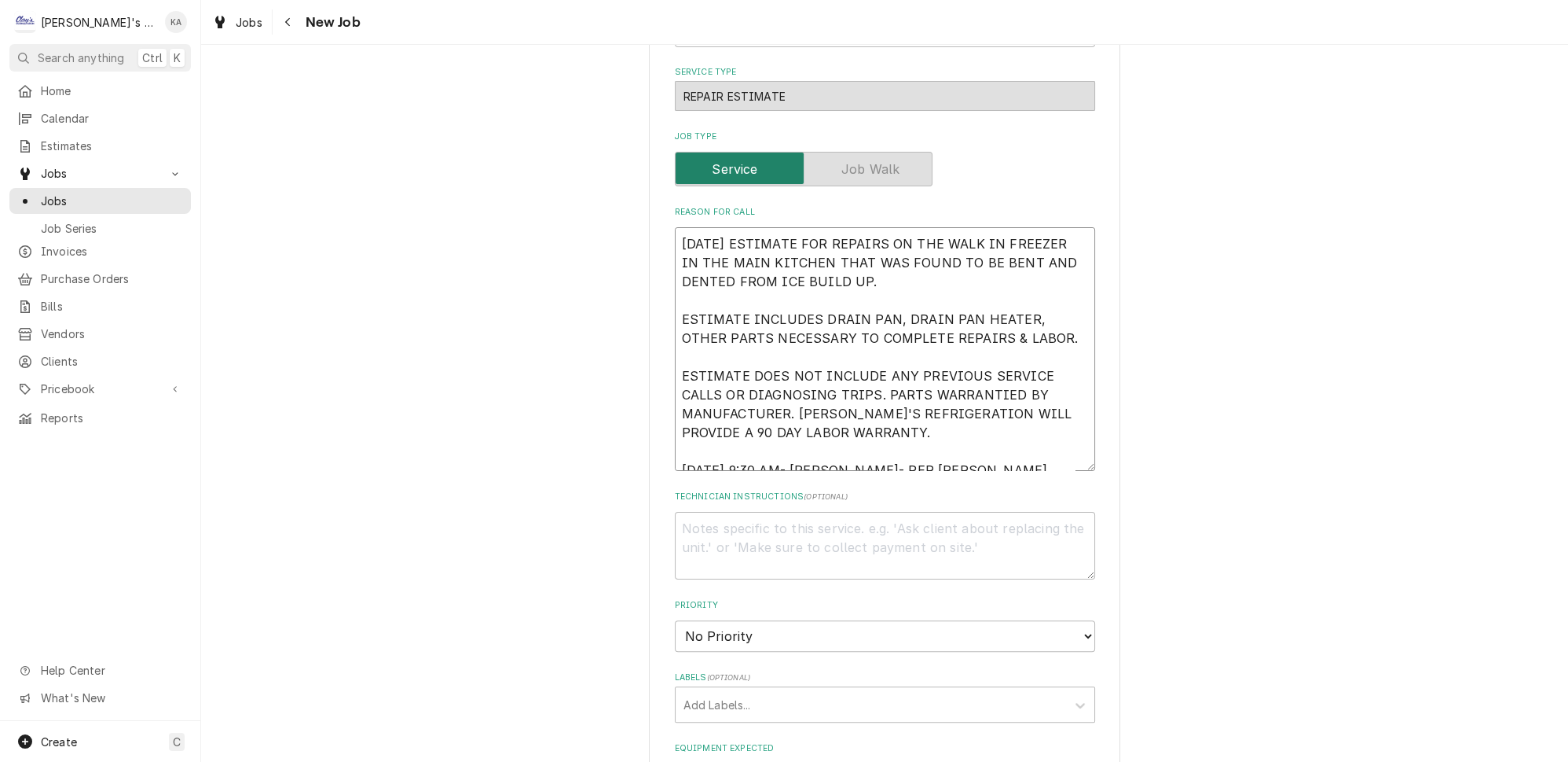
type textarea "9/29/2025 ESTIMATE FOR REPAIRS ON THE WALK IN FREEZER IN THE MAIN KITCHEN THAT …"
type textarea "x"
type textarea "9/29/2025 ESTIMATE FOR REPAIRS ON THE WALK IN FREEZER IN THE MAIN KITCHEN THAT …"
type textarea "x"
type textarea "9/29/2025 ESTIMATE FOR REPAIRS ON THE WALK IN FREEZER IN THE MAIN KITCHEN THAT …"
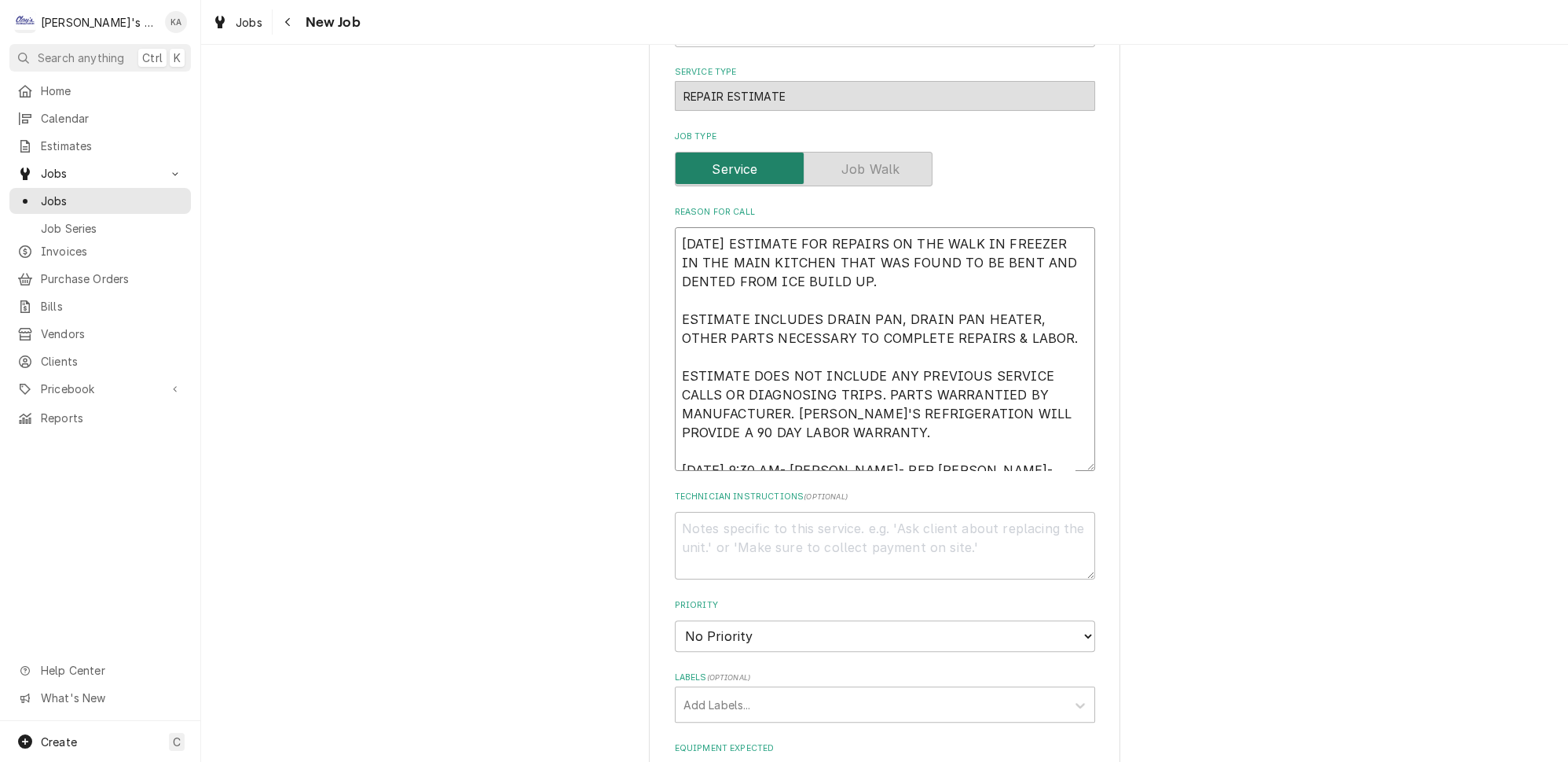
type textarea "x"
type textarea "9/29/2025 ESTIMATE FOR REPAIRS ON THE WALK IN FREEZER IN THE MAIN KITCHEN THAT …"
type textarea "x"
type textarea "9/29/2025 ESTIMATE FOR REPAIRS ON THE WALK IN FREEZER IN THE MAIN KITCHEN THAT …"
type textarea "x"
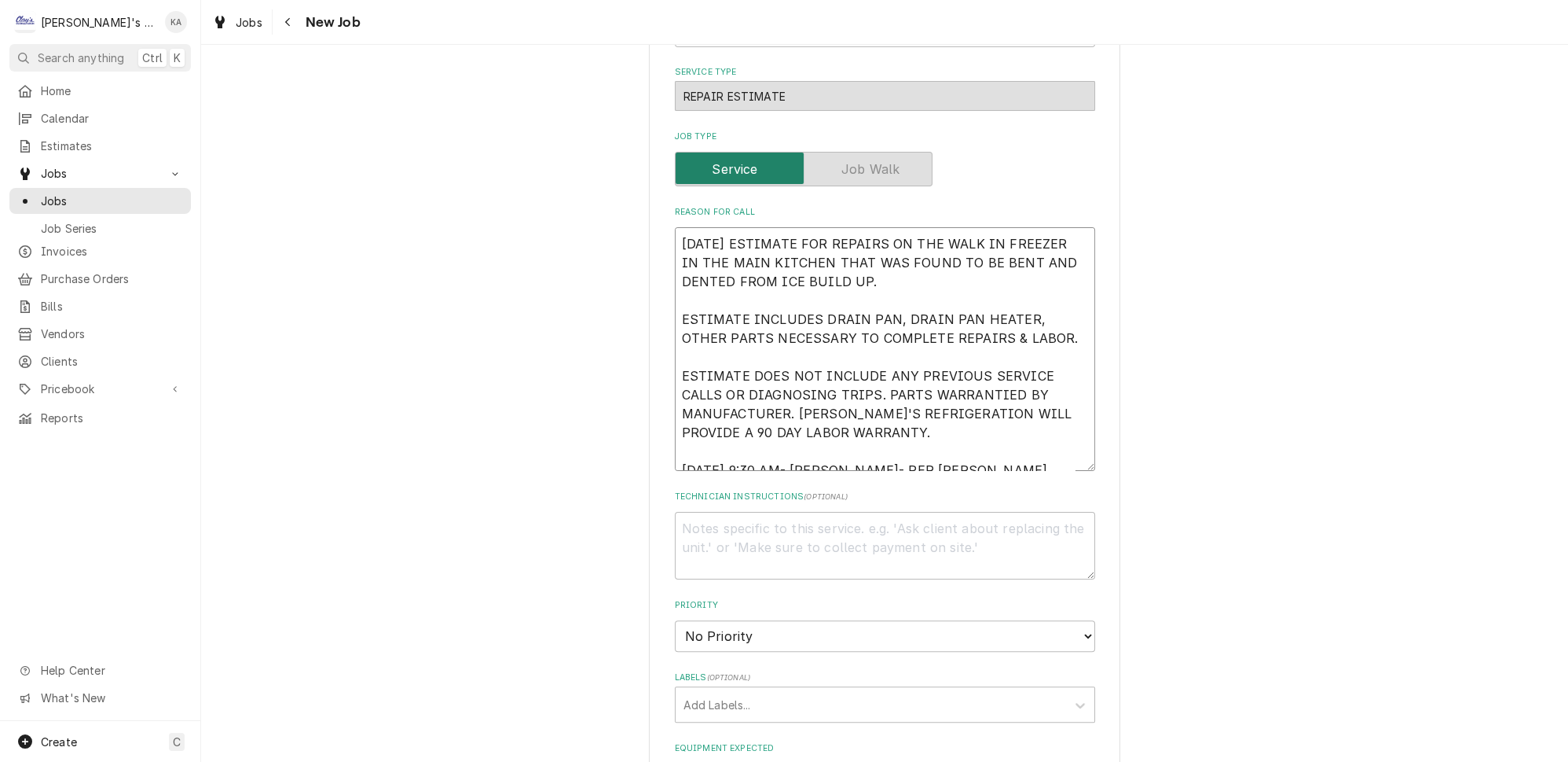
type textarea "9/29/2025 ESTIMATE FOR REPAIRS ON THE WALK IN FREEZER IN THE MAIN KITCHEN THAT …"
type textarea "x"
type textarea "9/29/2025 ESTIMATE FOR REPAIRS ON THE WALK IN FREEZER IN THE MAIN KITCHEN THAT …"
type textarea "x"
type textarea "9/29/2025 ESTIMATE FOR REPAIRS ON THE WALK IN FREEZER IN THE MAIN KITCHEN THAT …"
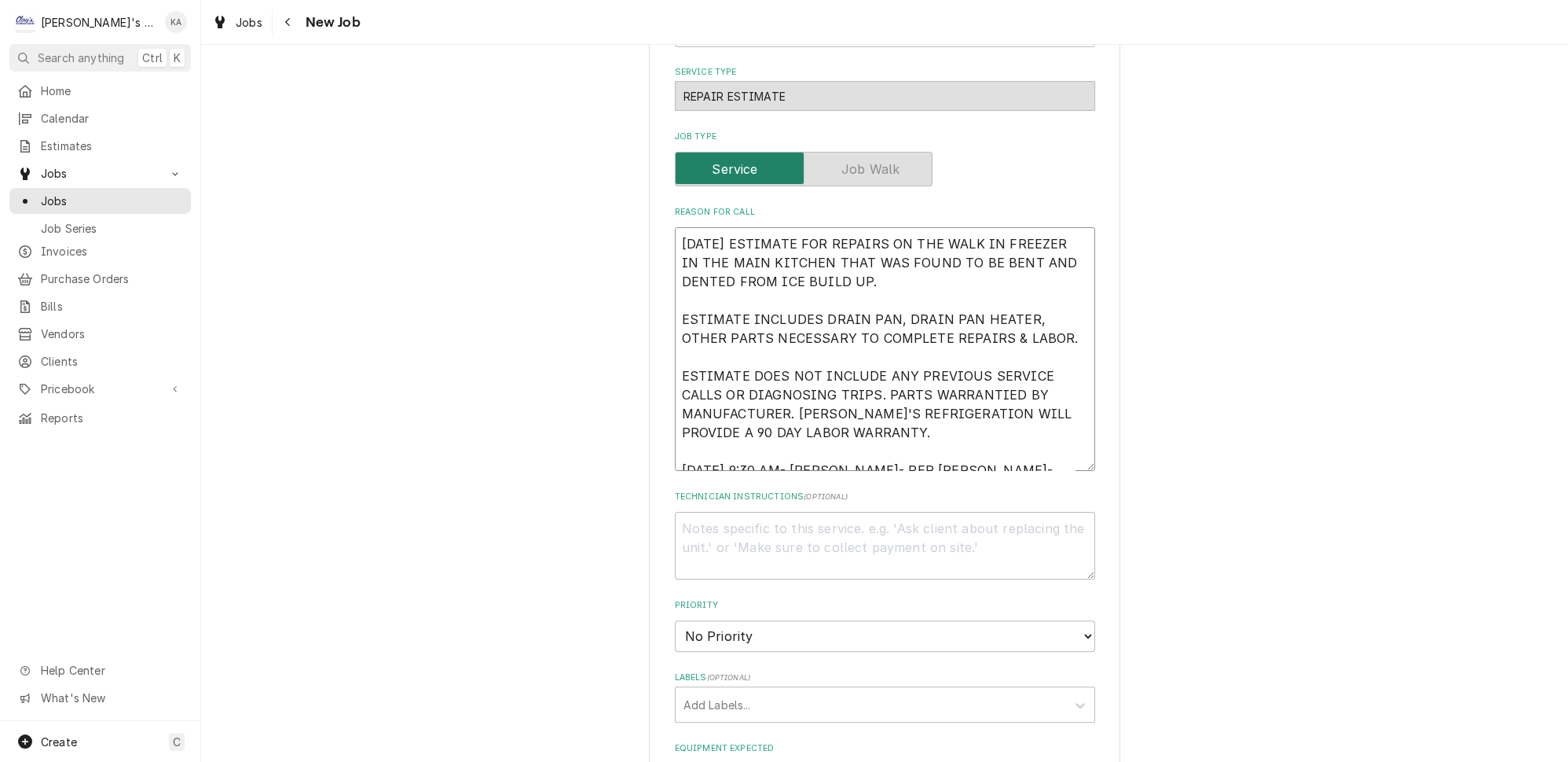
type textarea "x"
type textarea "9/29/2025 ESTIMATE FOR REPAIRS ON THE WALK IN FREEZER IN THE MAIN KITCHEN THAT …"
type textarea "x"
type textarea "9/29/2025 ESTIMATE FOR REPAIRS ON THE WALK IN FREEZER IN THE MAIN KITCHEN THAT …"
type textarea "x"
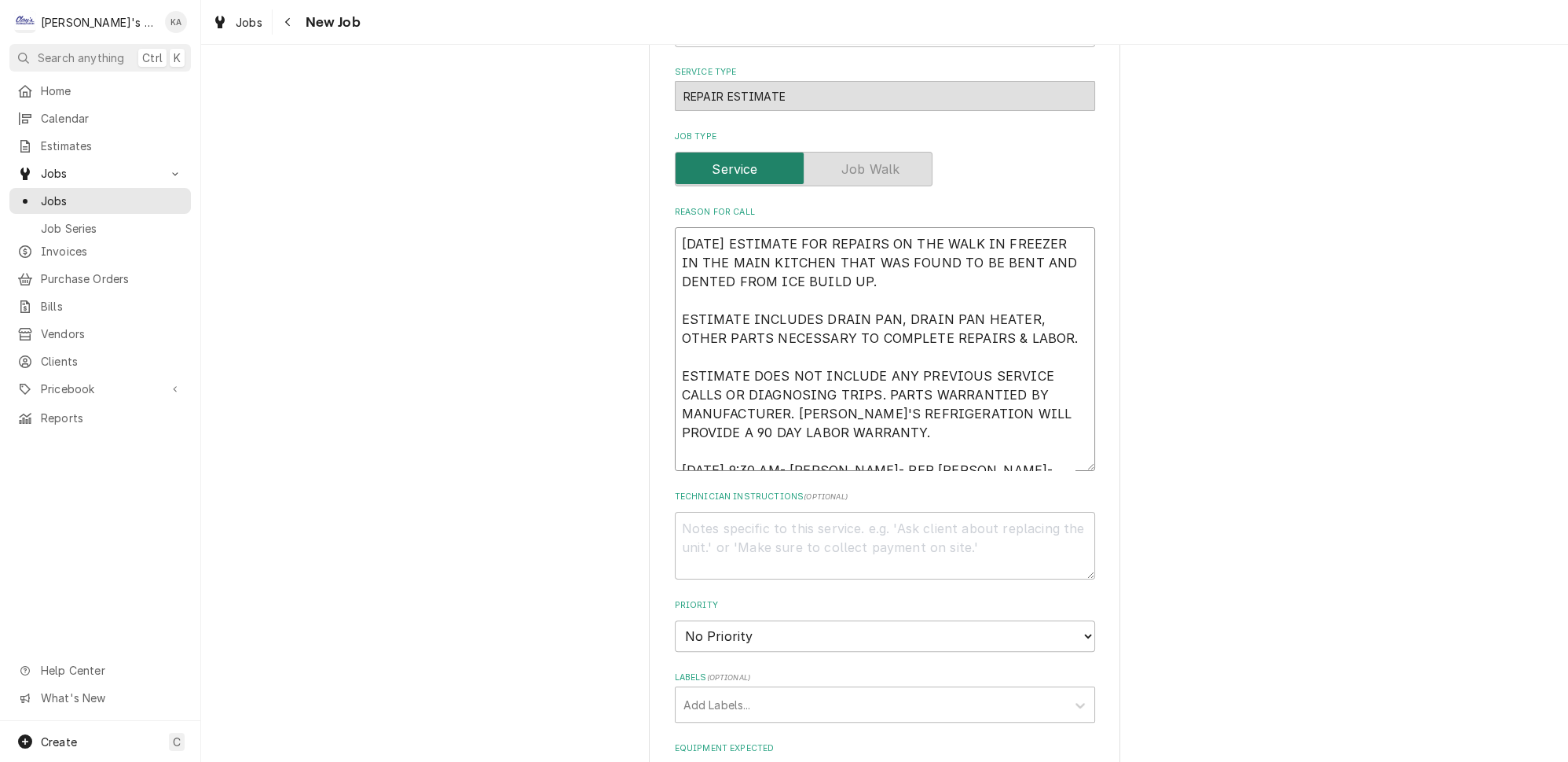
type textarea "9/29/2025 ESTIMATE FOR REPAIRS ON THE WALK IN FREEZER IN THE MAIN KITCHEN THAT …"
type textarea "x"
type textarea "9/29/2025 ESTIMATE FOR REPAIRS ON THE WALK IN FREEZER IN THE MAIN KITCHEN THAT …"
type textarea "x"
type textarea "9/29/2025 ESTIMATE FOR REPAIRS ON THE WALK IN FREEZER IN THE MAIN KITCHEN THAT …"
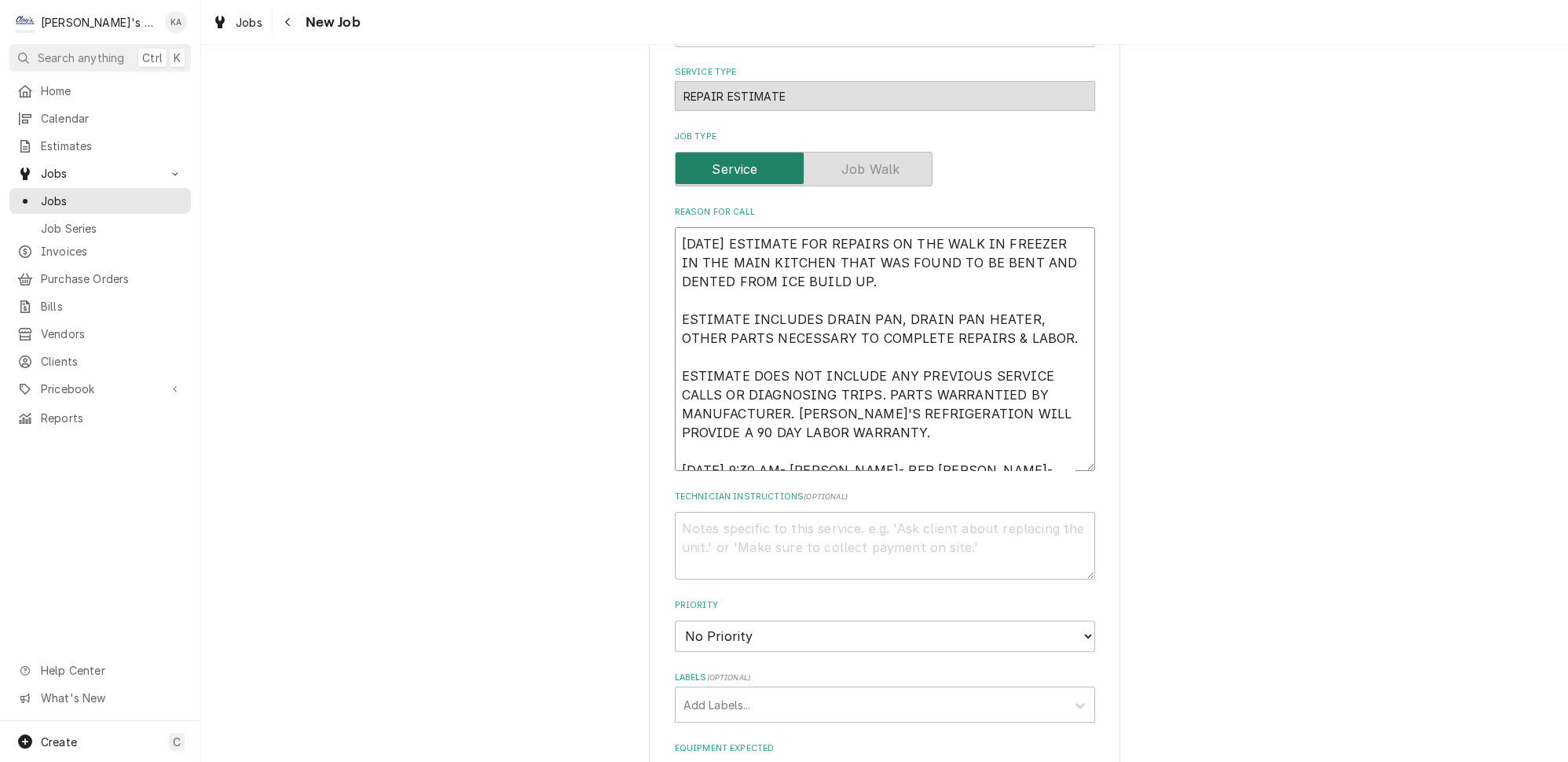
type textarea "x"
type textarea "9/29/2025 ESTIMATE FOR REPAIRS ON THE WALK IN FREEZER IN THE MAIN KITCHEN THAT …"
type textarea "x"
type textarea "9/29/2025 ESTIMATE FOR REPAIRS ON THE WALK IN FREEZER IN THE MAIN KITCHEN THAT …"
type textarea "x"
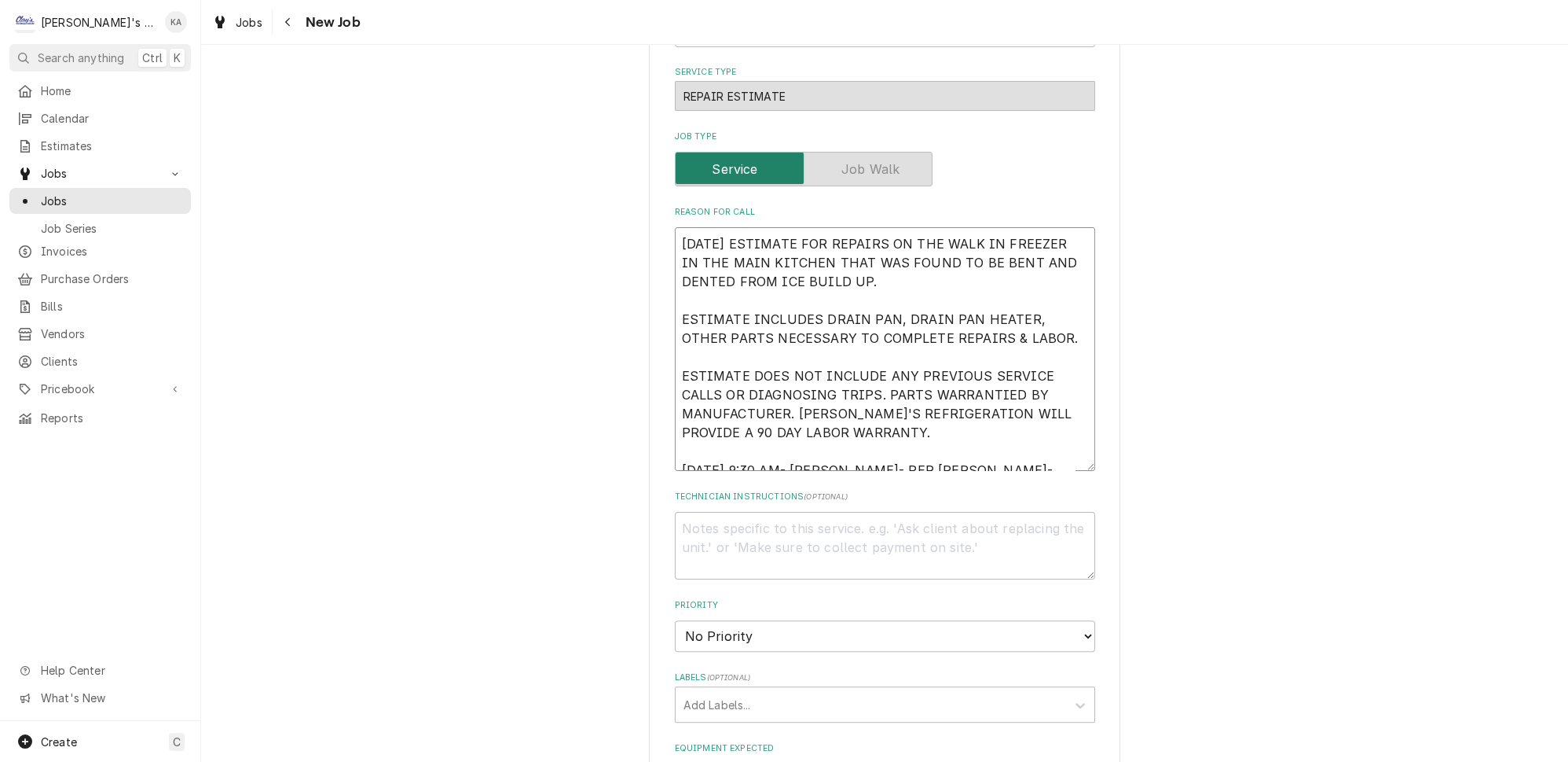
type textarea "9/29/2025 ESTIMATE FOR REPAIRS ON THE WALK IN FREEZER IN THE MAIN KITCHEN THAT …"
type textarea "x"
type textarea "9/29/2025 ESTIMATE FOR REPAIRS ON THE WALK IN FREEZER IN THE MAIN KITCHEN THAT …"
type textarea "x"
type textarea "9/29/2025 ESTIMATE FOR REPAIRS ON THE WALK IN FREEZER IN THE MAIN KITCHEN THAT …"
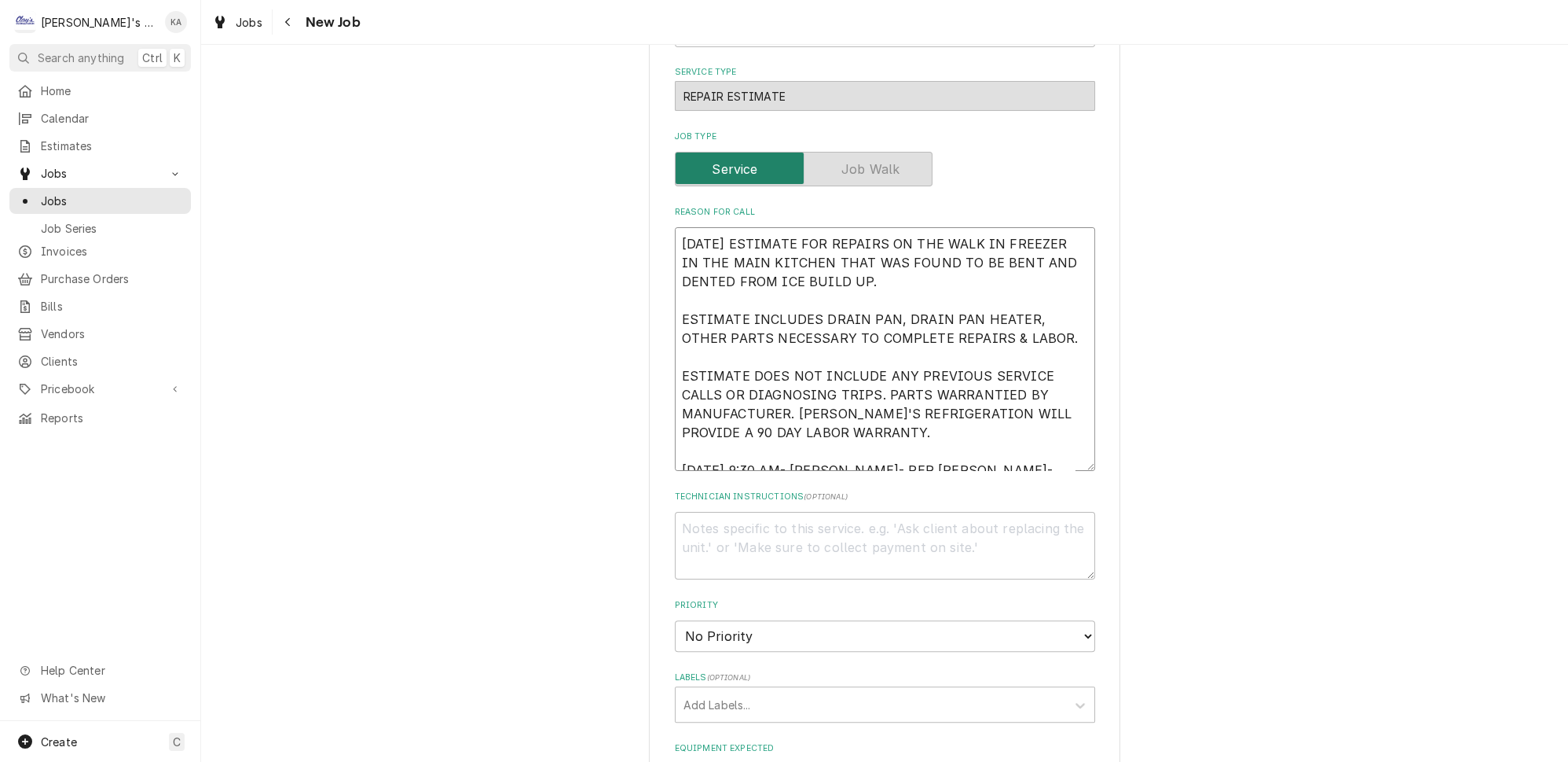
type textarea "x"
type textarea "9/29/2025 ESTIMATE FOR REPAIRS ON THE WALK IN FREEZER IN THE MAIN KITCHEN THAT …"
type textarea "x"
type textarea "9/29/2025 ESTIMATE FOR REPAIRS ON THE WALK IN FREEZER IN THE MAIN KITCHEN THAT …"
type textarea "x"
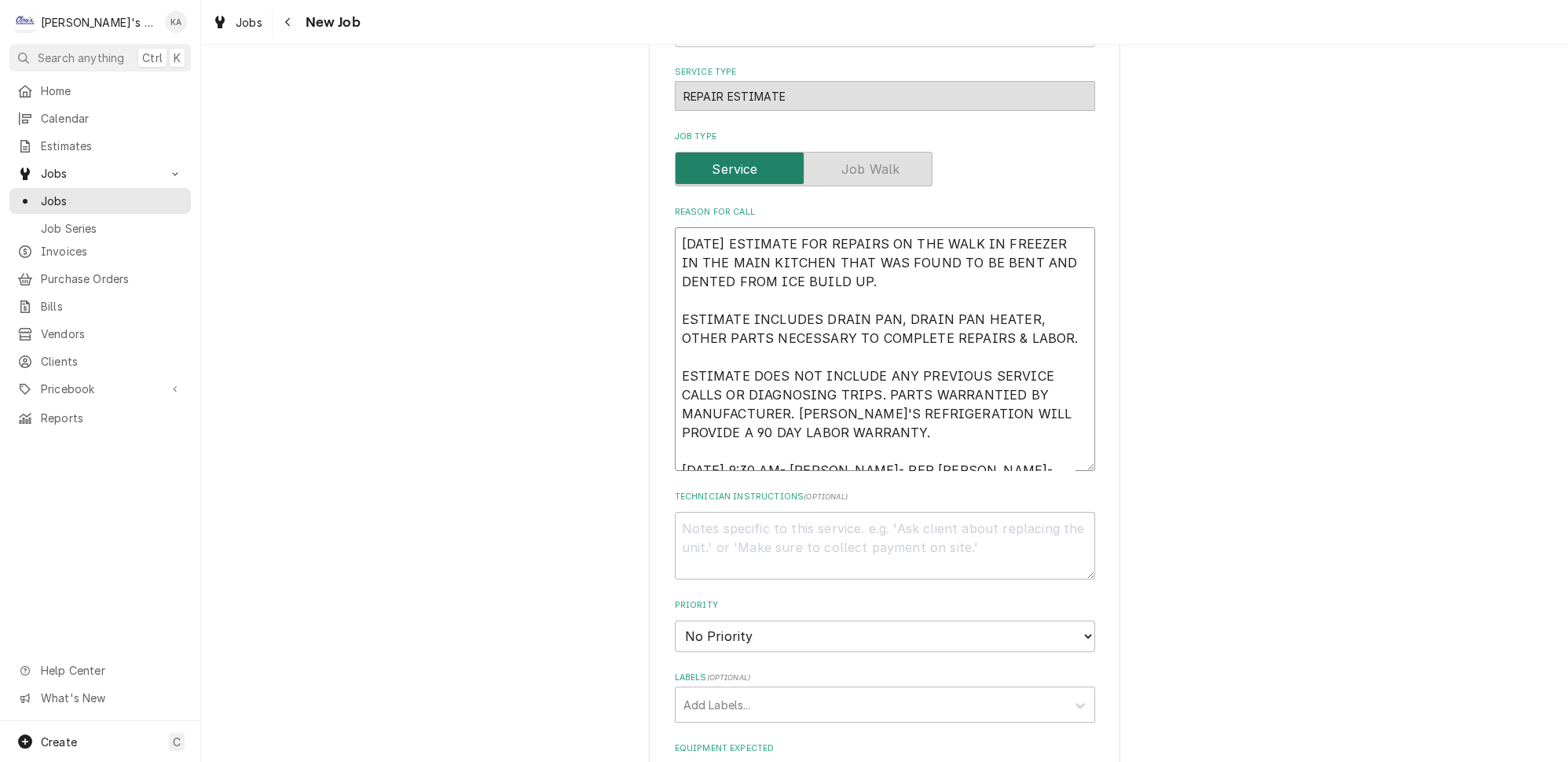
type textarea "9/29/2025 ESTIMATE FOR REPAIRS ON THE WALK IN FREEZER IN THE MAIN KITCHEN THAT …"
type textarea "x"
type textarea "9/29/2025 ESTIMATE FOR REPAIRS ON THE WALK IN FREEZER IN THE MAIN KITCHEN THAT …"
type textarea "x"
type textarea "9/29/2025 ESTIMATE FOR REPAIRS ON THE WALK IN FREEZER IN THE MAIN KITCHEN THAT …"
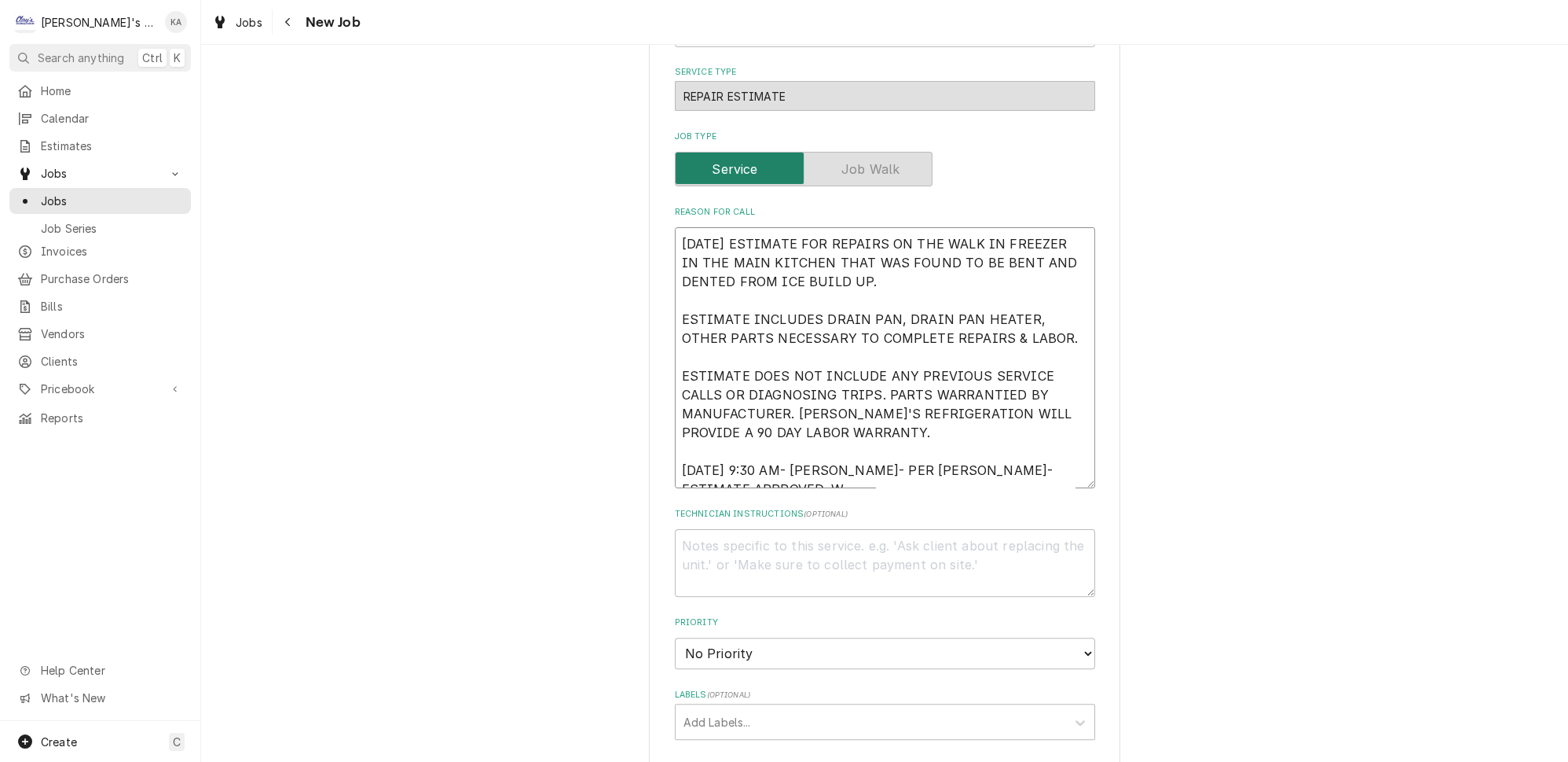
type textarea "x"
type textarea "9/29/2025 ESTIMATE FOR REPAIRS ON THE WALK IN FREEZER IN THE MAIN KITCHEN THAT …"
type textarea "x"
type textarea "9/29/2025 ESTIMATE FOR REPAIRS ON THE WALK IN FREEZER IN THE MAIN KITCHEN THAT …"
type textarea "x"
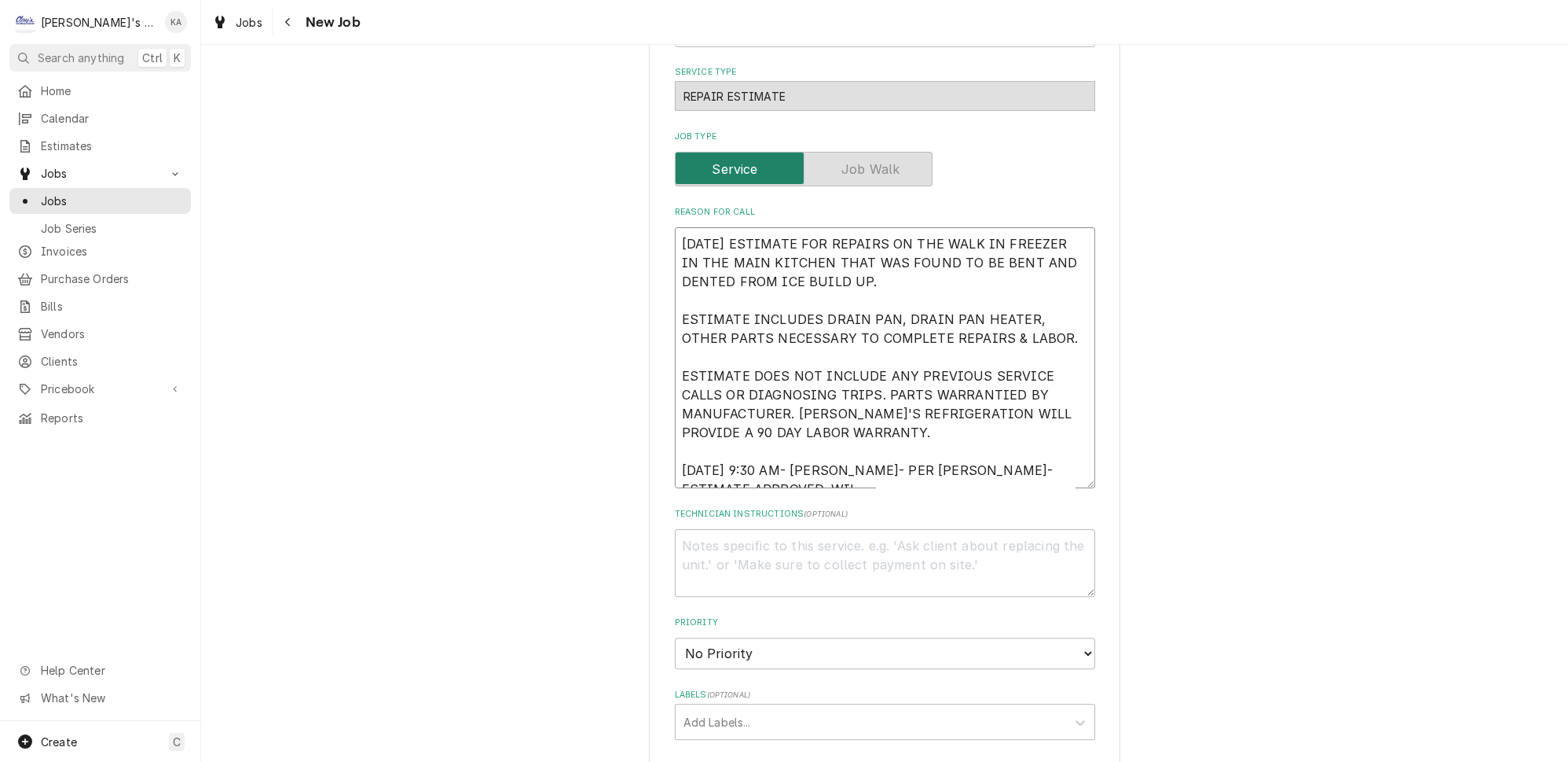
type textarea "9/29/2025 ESTIMATE FOR REPAIRS ON THE WALK IN FREEZER IN THE MAIN KITCHEN THAT …"
type textarea "x"
type textarea "9/29/2025 ESTIMATE FOR REPAIRS ON THE WALK IN FREEZER IN THE MAIN KITCHEN THAT …"
type textarea "x"
type textarea "9/29/2025 ESTIMATE FOR REPAIRS ON THE WALK IN FREEZER IN THE MAIN KITCHEN THAT …"
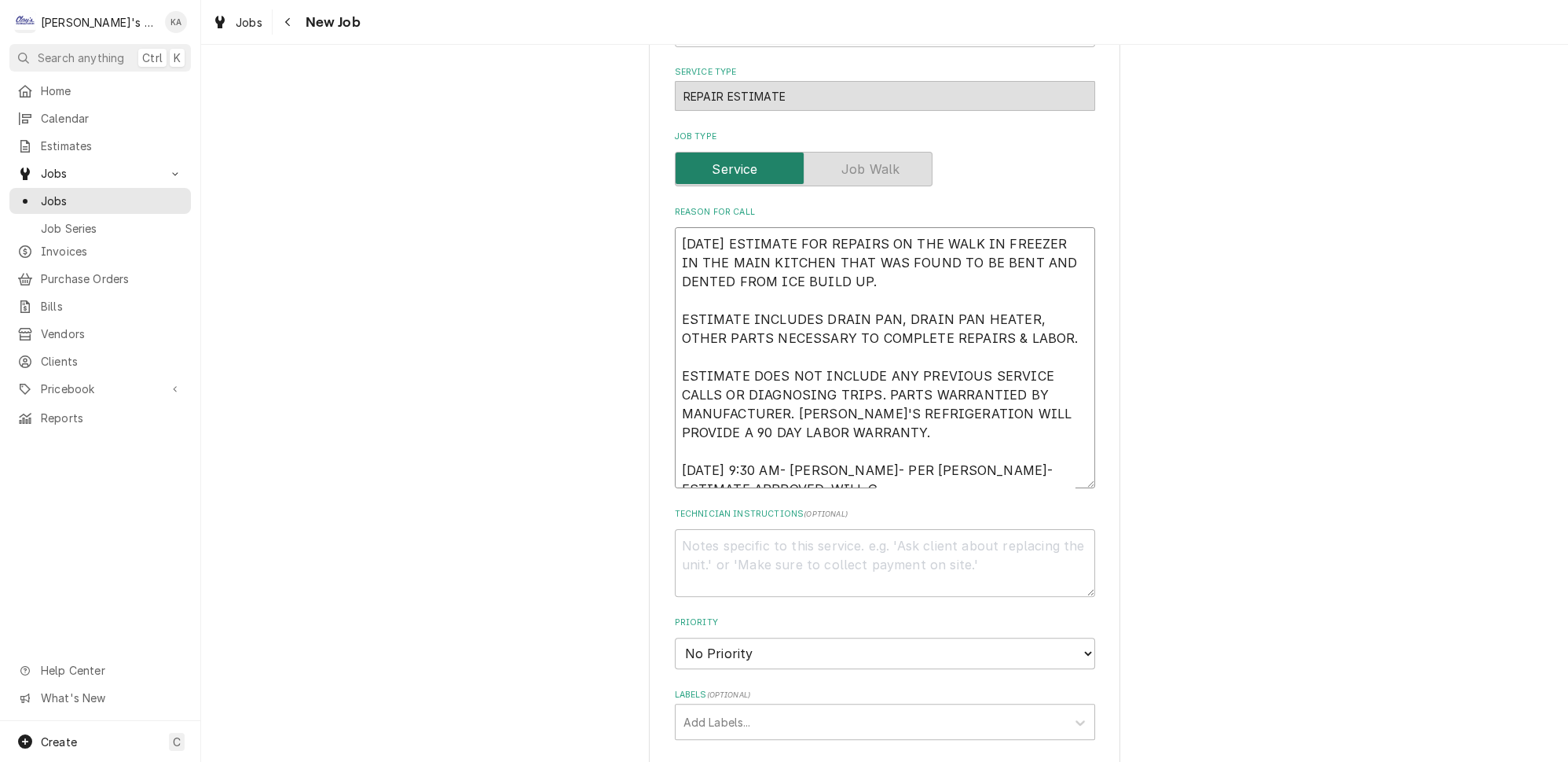
type textarea "x"
type textarea "9/29/2025 ESTIMATE FOR REPAIRS ON THE WALK IN FREEZER IN THE MAIN KITCHEN THAT …"
type textarea "x"
type textarea "9/29/2025 ESTIMATE FOR REPAIRS ON THE WALK IN FREEZER IN THE MAIN KITCHEN THAT …"
type textarea "x"
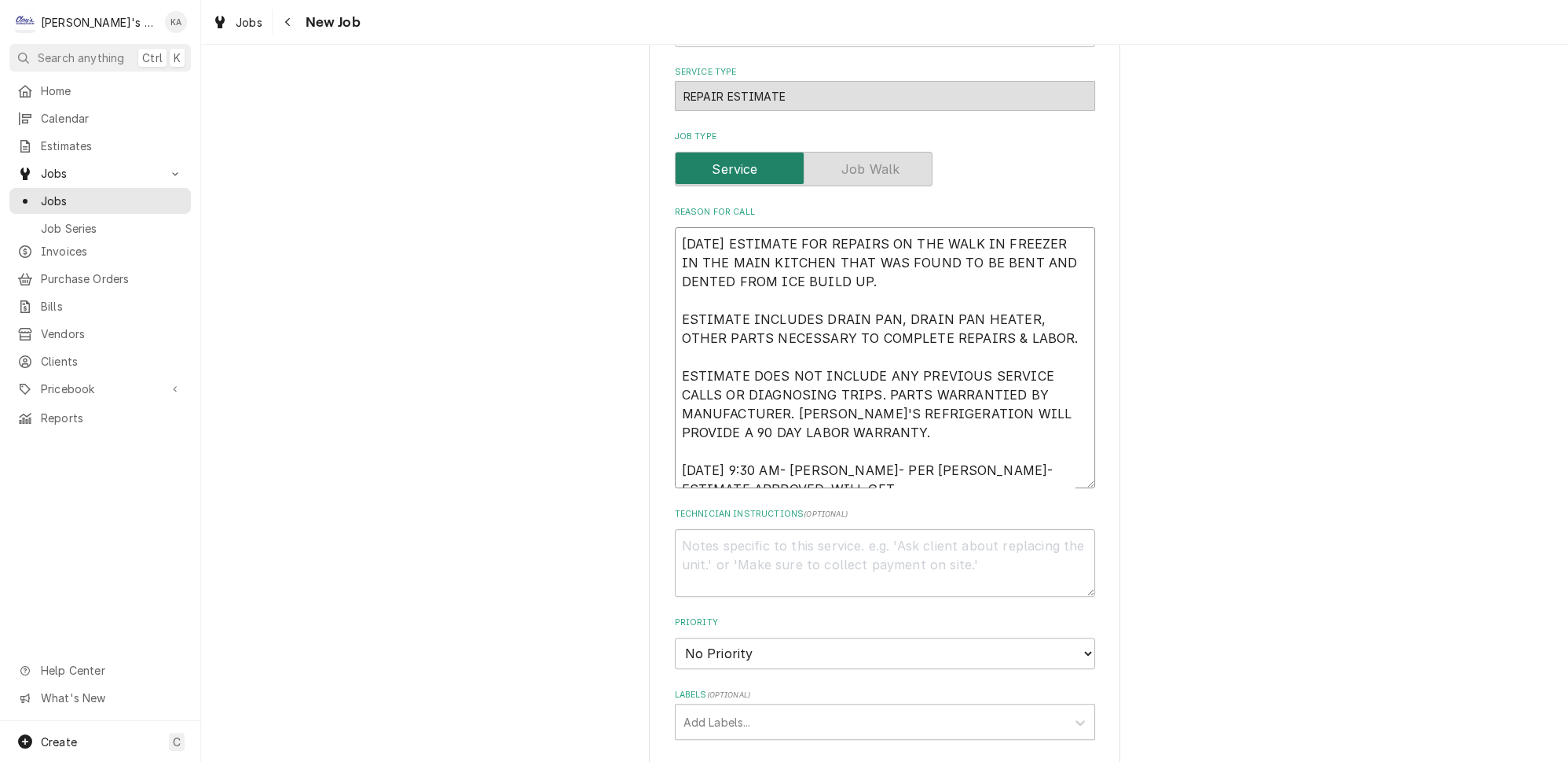
type textarea "9/29/2025 ESTIMATE FOR REPAIRS ON THE WALK IN FREEZER IN THE MAIN KITCHEN THAT …"
type textarea "x"
type textarea "9/29/2025 ESTIMATE FOR REPAIRS ON THE WALK IN FREEZER IN THE MAIN KITCHEN THAT …"
type textarea "x"
type textarea "9/29/2025 ESTIMATE FOR REPAIRS ON THE WALK IN FREEZER IN THE MAIN KITCHEN THAT …"
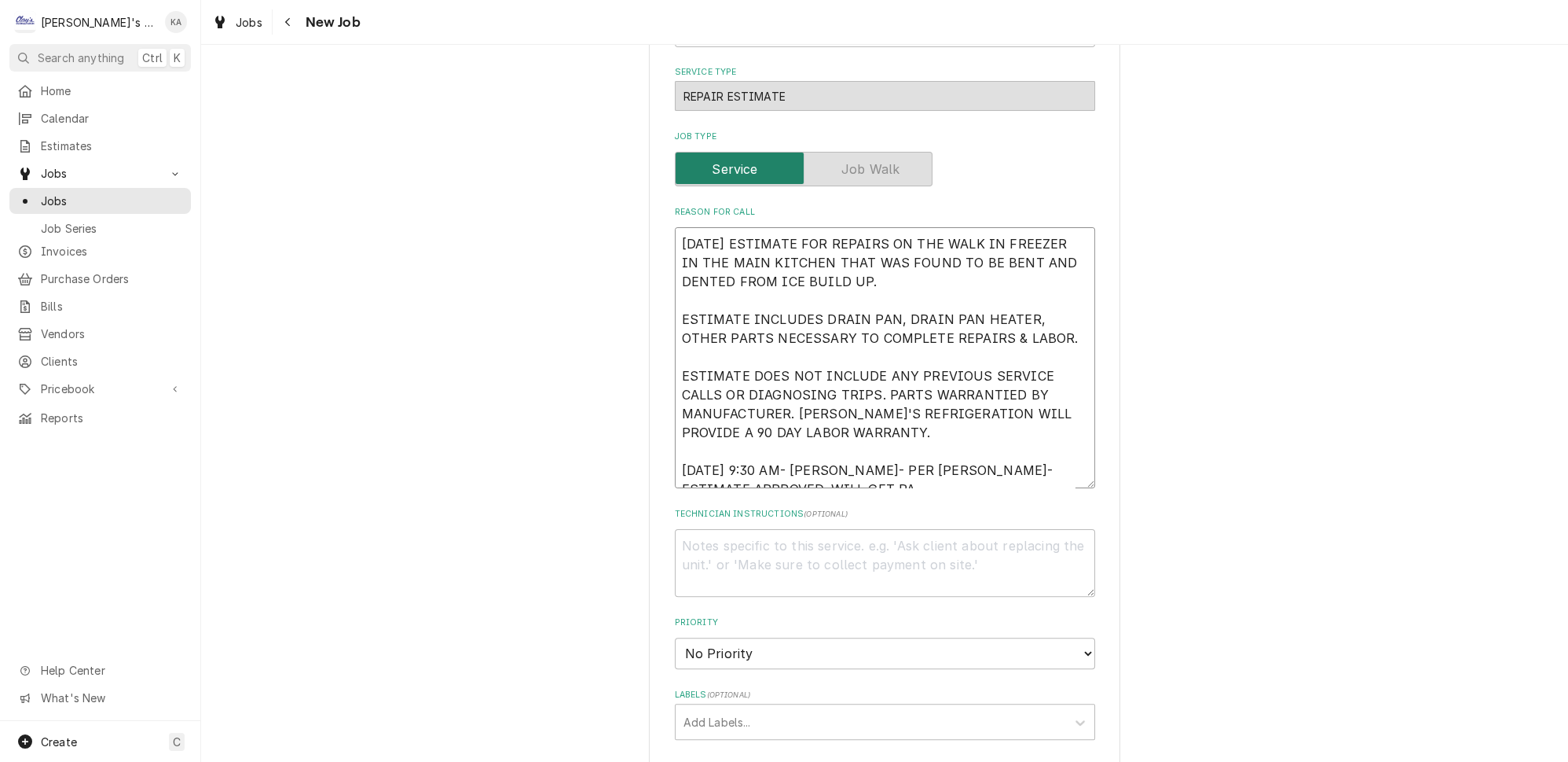
type textarea "x"
type textarea "9/29/2025 ESTIMATE FOR REPAIRS ON THE WALK IN FREEZER IN THE MAIN KITCHEN THAT …"
type textarea "x"
type textarea "9/29/2025 ESTIMATE FOR REPAIRS ON THE WALK IN FREEZER IN THE MAIN KITCHEN THAT …"
type textarea "x"
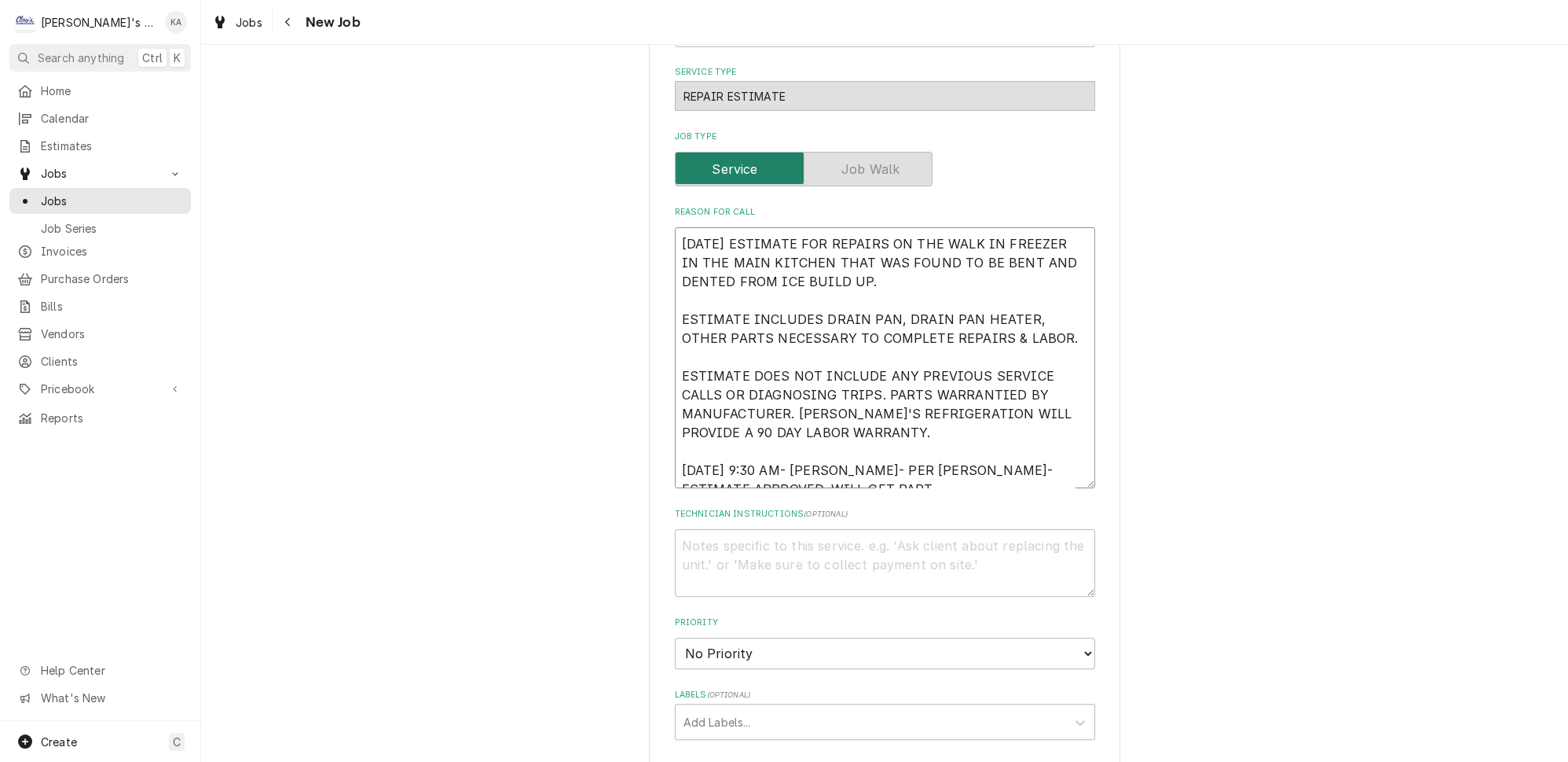
type textarea "9/29/2025 ESTIMATE FOR REPAIRS ON THE WALK IN FREEZER IN THE MAIN KITCHEN THAT …"
type textarea "x"
type textarea "9/29/2025 ESTIMATE FOR REPAIRS ON THE WALK IN FREEZER IN THE MAIN KITCHEN THAT …"
type textarea "x"
type textarea "9/29/2025 ESTIMATE FOR REPAIRS ON THE WALK IN FREEZER IN THE MAIN KITCHEN THAT …"
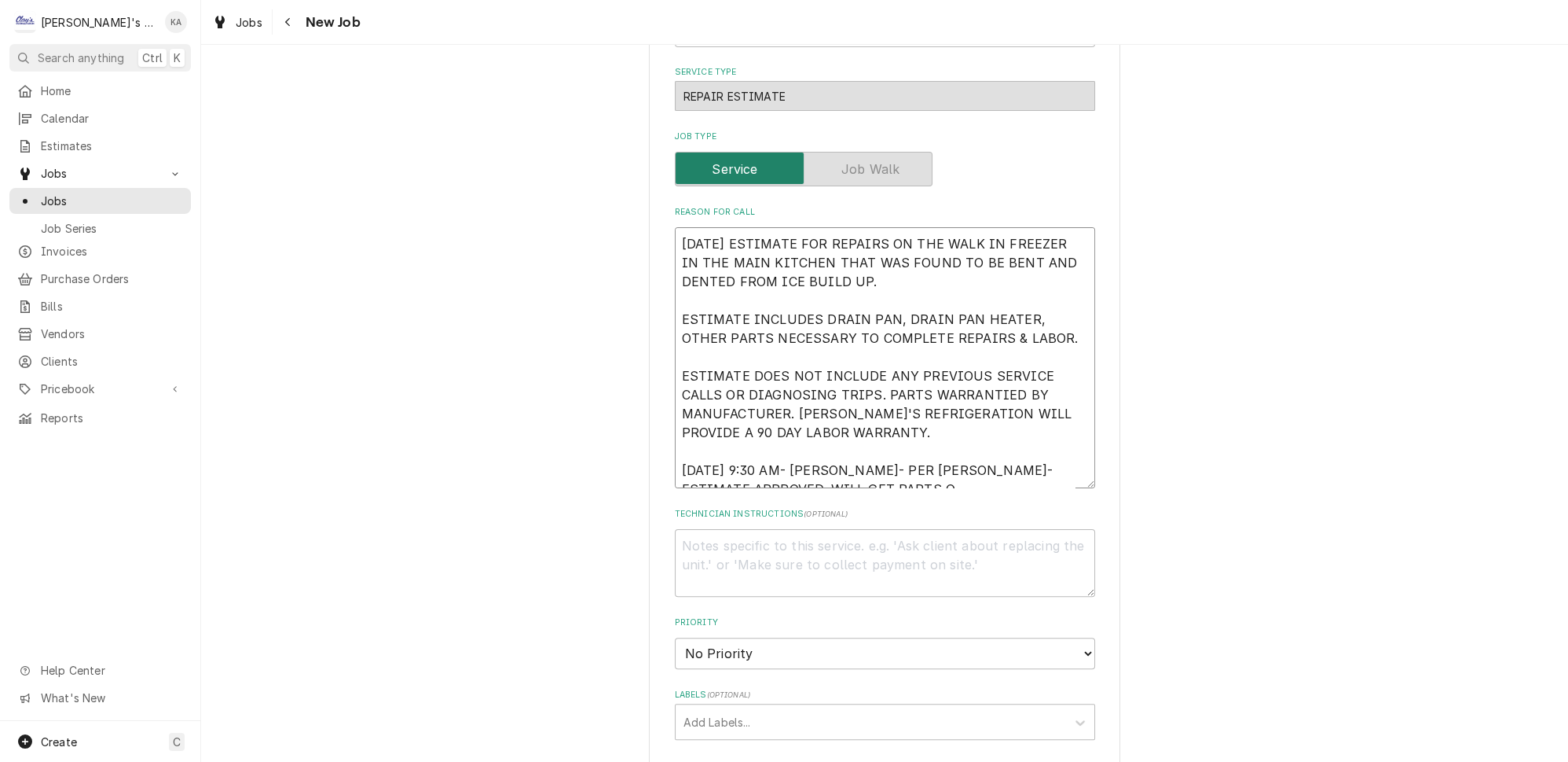
type textarea "x"
type textarea "9/29/2025 ESTIMATE FOR REPAIRS ON THE WALK IN FREEZER IN THE MAIN KITCHEN THAT …"
type textarea "x"
type textarea "9/29/2025 ESTIMATE FOR REPAIRS ON THE WALK IN FREEZER IN THE MAIN KITCHEN THAT …"
type textarea "x"
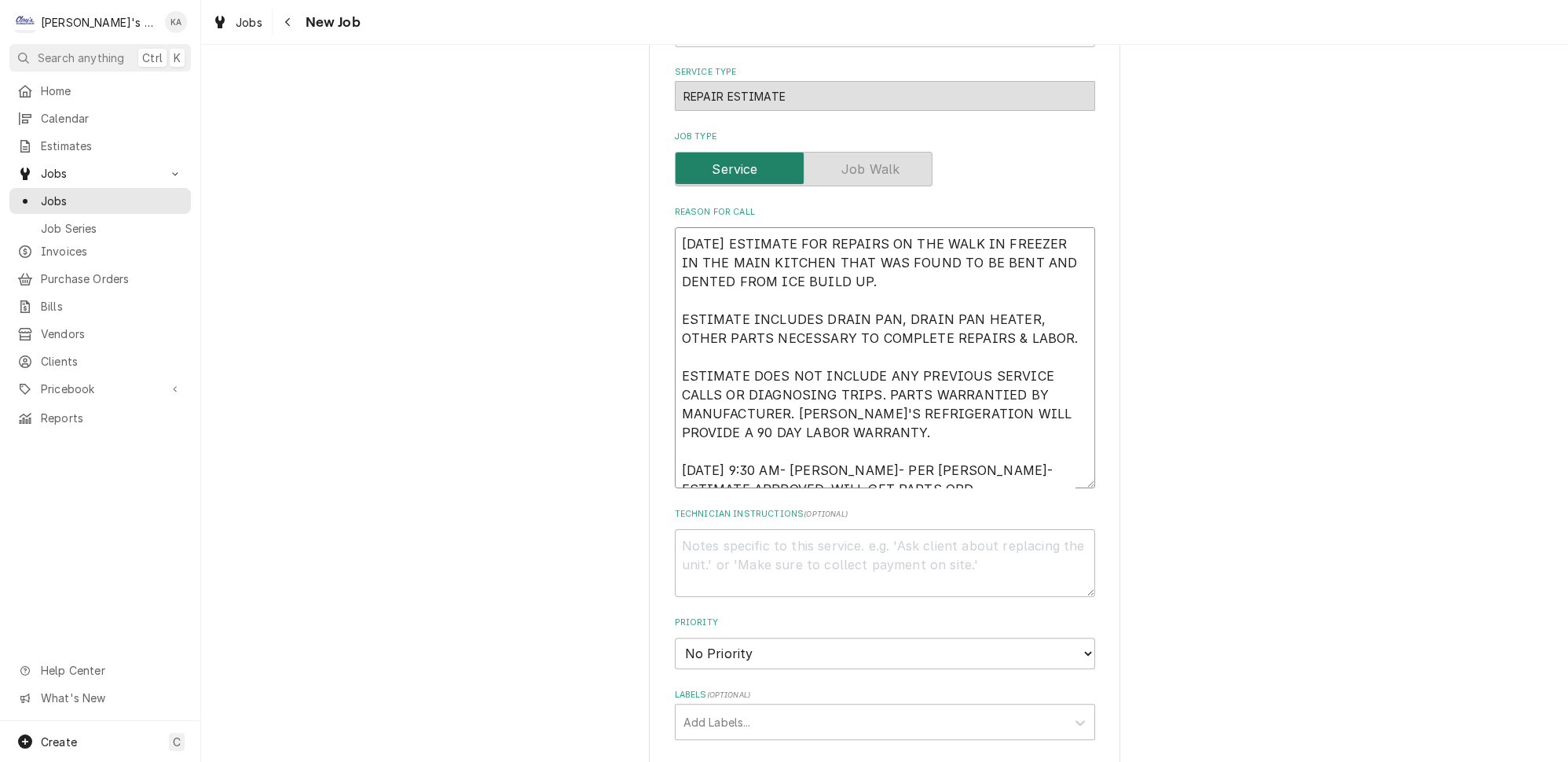
type textarea "9/29/2025 ESTIMATE FOR REPAIRS ON THE WALK IN FREEZER IN THE MAIN KITCHEN THAT …"
type textarea "x"
type textarea "9/29/2025 ESTIMATE FOR REPAIRS ON THE WALK IN FREEZER IN THE MAIN KITCHEN THAT …"
type textarea "x"
type textarea "9/29/2025 ESTIMATE FOR REPAIRS ON THE WALK IN FREEZER IN THE MAIN KITCHEN THAT …"
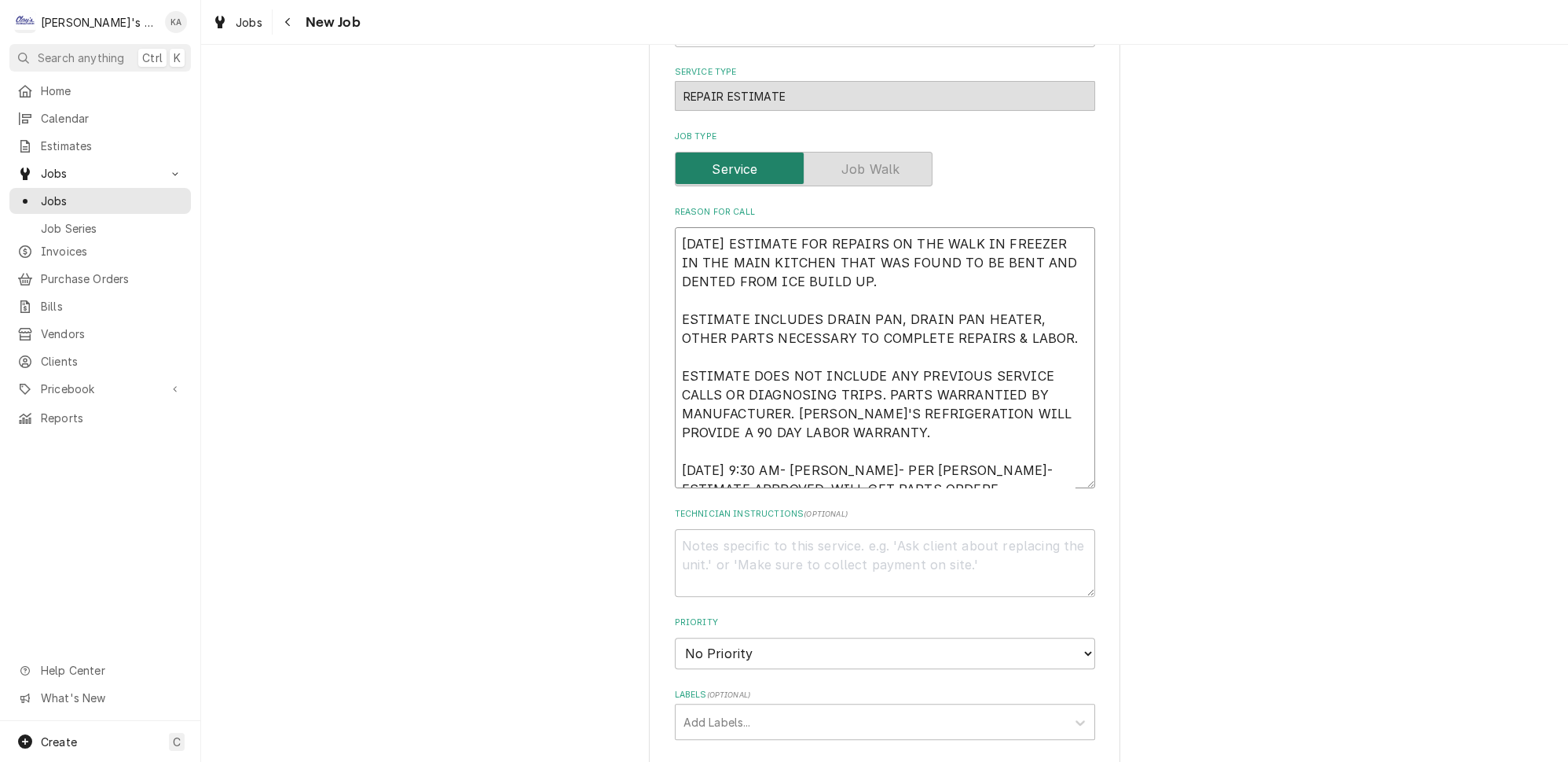
type textarea "x"
type textarea "9/29/2025 ESTIMATE FOR REPAIRS ON THE WALK IN FREEZER IN THE MAIN KITCHEN THAT …"
type textarea "x"
type textarea "9/29/2025 ESTIMATE FOR REPAIRS ON THE WALK IN FREEZER IN THE MAIN KITCHEN THAT …"
type textarea "x"
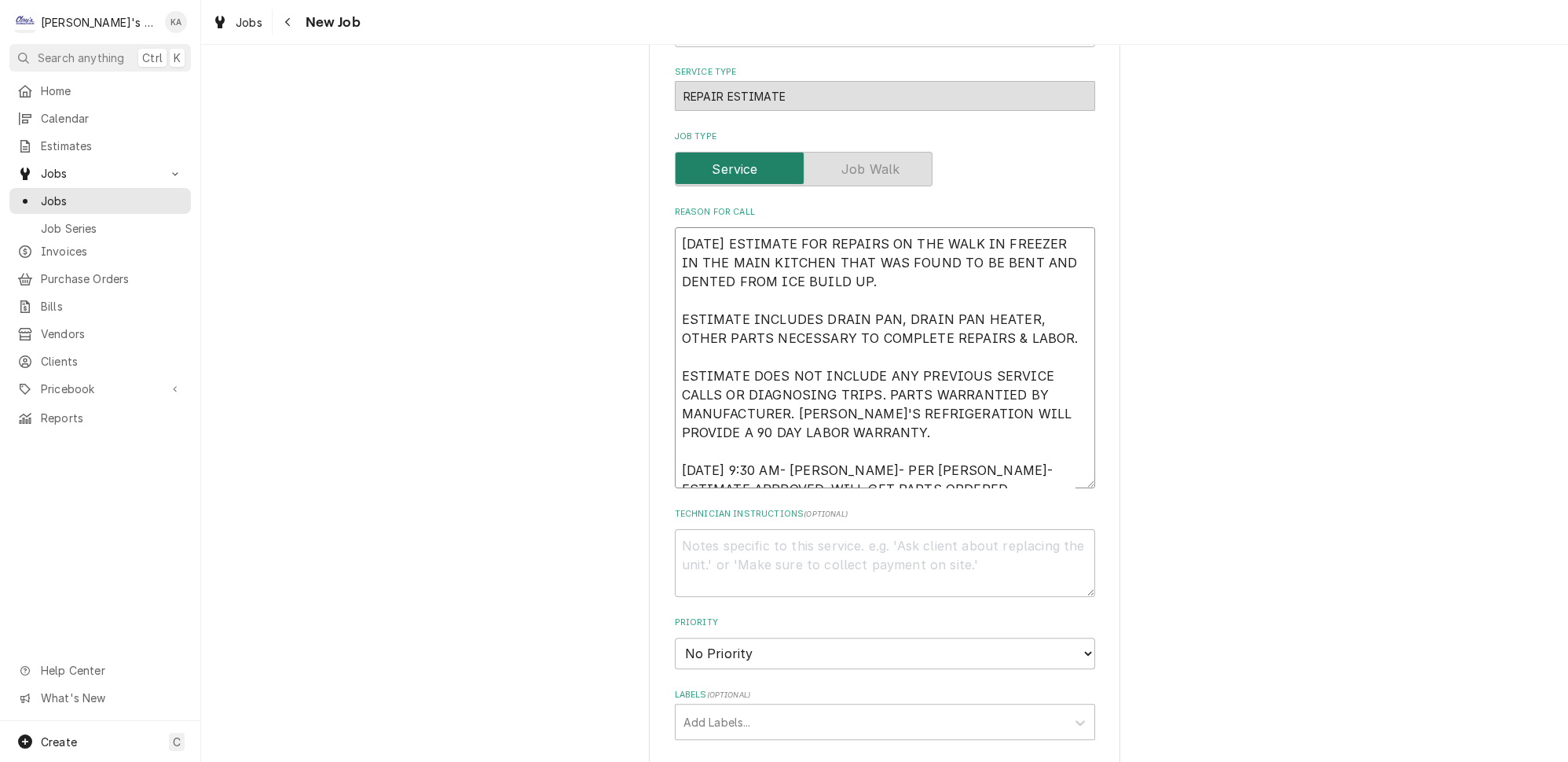
type textarea "9/29/2025 ESTIMATE FOR REPAIRS ON THE WALK IN FREEZER IN THE MAIN KITCHEN THAT …"
type textarea "x"
type textarea "9/29/2025 ESTIMATE FOR REPAIRS ON THE WALK IN FREEZER IN THE MAIN KITCHEN THAT …"
type textarea "x"
type textarea "9/29/2025 ESTIMATE FOR REPAIRS ON THE WALK IN FREEZER IN THE MAIN KITCHEN THAT …"
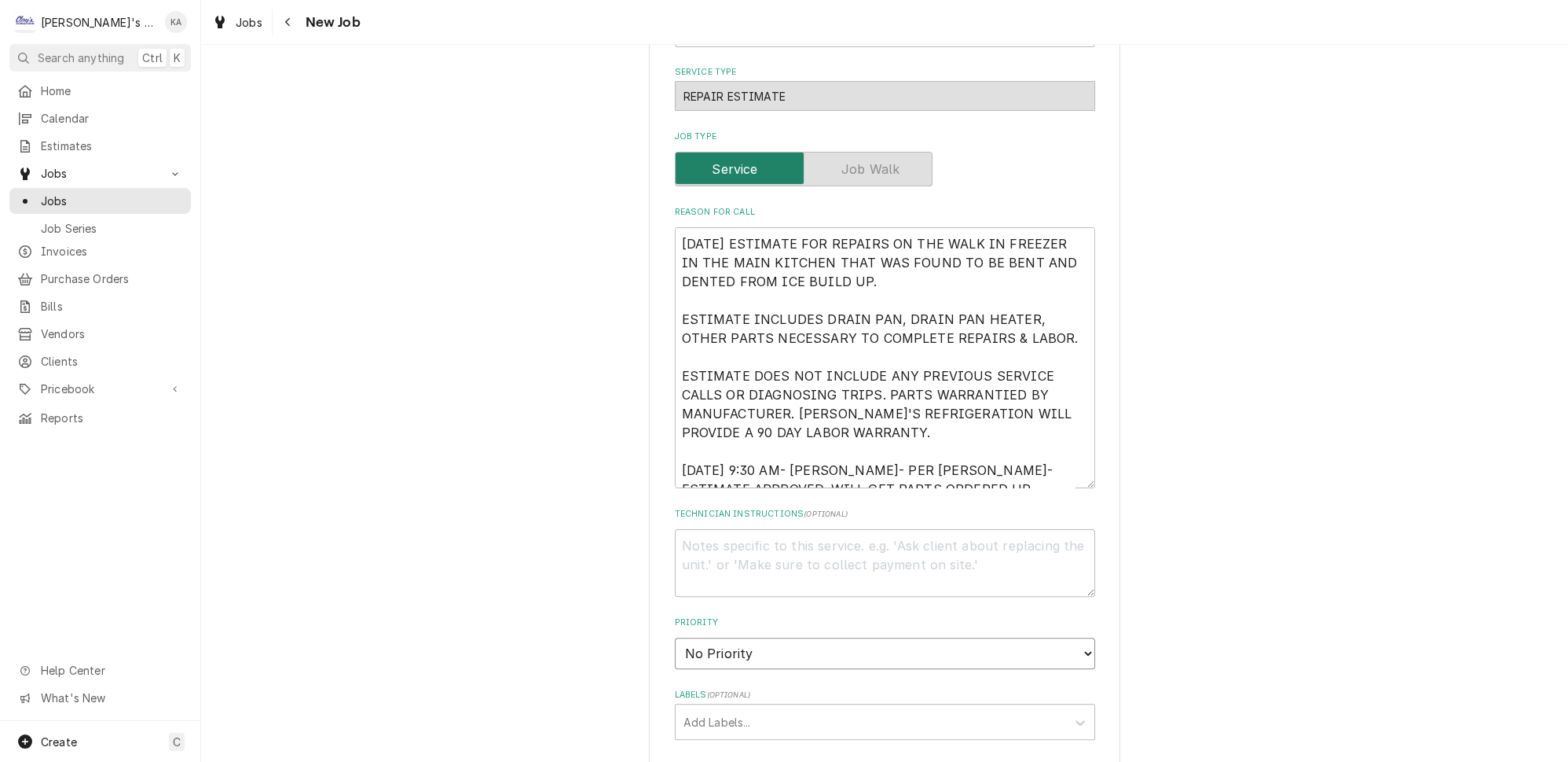
click at [1060, 637] on select "No Priority Urgent High Medium Low" at bounding box center [885, 653] width 420 height 32
click at [675, 637] on select "No Priority Urgent High Medium Low" at bounding box center [885, 653] width 420 height 32
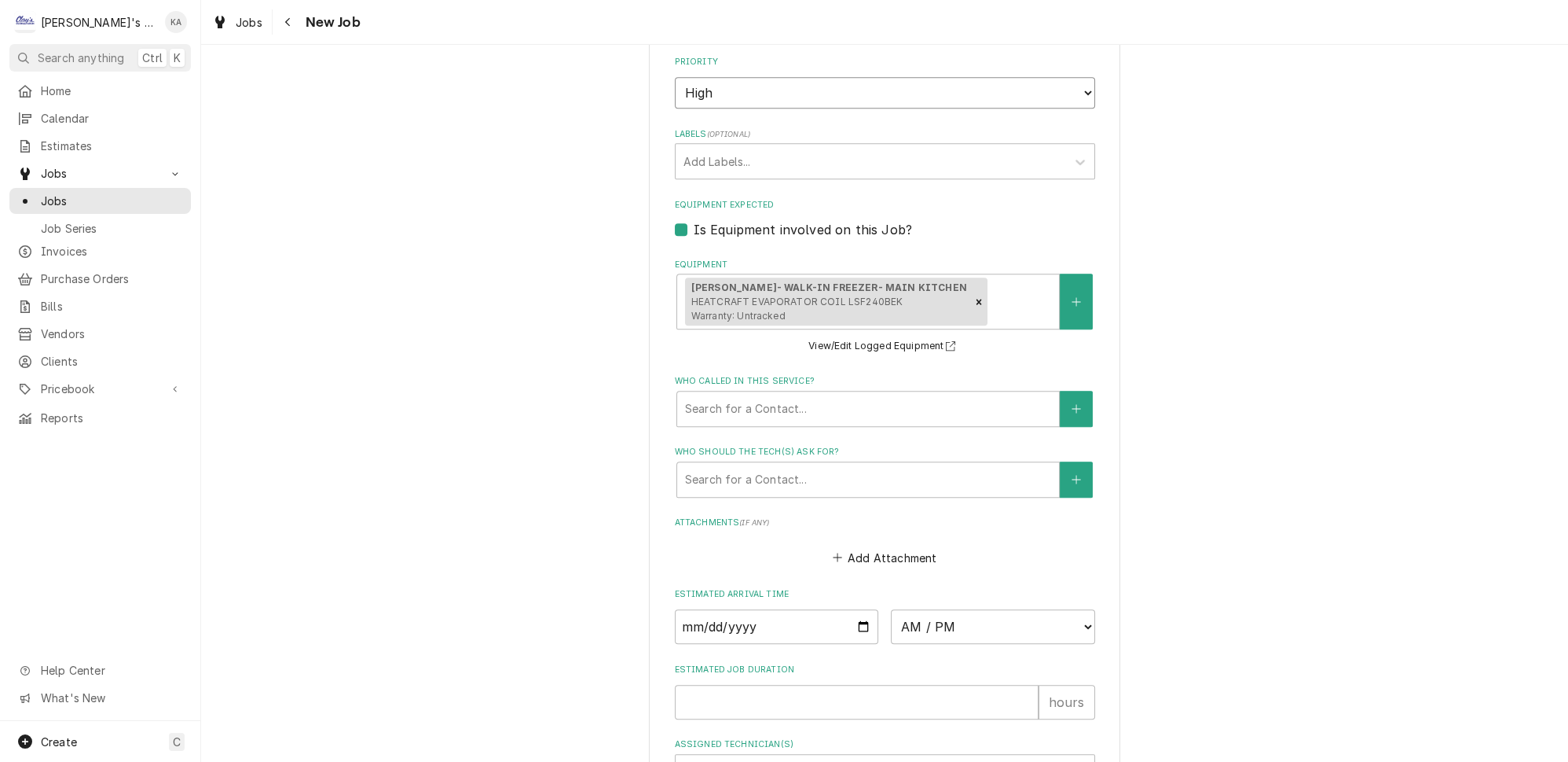
scroll to position [1286, 0]
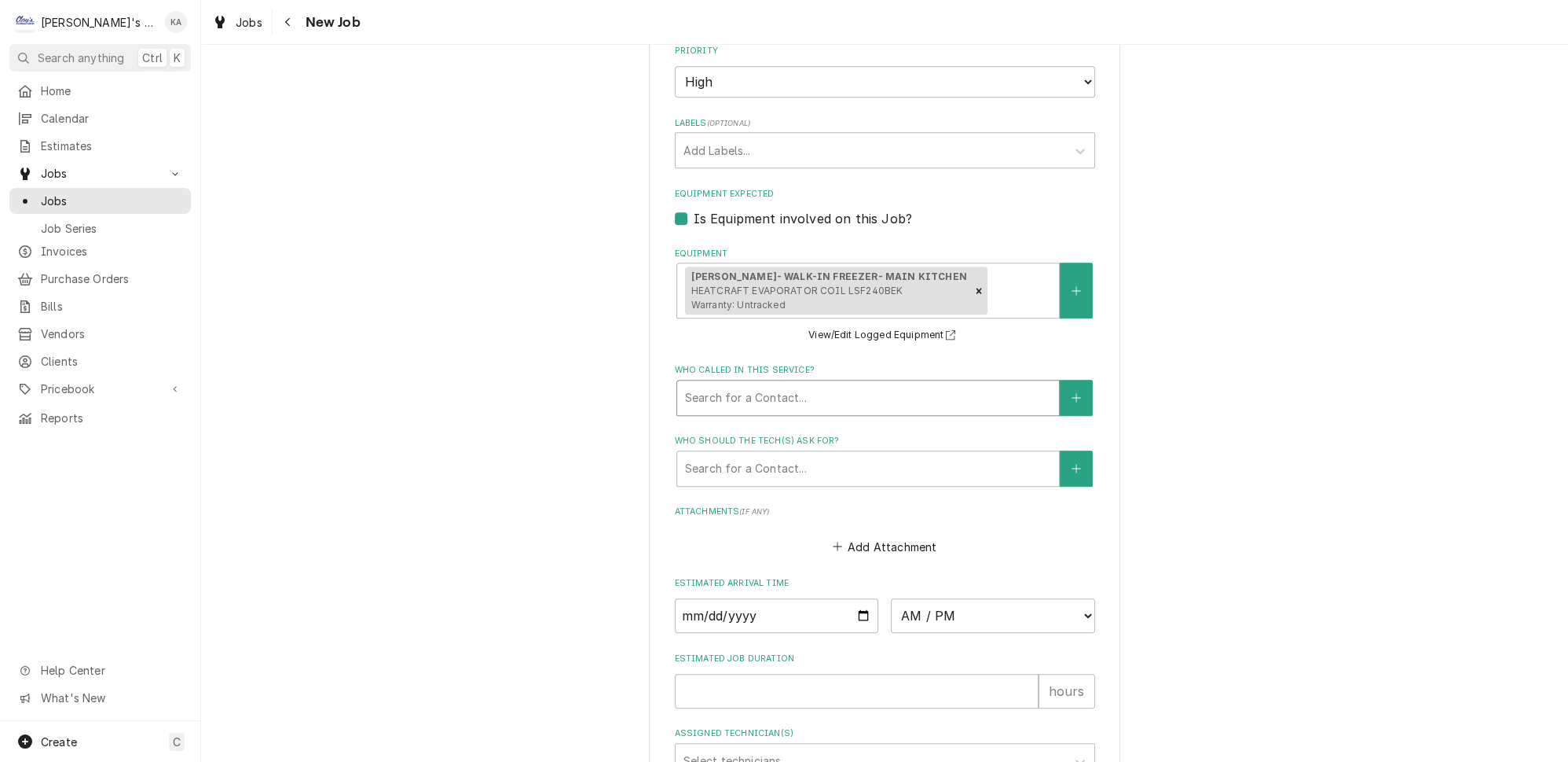
click at [773, 383] on div "Who called in this service?" at bounding box center [868, 398] width 366 height 28
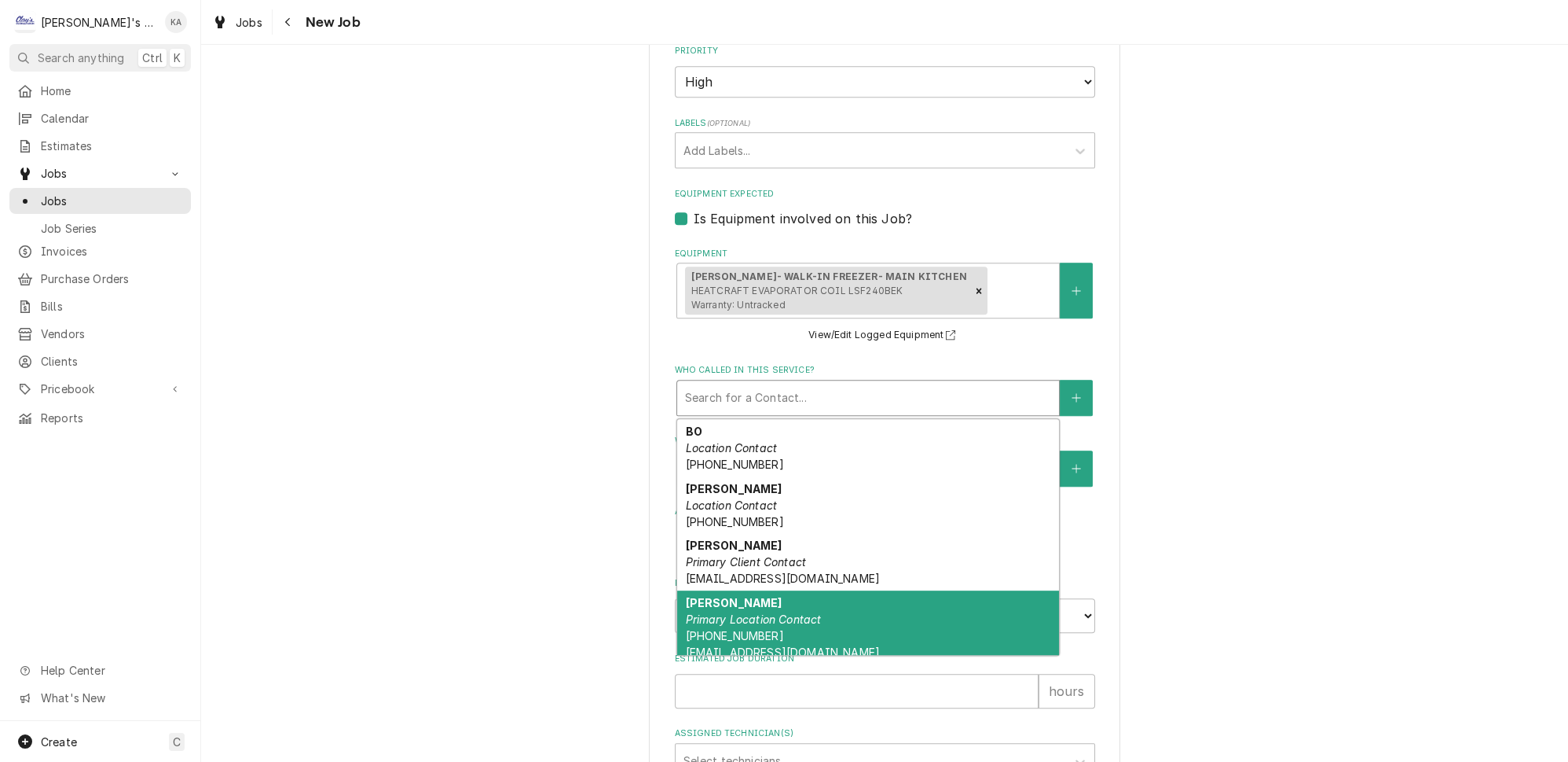
click at [782, 612] on em "Primary Location Contact" at bounding box center [752, 619] width 136 height 13
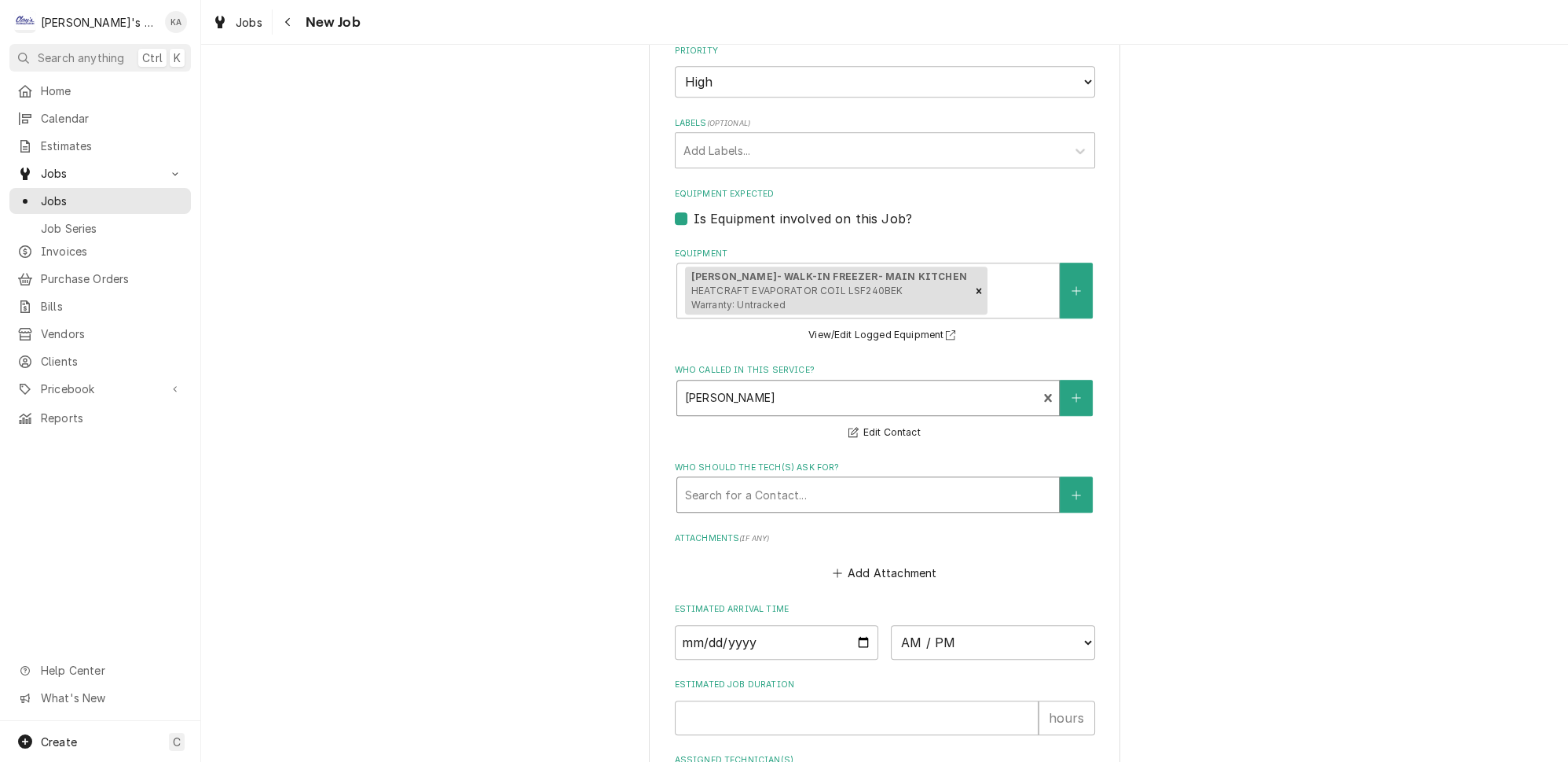
click at [876, 483] on div "Who should the tech(s) ask for?" at bounding box center [868, 494] width 366 height 28
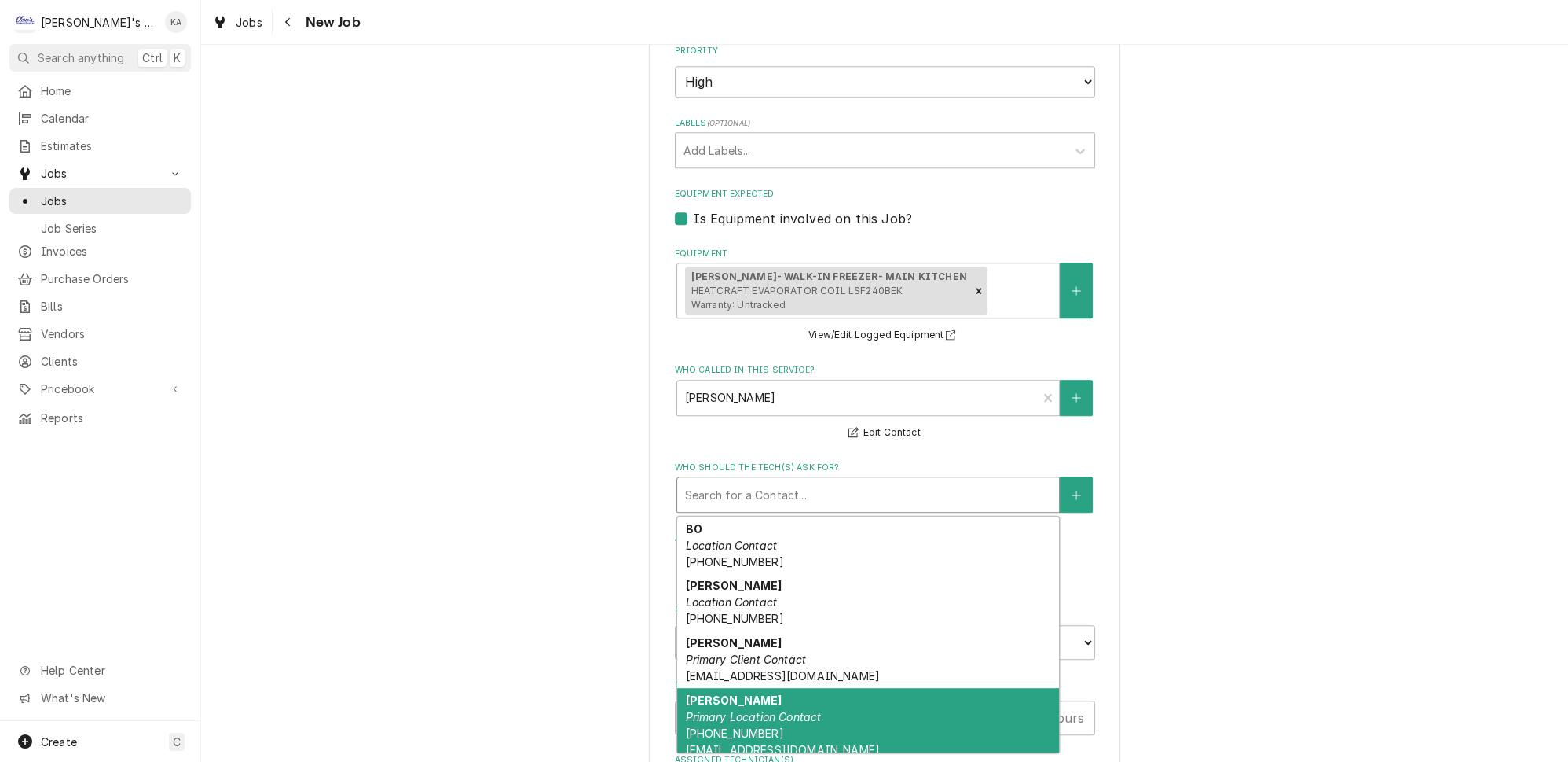
click at [801, 696] on div "DONNY Primary Location Contact (916) 798-3351 DONNYN@UOREGON.EDU" at bounding box center [867, 725] width 382 height 74
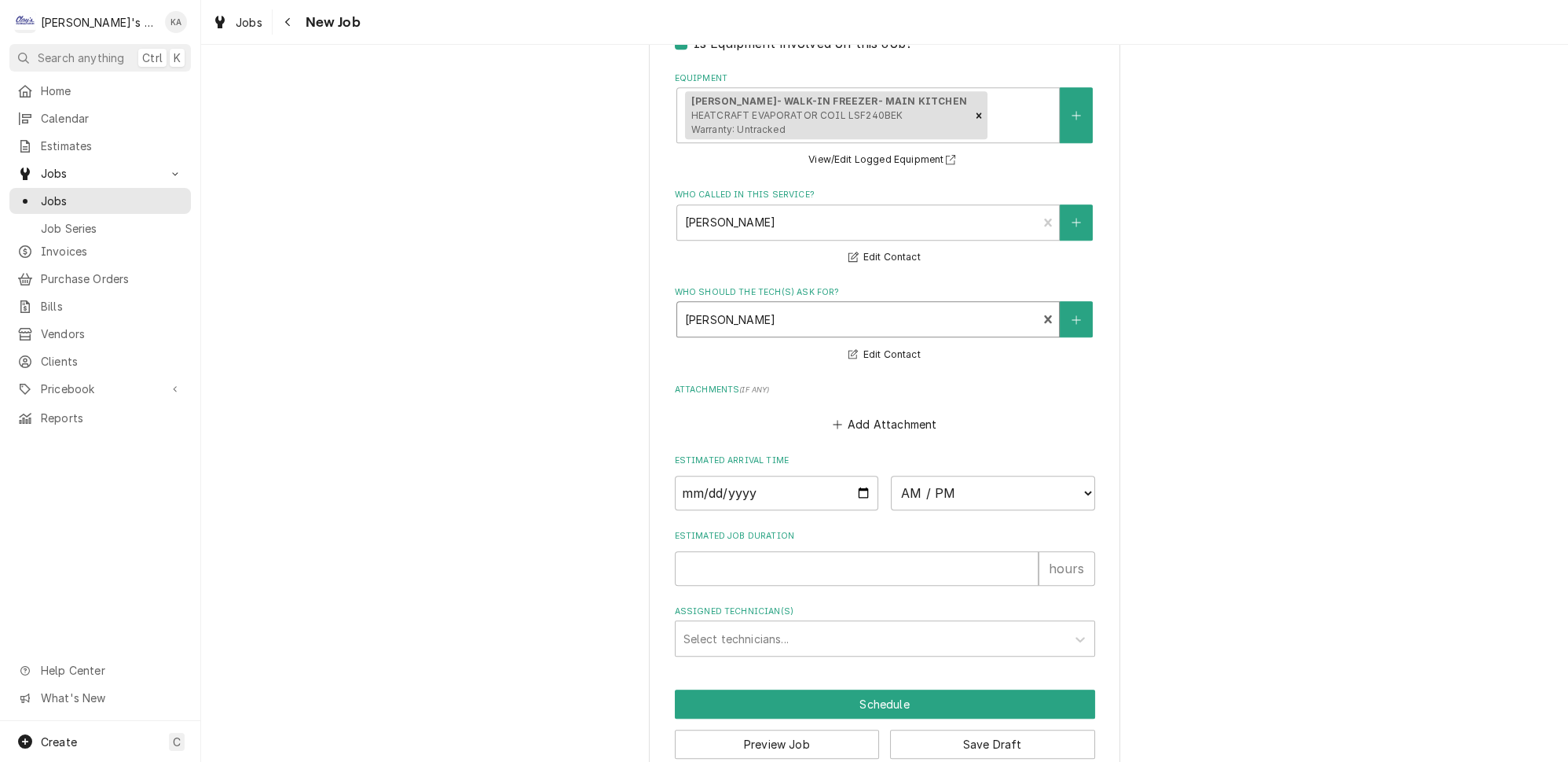
scroll to position [1464, 0]
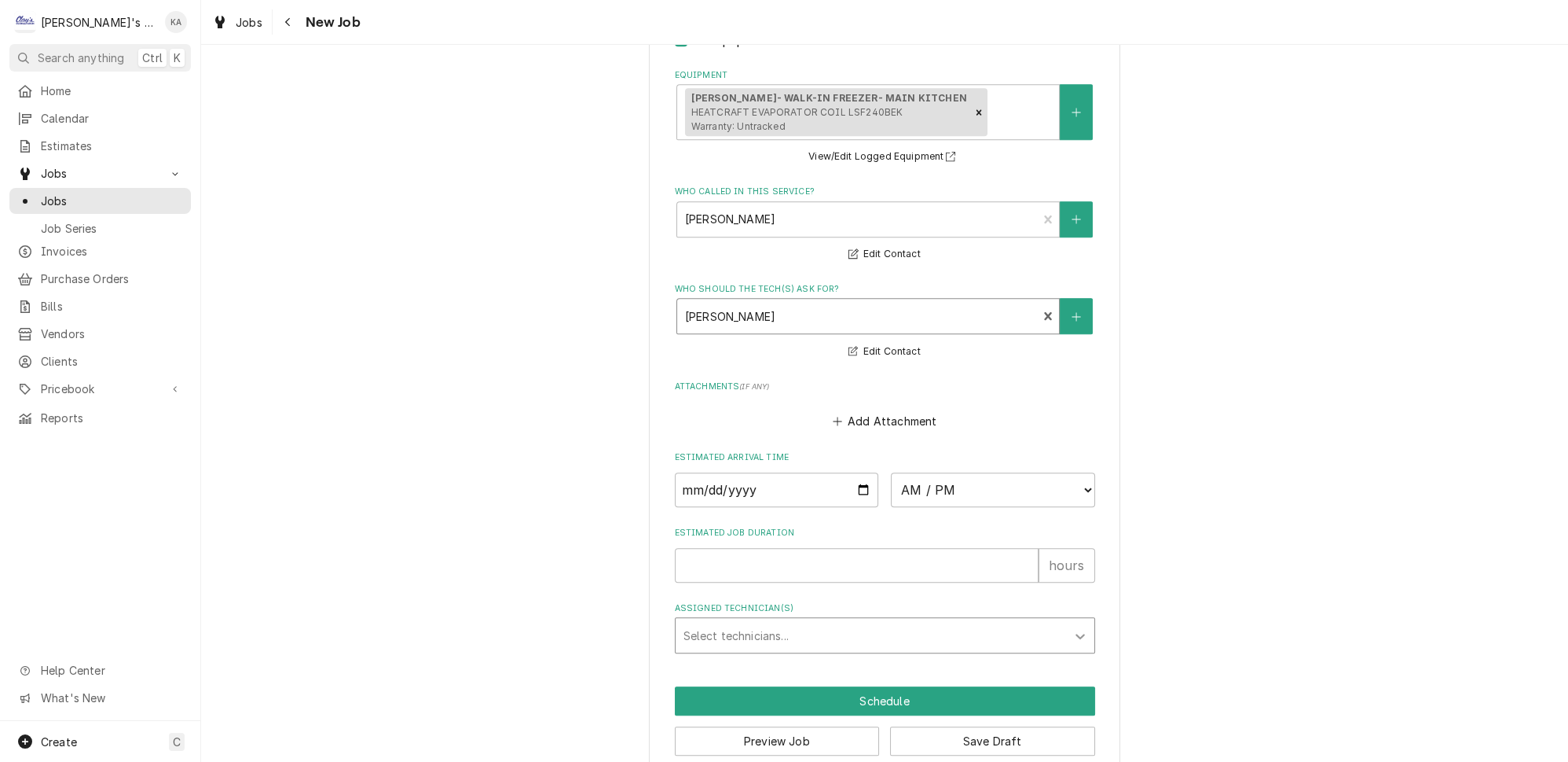
click at [1075, 634] on icon "Assigned Technician(s)" at bounding box center [1079, 636] width 9 height 6
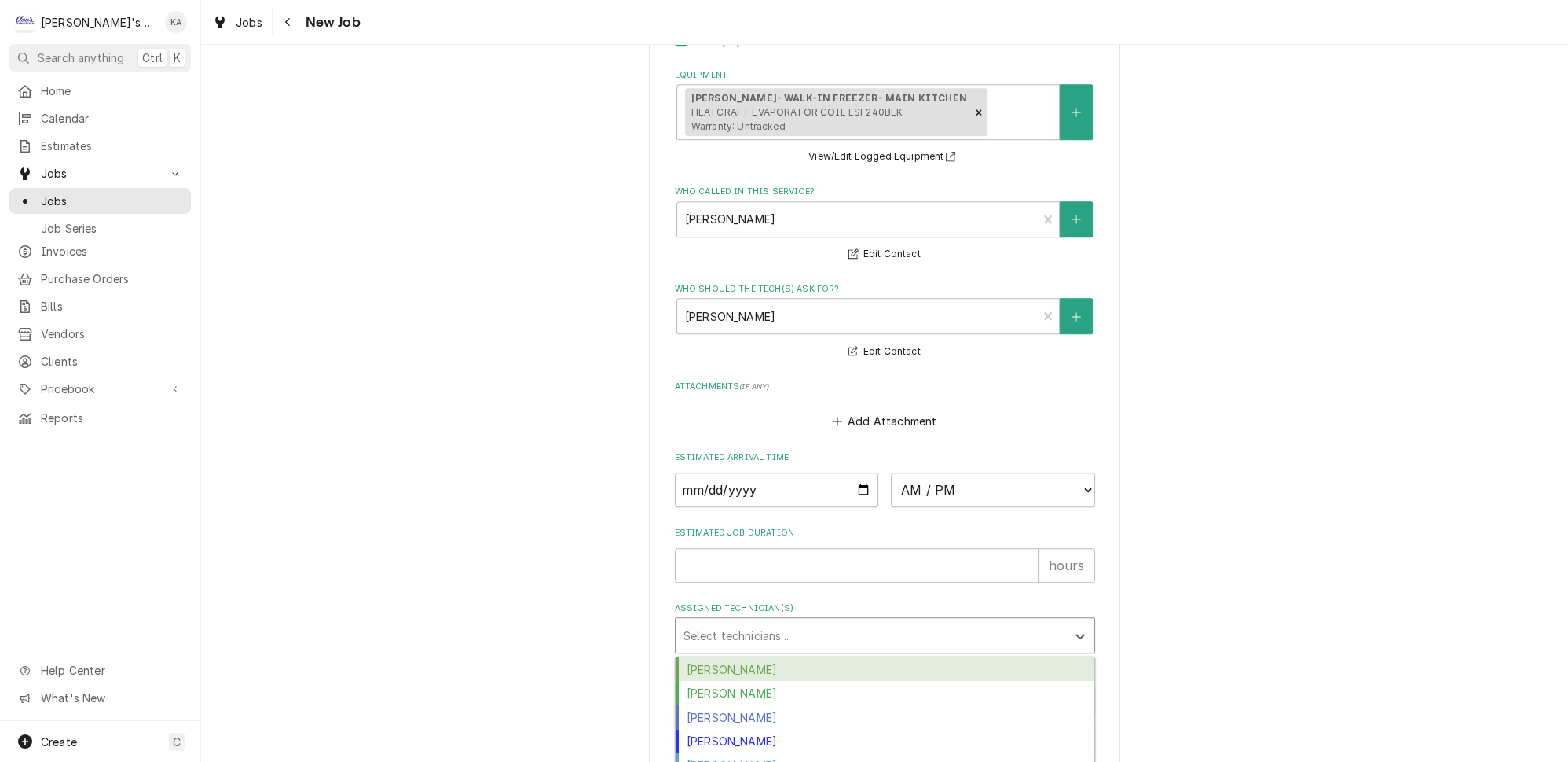
click at [788, 657] on div "[PERSON_NAME]" at bounding box center [885, 669] width 419 height 24
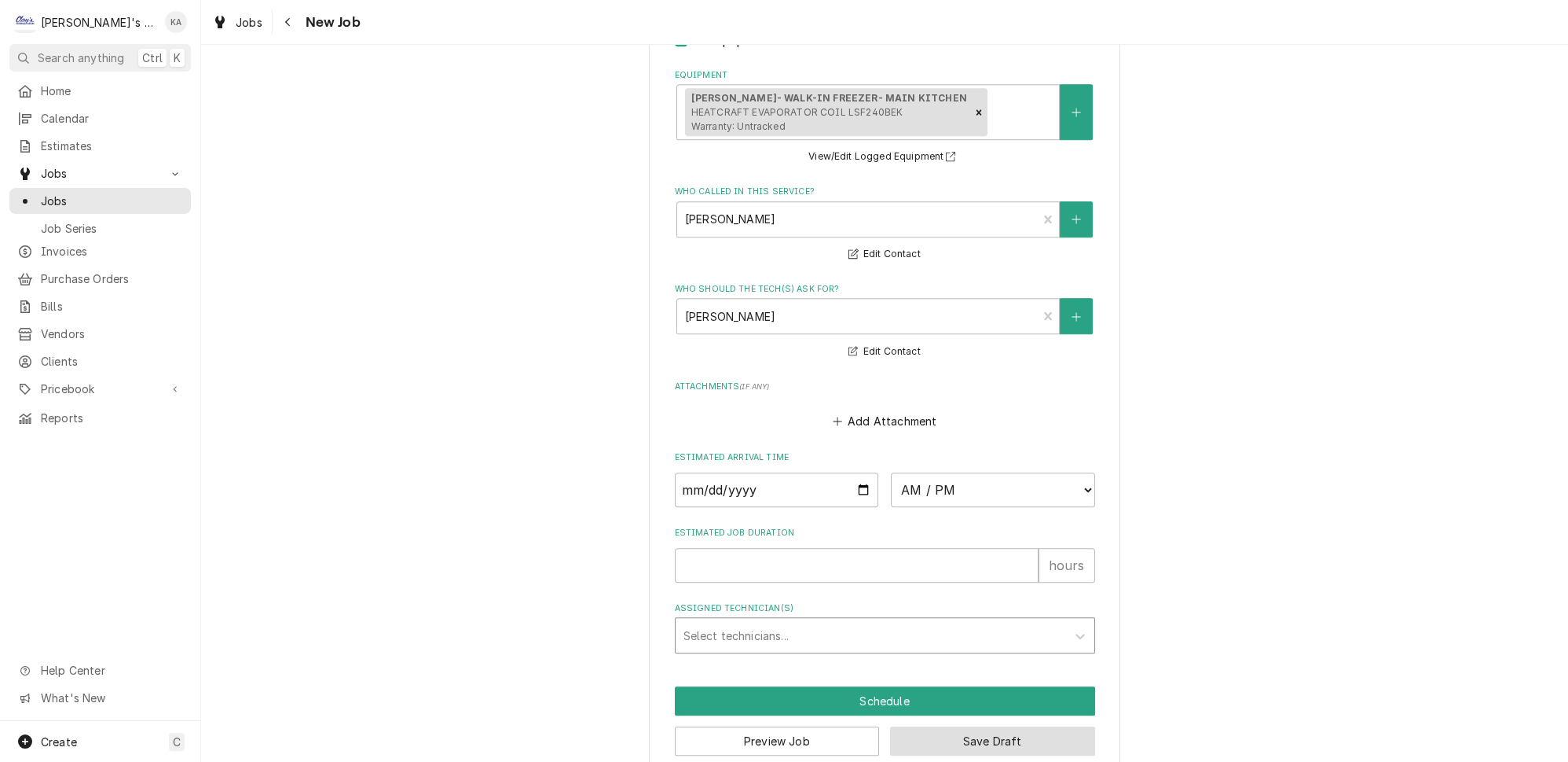
click at [975, 726] on button "Save Draft" at bounding box center [992, 740] width 205 height 29
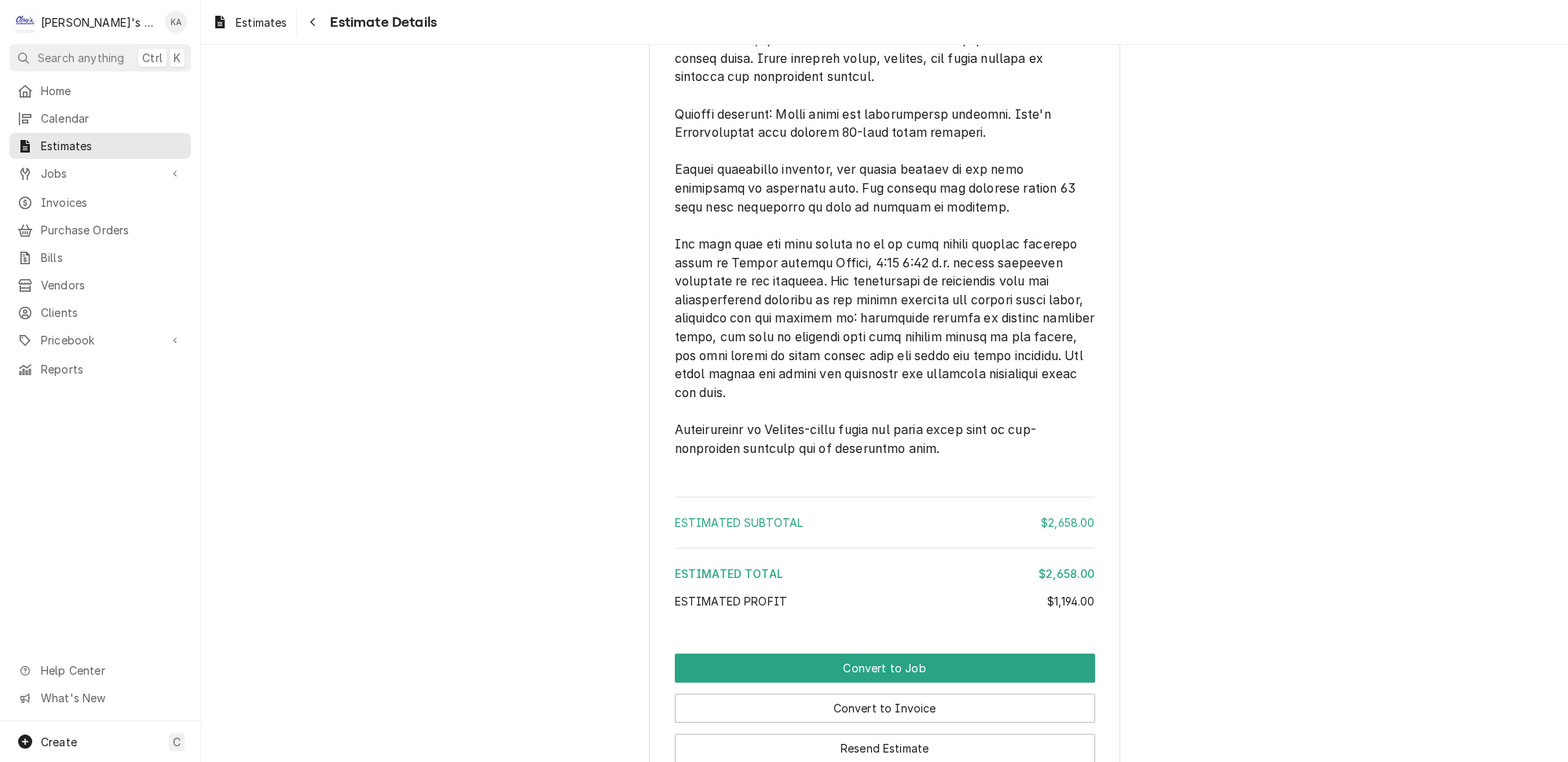
scroll to position [2655, 0]
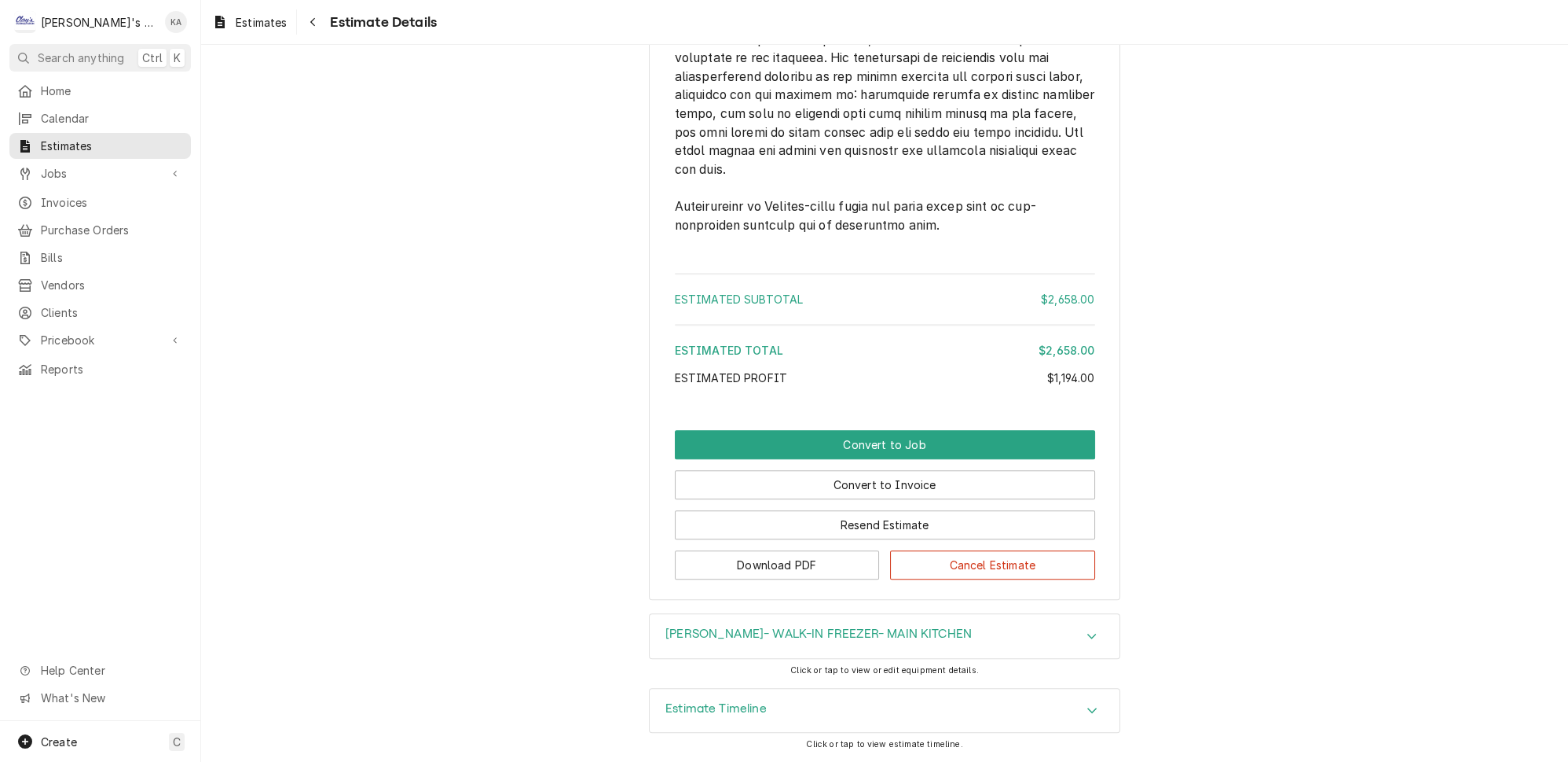
click at [1087, 710] on icon "Accordion Header" at bounding box center [1092, 710] width 9 height 6
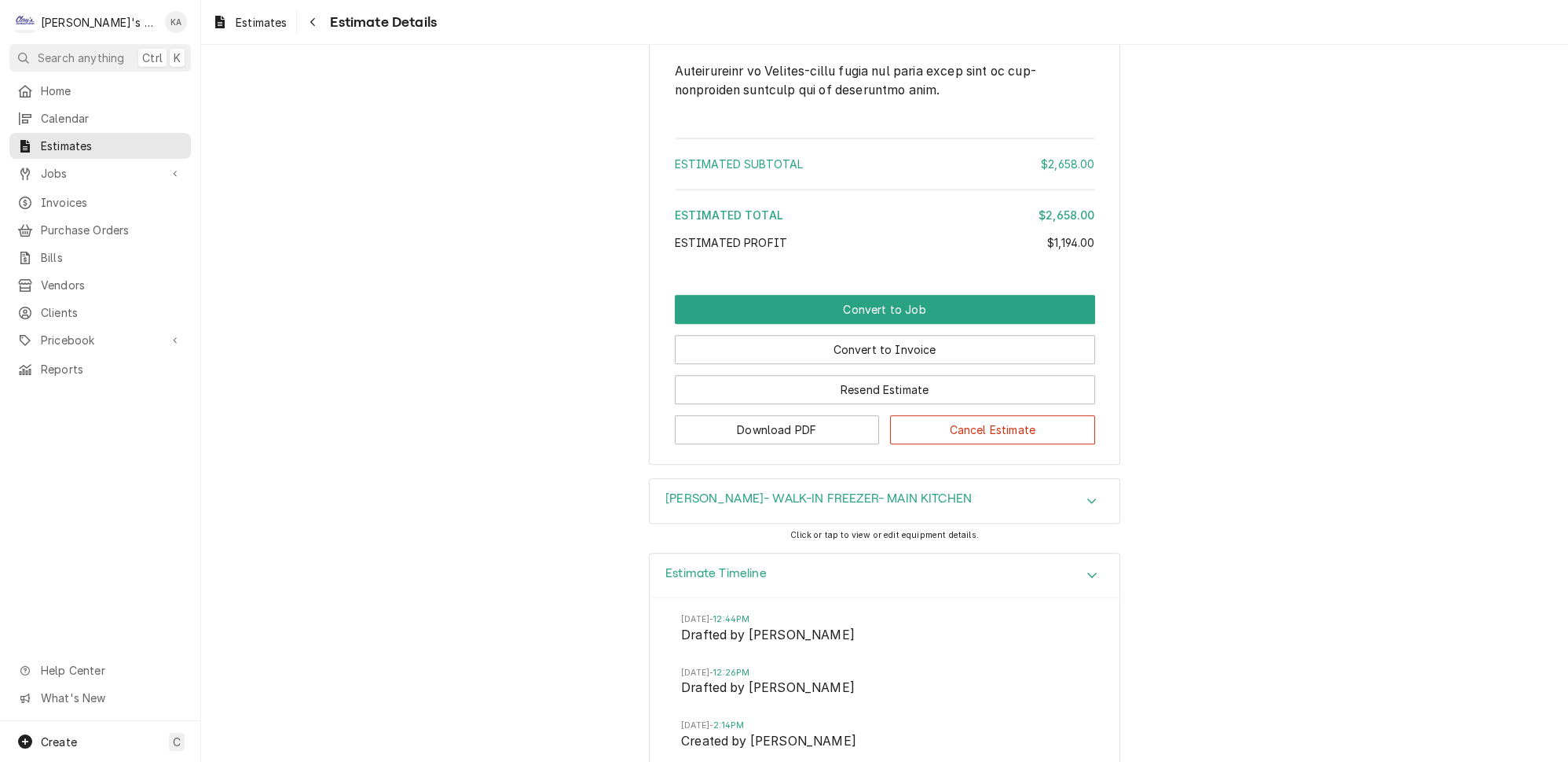
scroll to position [3083, 0]
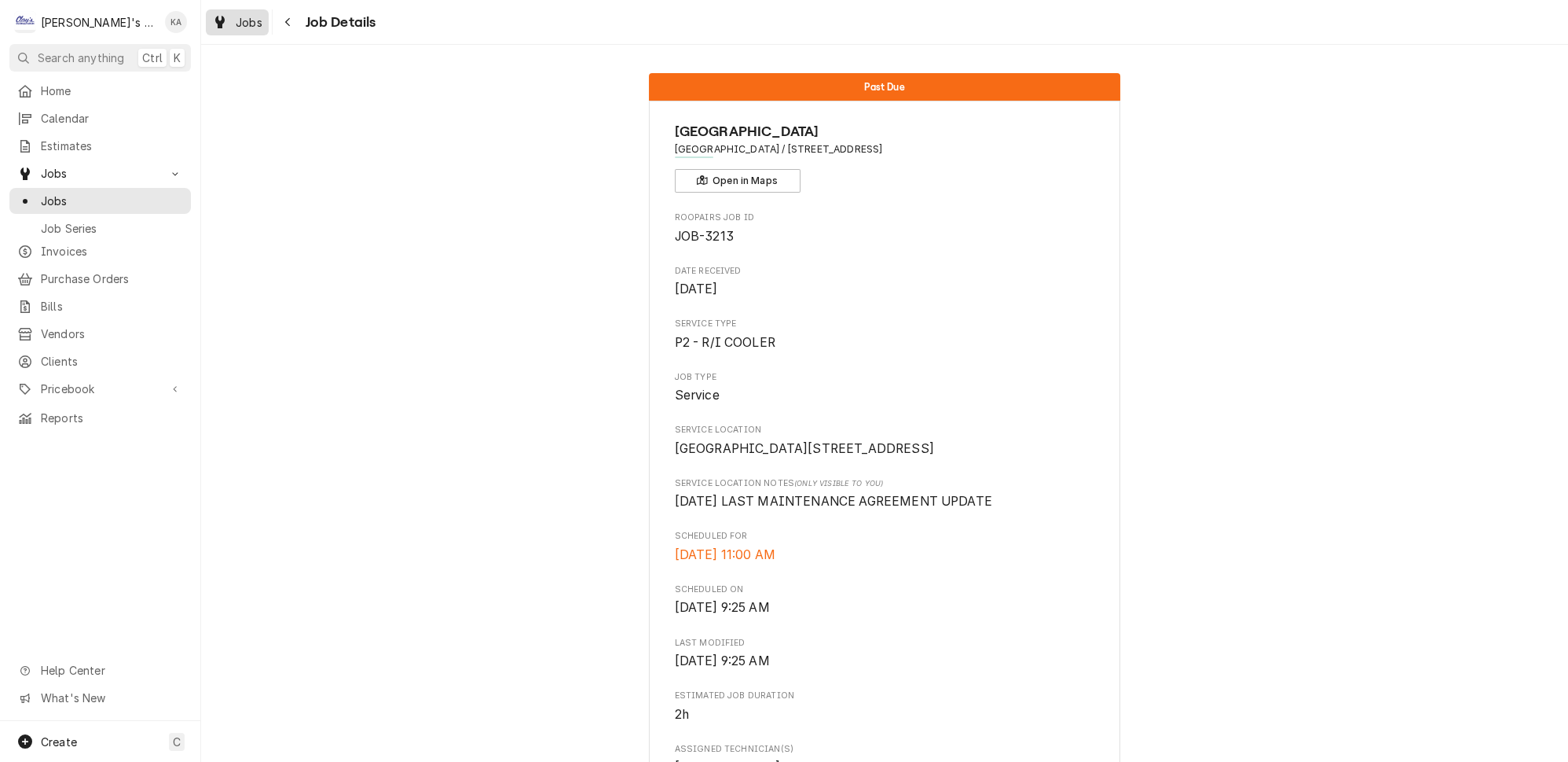
click at [235, 21] on span "Jobs" at bounding box center [249, 22] width 27 height 17
click at [242, 22] on span "Jobs" at bounding box center [249, 22] width 27 height 17
click at [235, 23] on span "Jobs" at bounding box center [249, 22] width 27 height 17
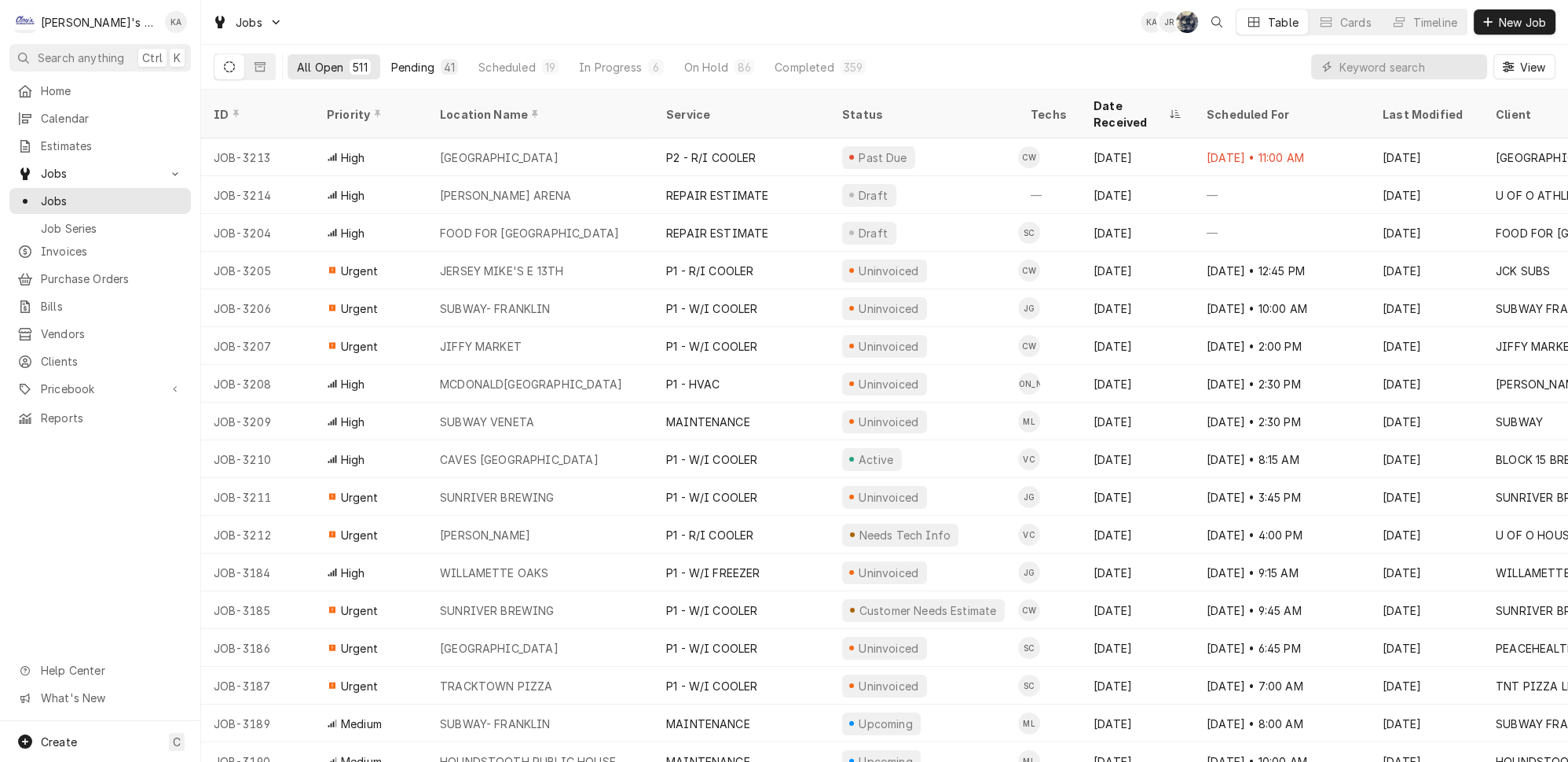
click at [392, 63] on div "Pending" at bounding box center [413, 67] width 43 height 17
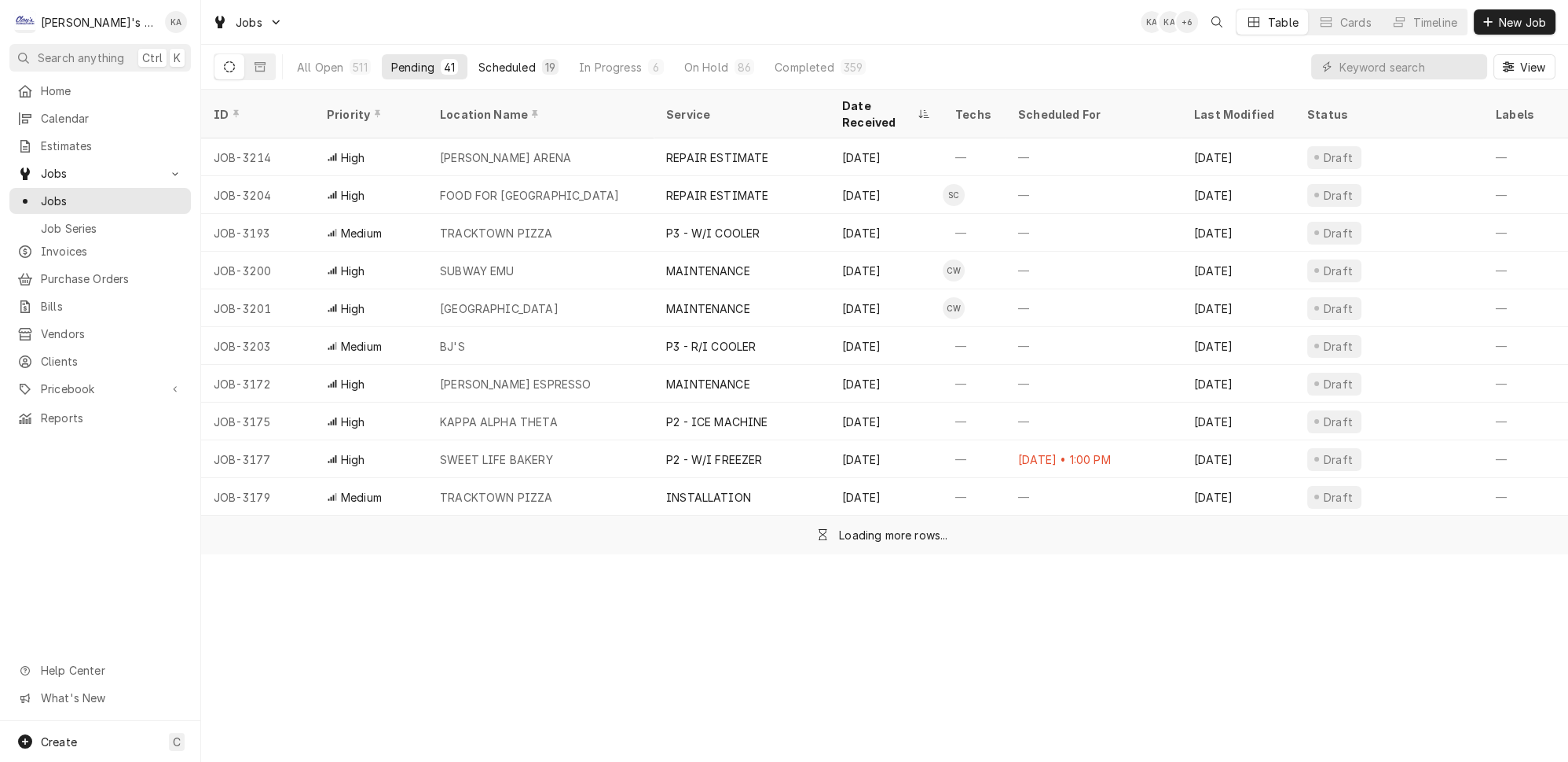
click at [487, 63] on div "Scheduled" at bounding box center [506, 67] width 57 height 17
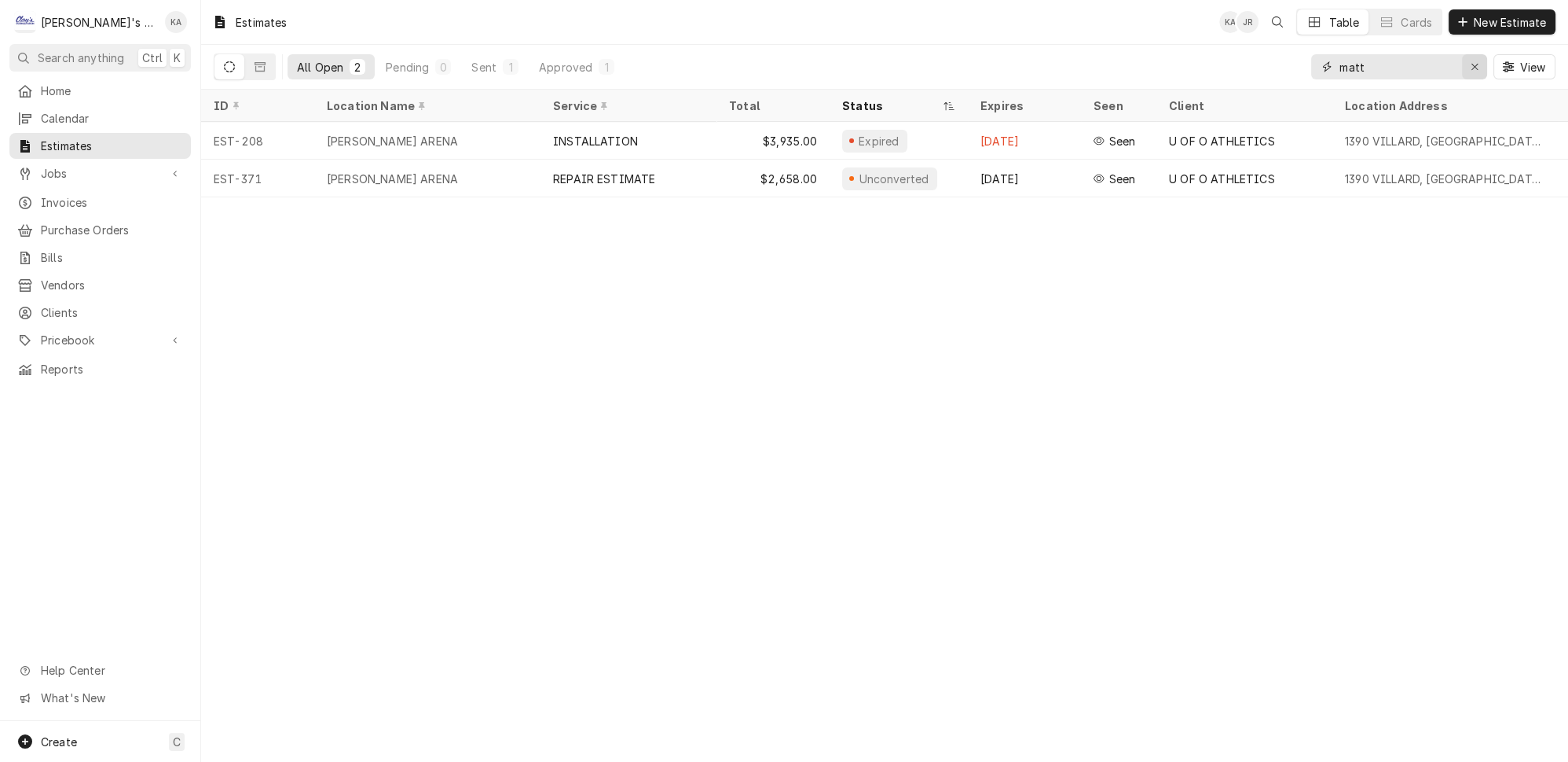
click at [1478, 62] on icon "Erase input" at bounding box center [1475, 67] width 8 height 11
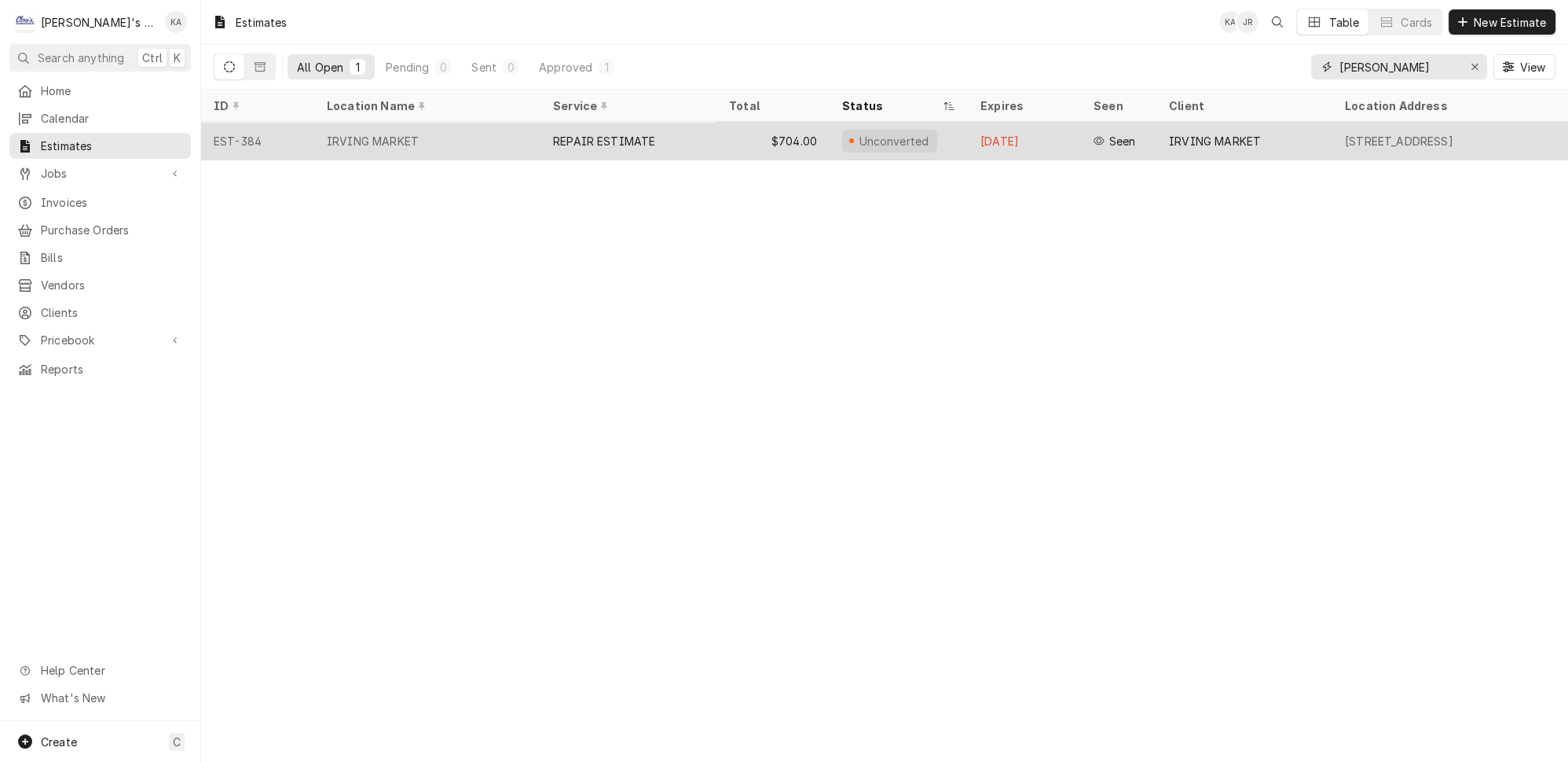
type input "IRVING"
click at [639, 135] on div "REPAIR ESTIMATE" at bounding box center [629, 140] width 176 height 37
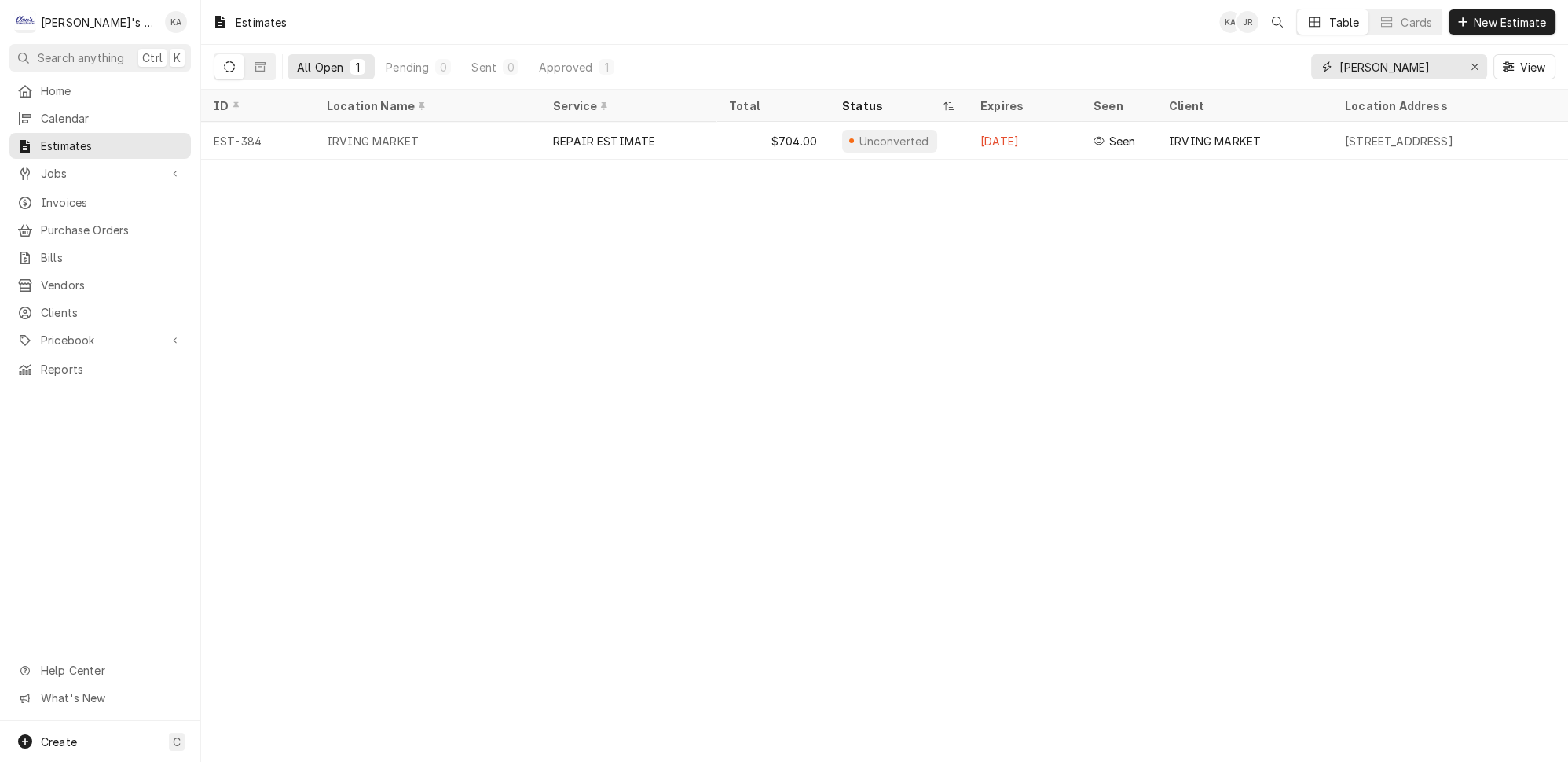
click at [1478, 62] on icon "Erase input" at bounding box center [1475, 67] width 8 height 11
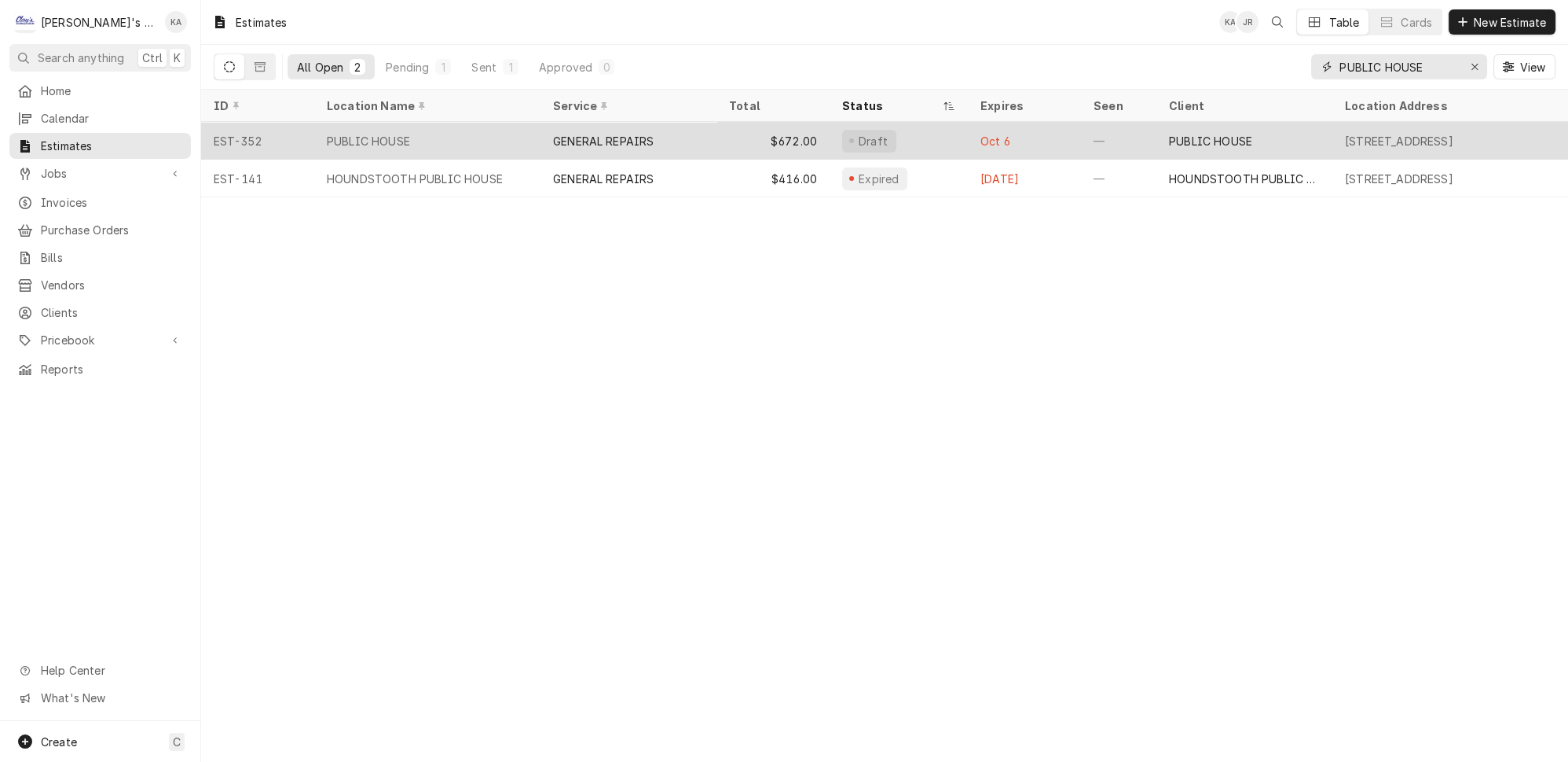
type input "PUBLIC HOUSE"
click at [614, 133] on div "GENERAL REPAIRS" at bounding box center [603, 141] width 101 height 17
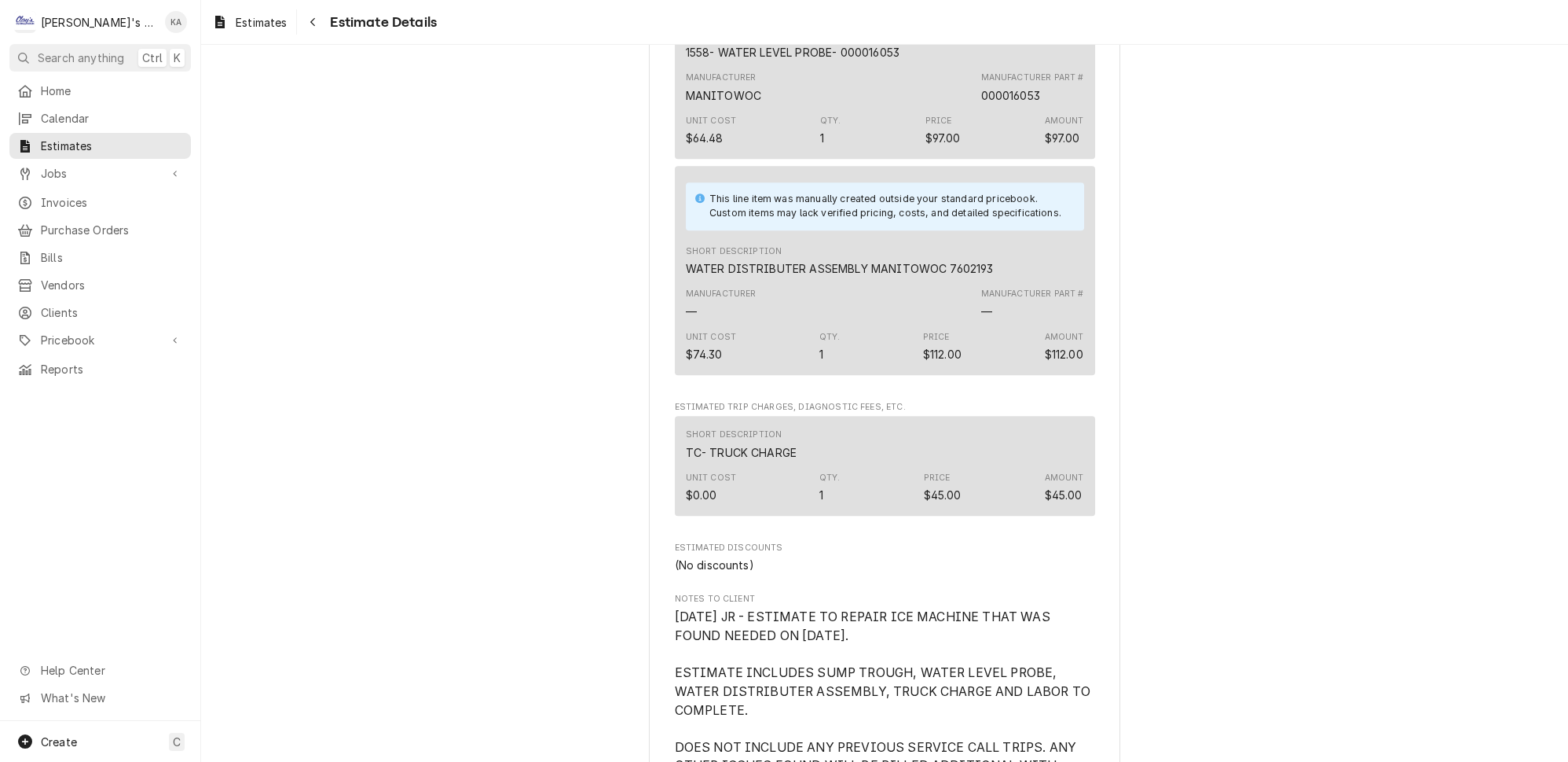
scroll to position [2634, 0]
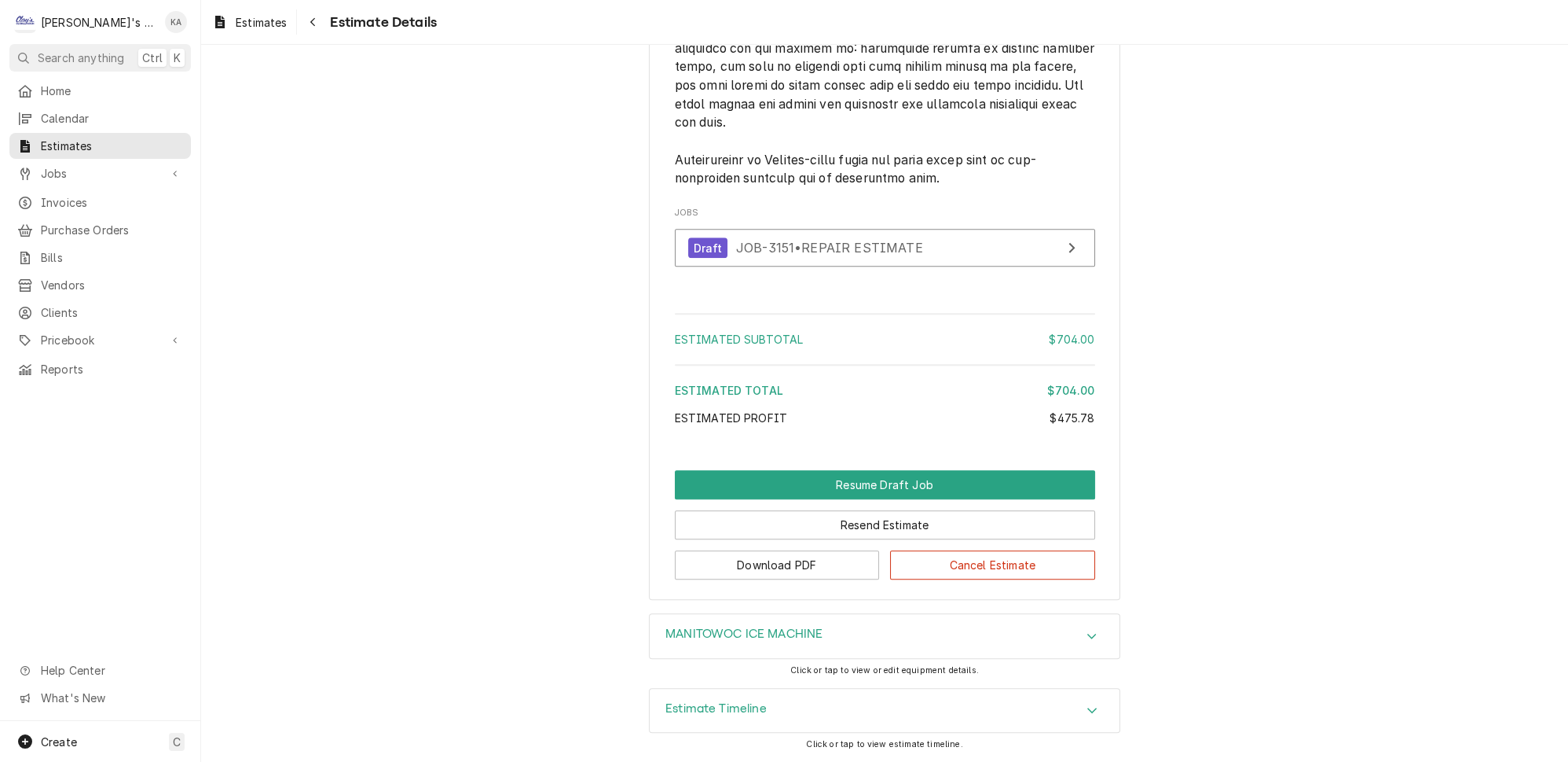
click at [1087, 712] on icon "Accordion Header" at bounding box center [1092, 710] width 11 height 12
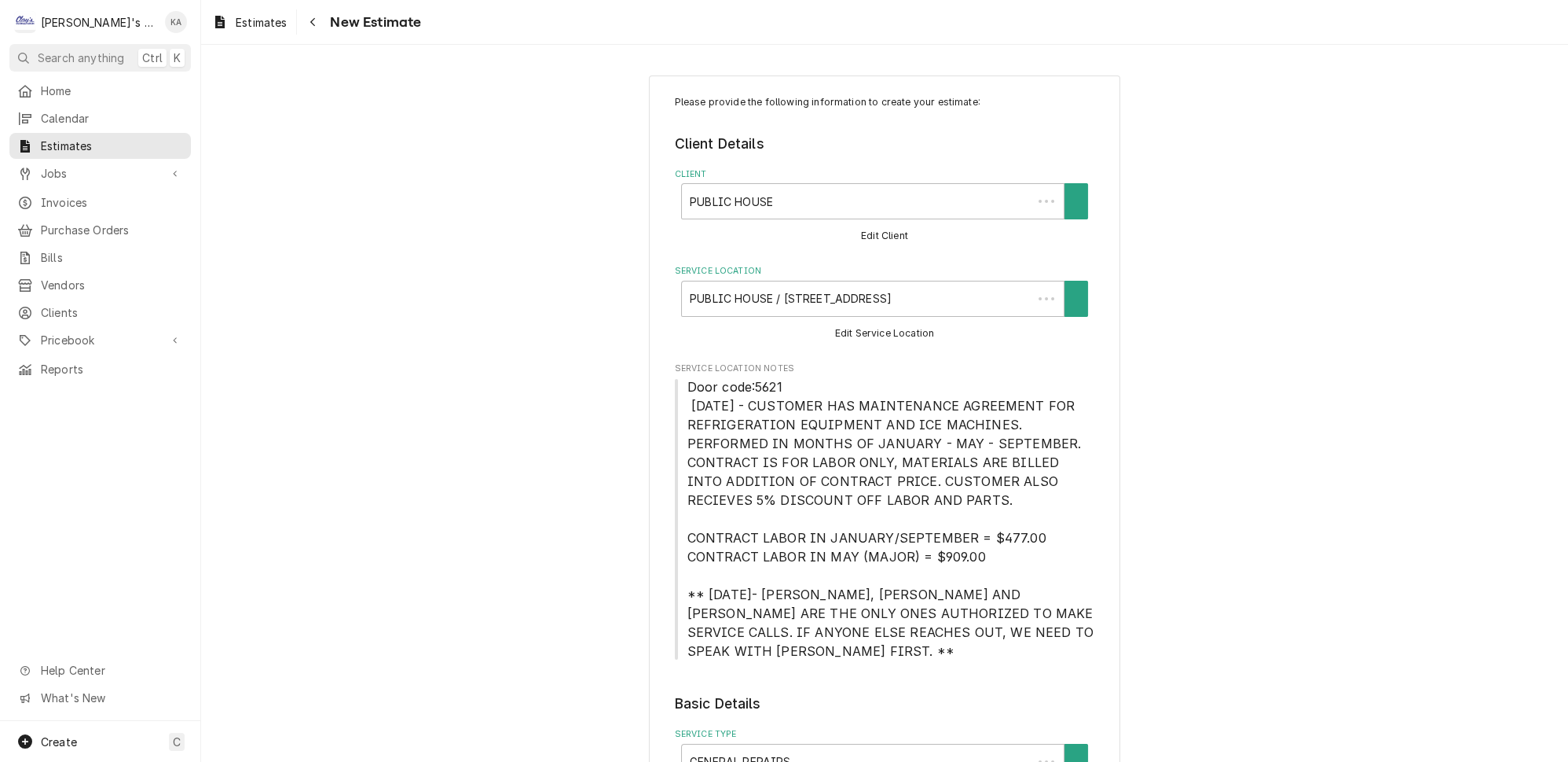
type textarea "x"
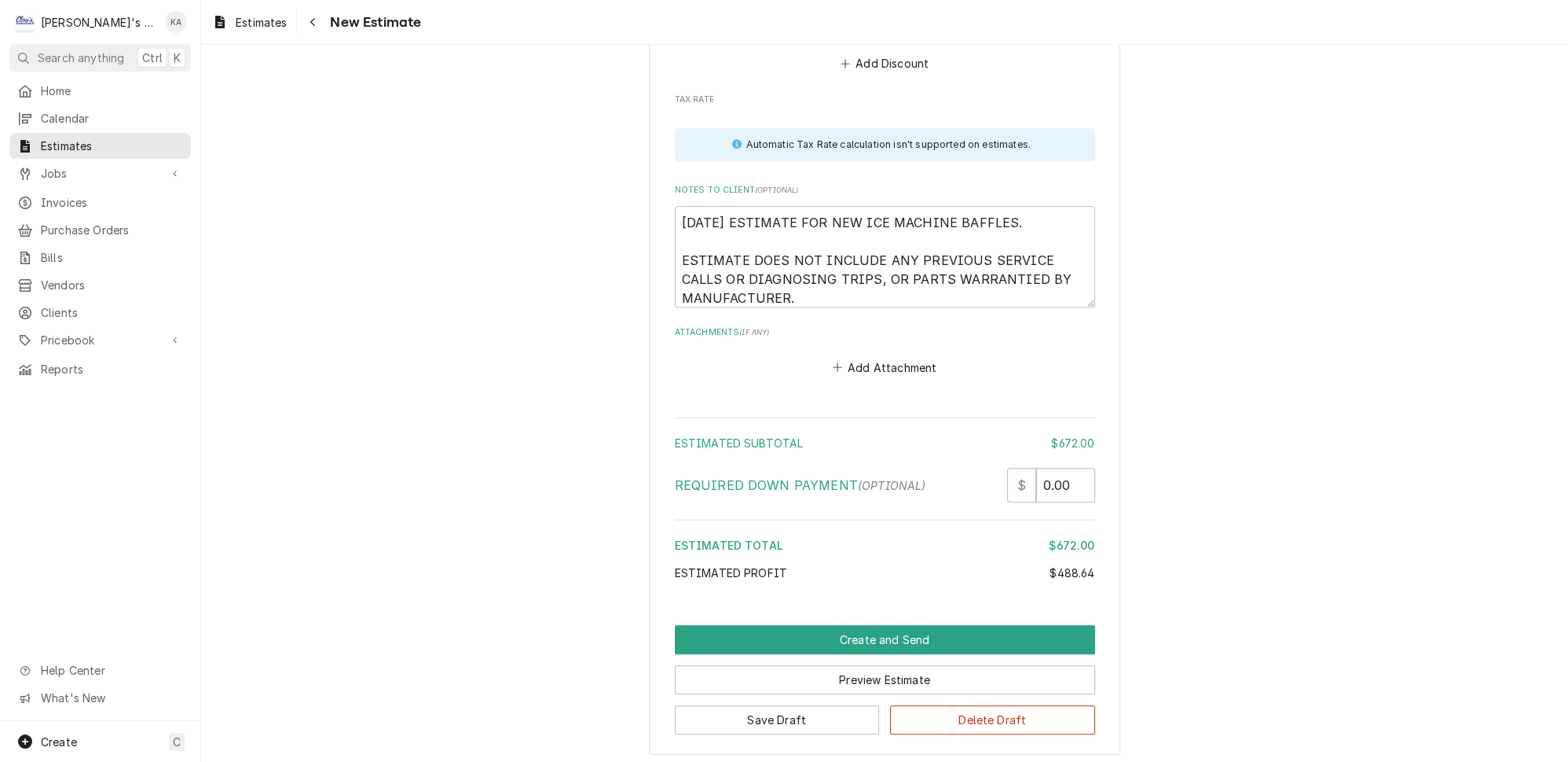
scroll to position [2443, 0]
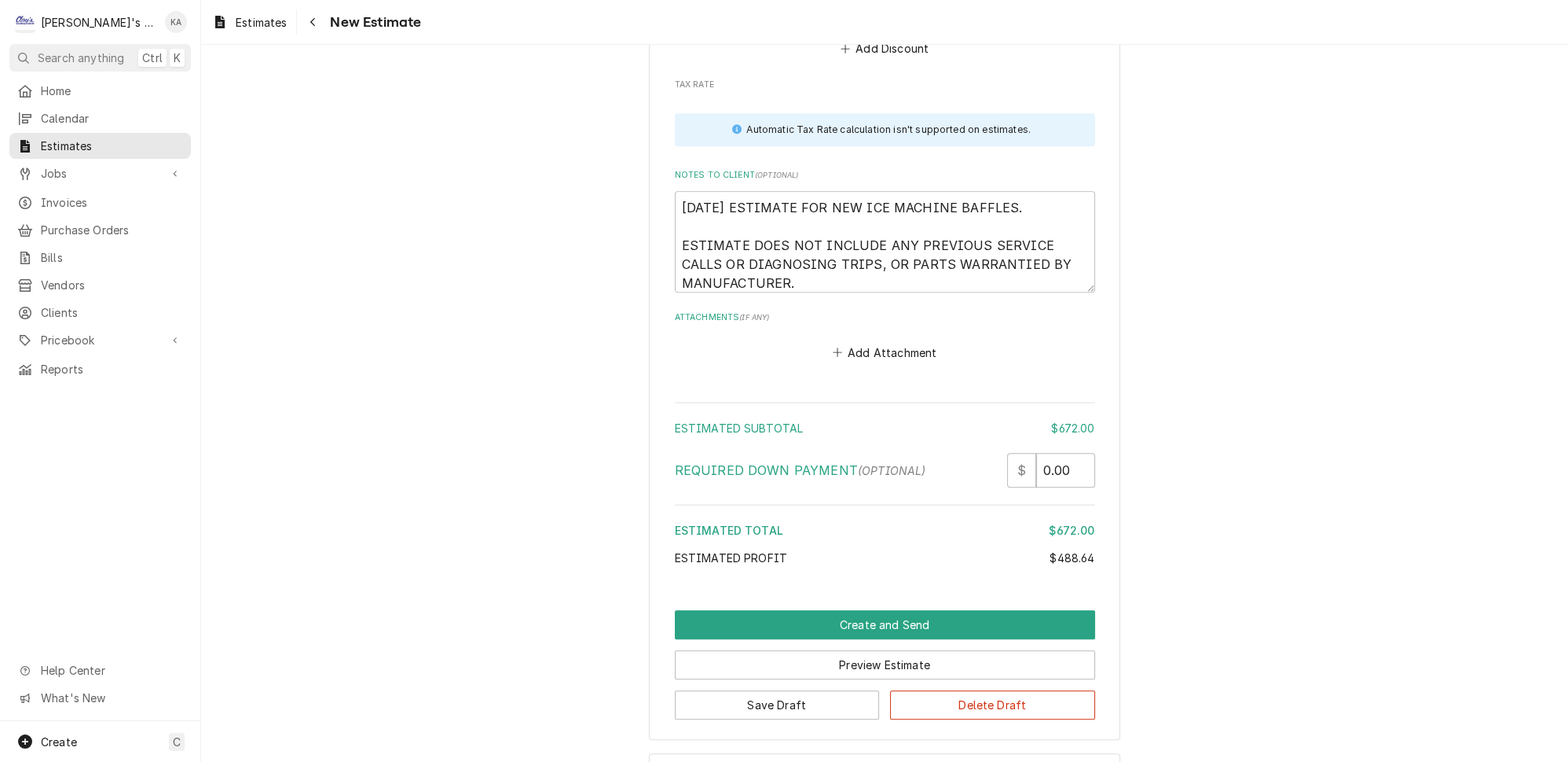
click at [1080, 761] on div "Accordion Header" at bounding box center [1092, 775] width 23 height 19
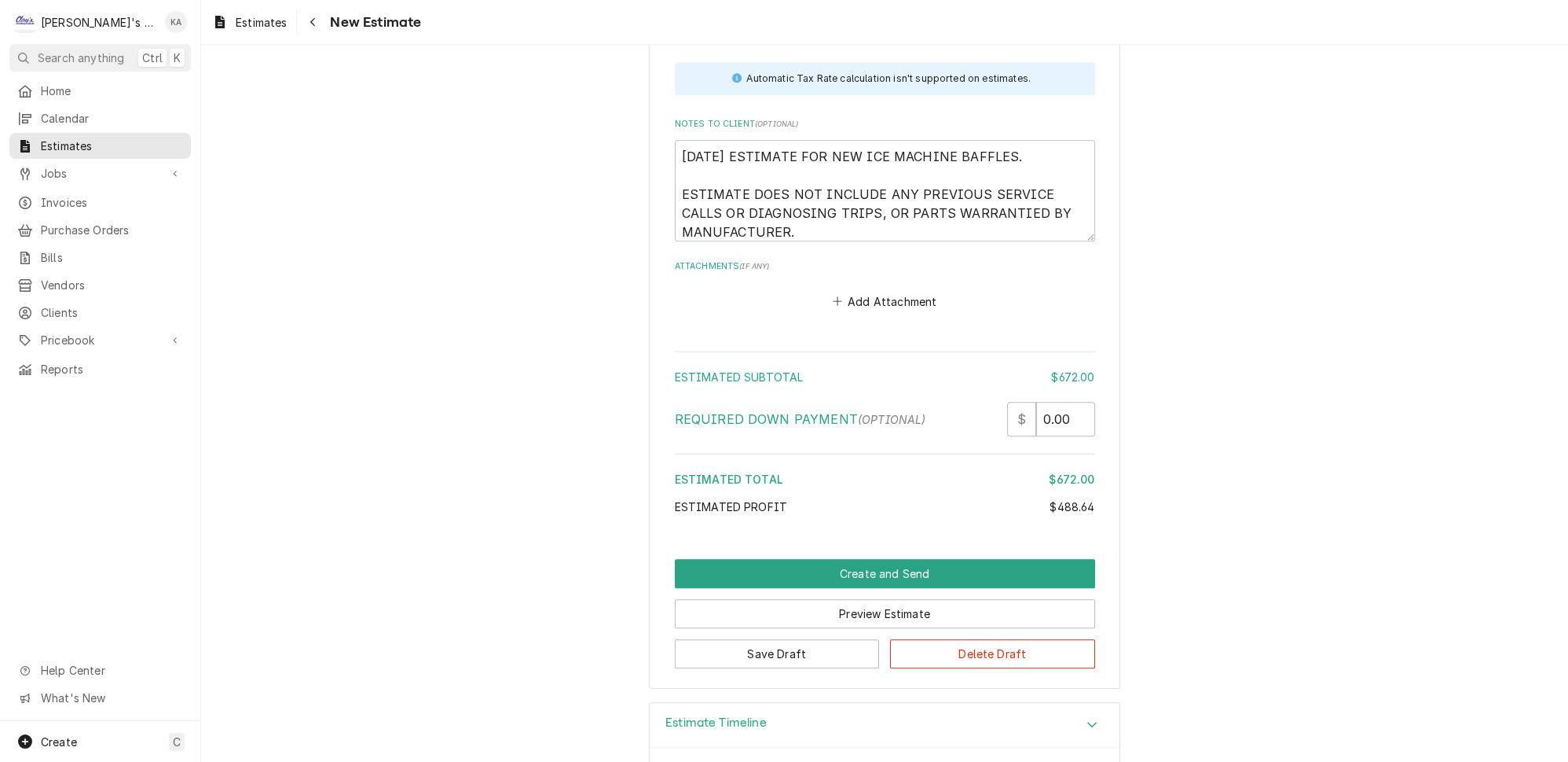
scroll to position [2361, 0]
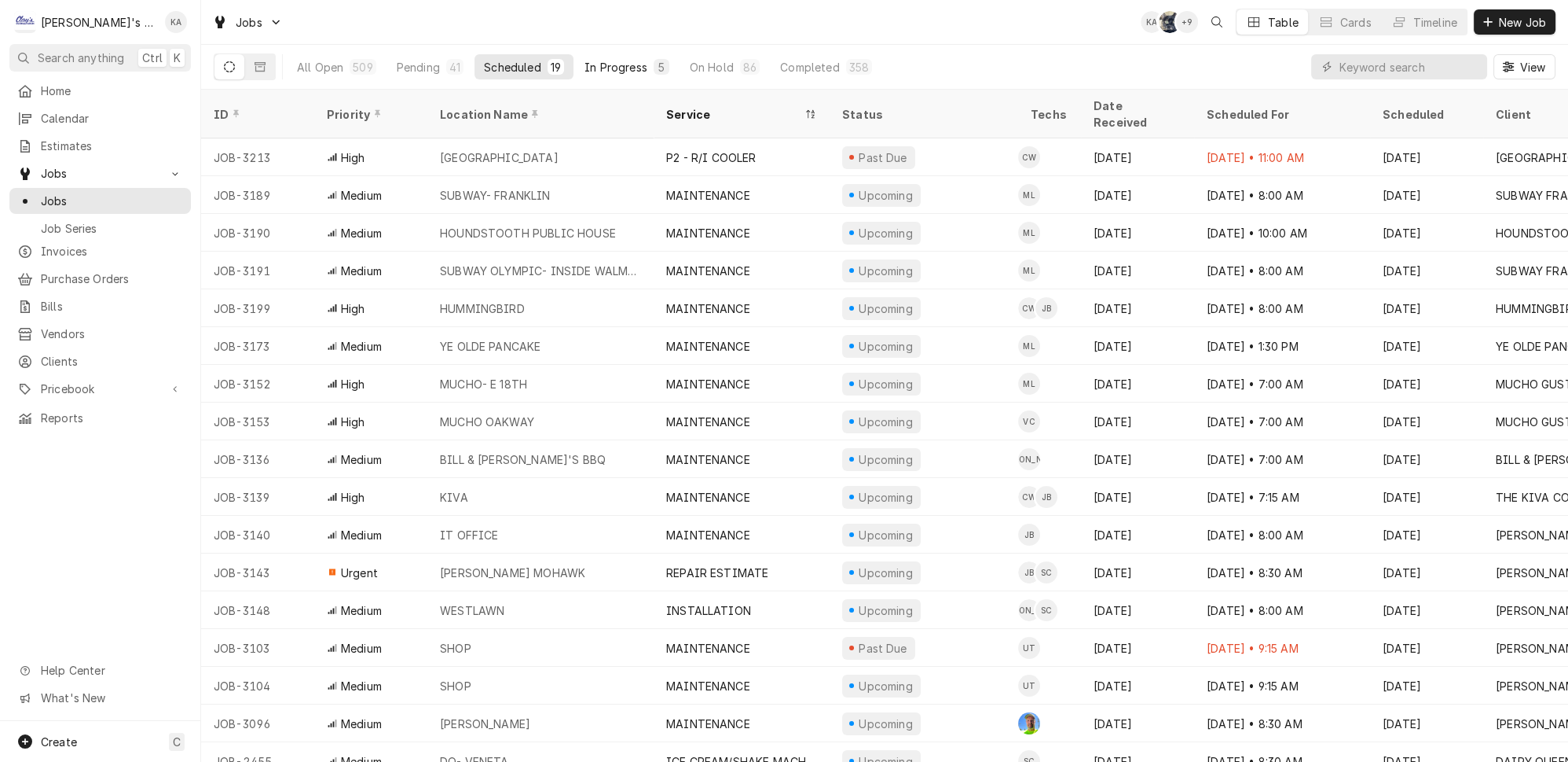
click at [604, 59] on div "In Progress" at bounding box center [616, 67] width 63 height 17
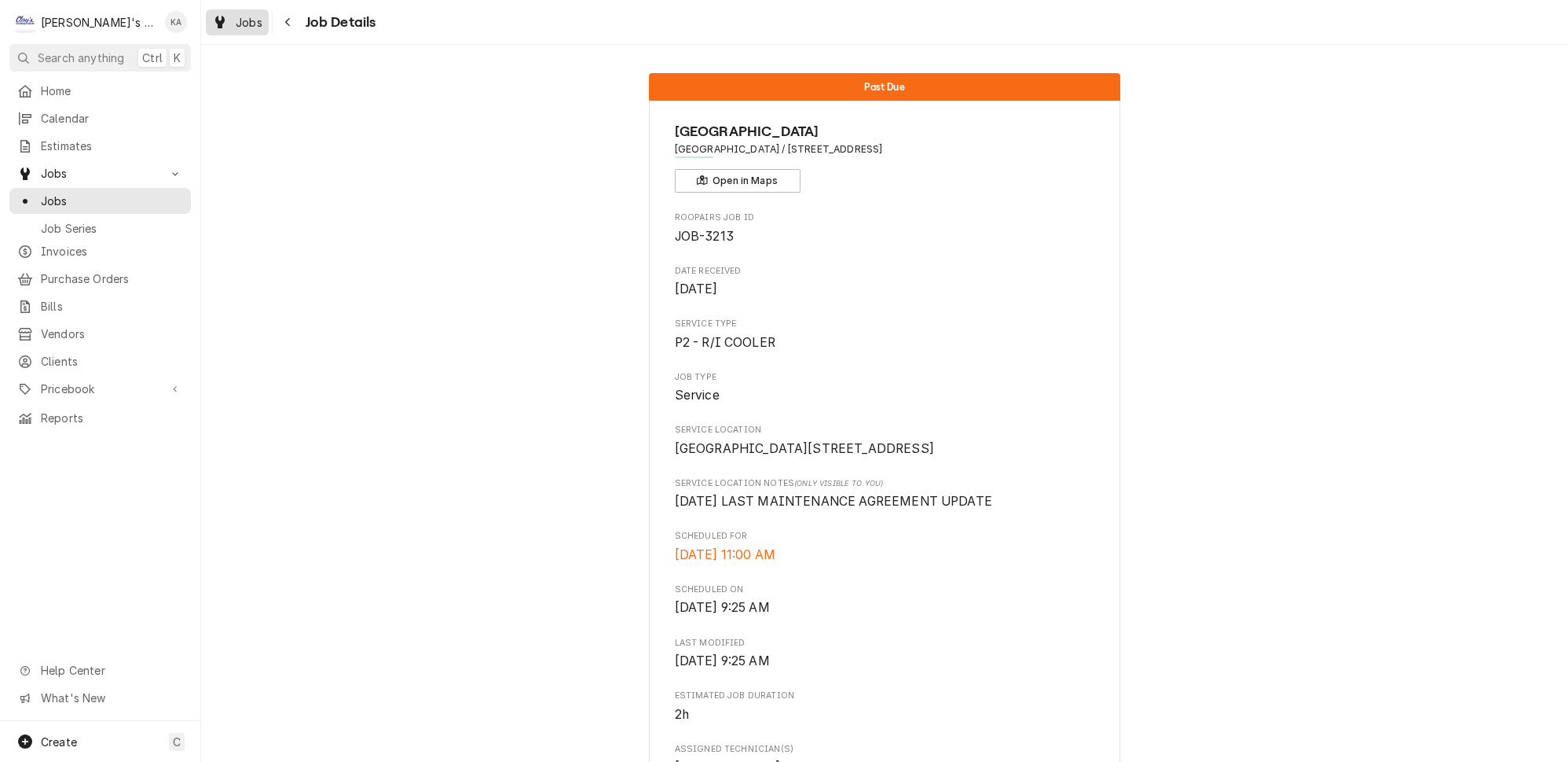
click at [243, 21] on span "Jobs" at bounding box center [249, 22] width 27 height 17
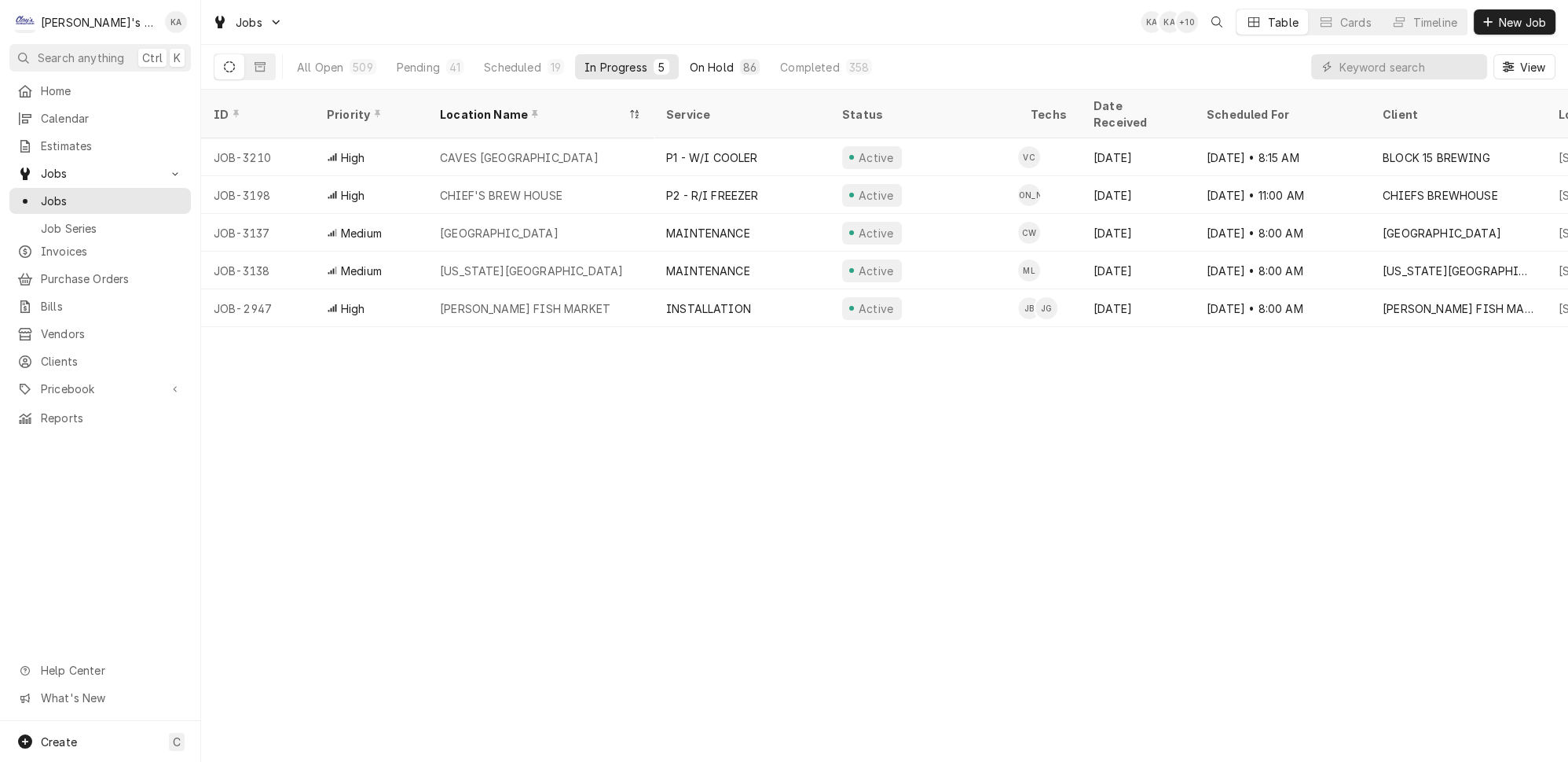
click at [690, 64] on div "On Hold" at bounding box center [712, 67] width 44 height 17
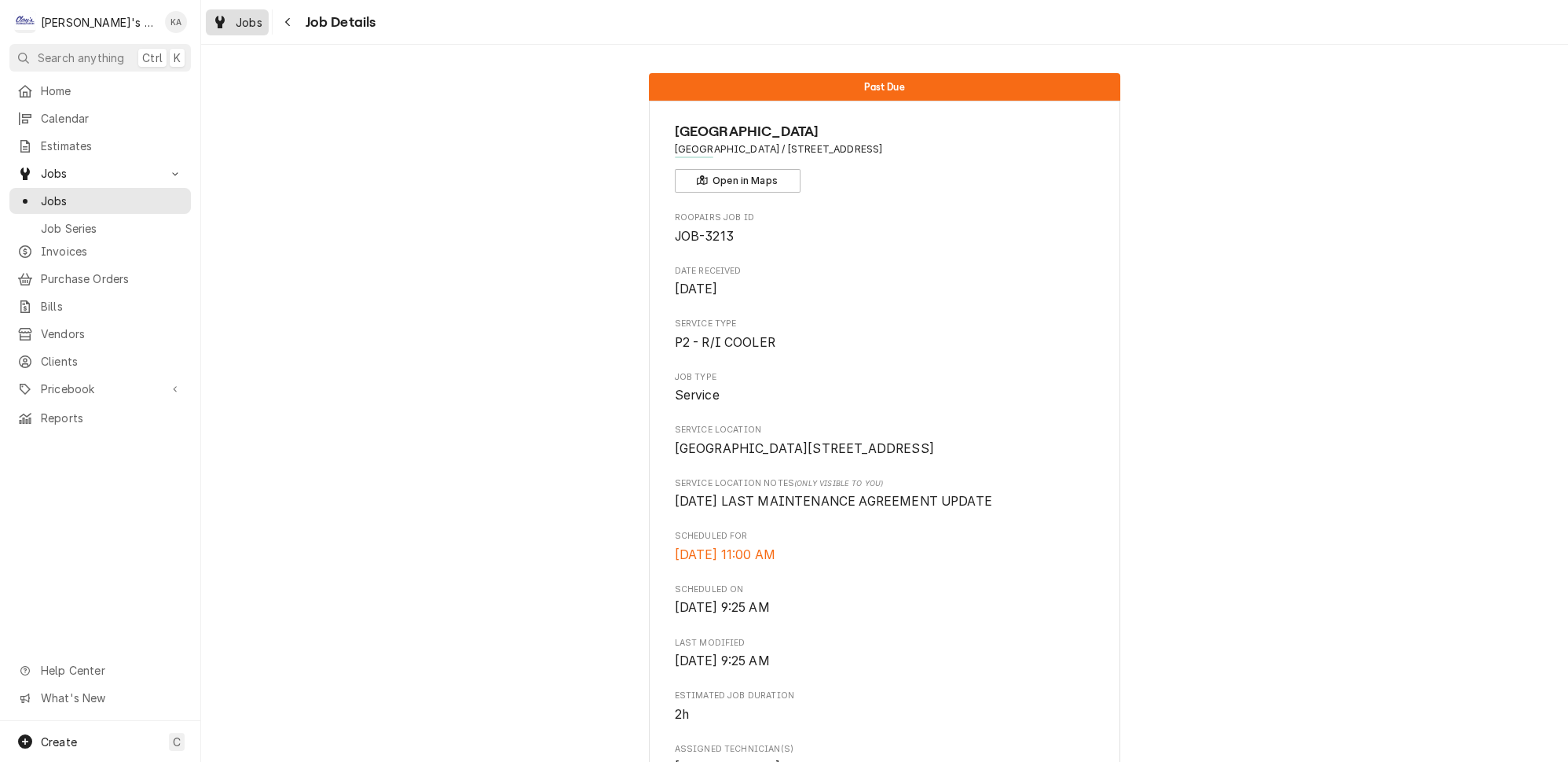
click at [242, 25] on span "Jobs" at bounding box center [249, 22] width 27 height 17
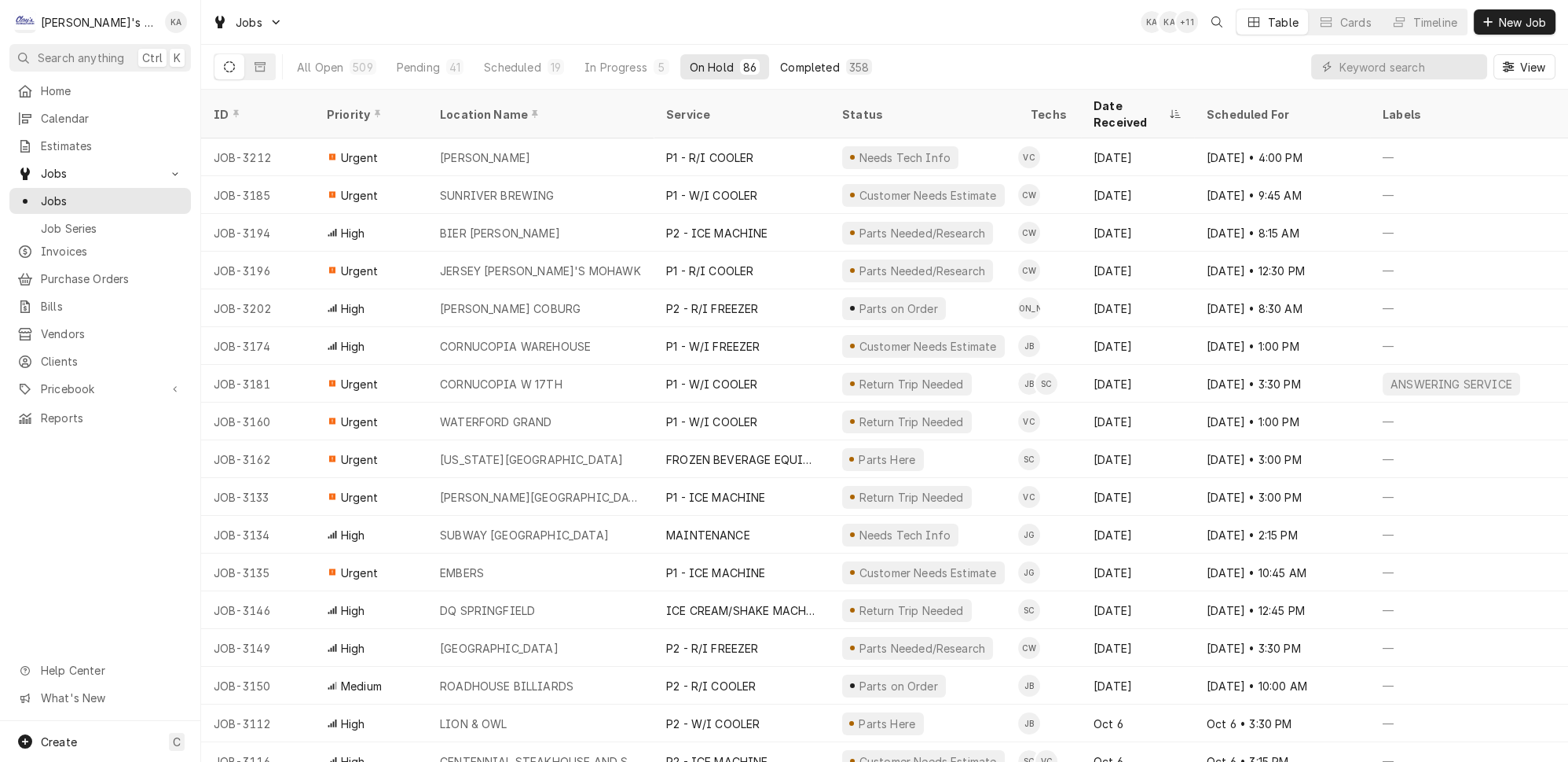
click at [780, 60] on div "Completed" at bounding box center [809, 67] width 59 height 17
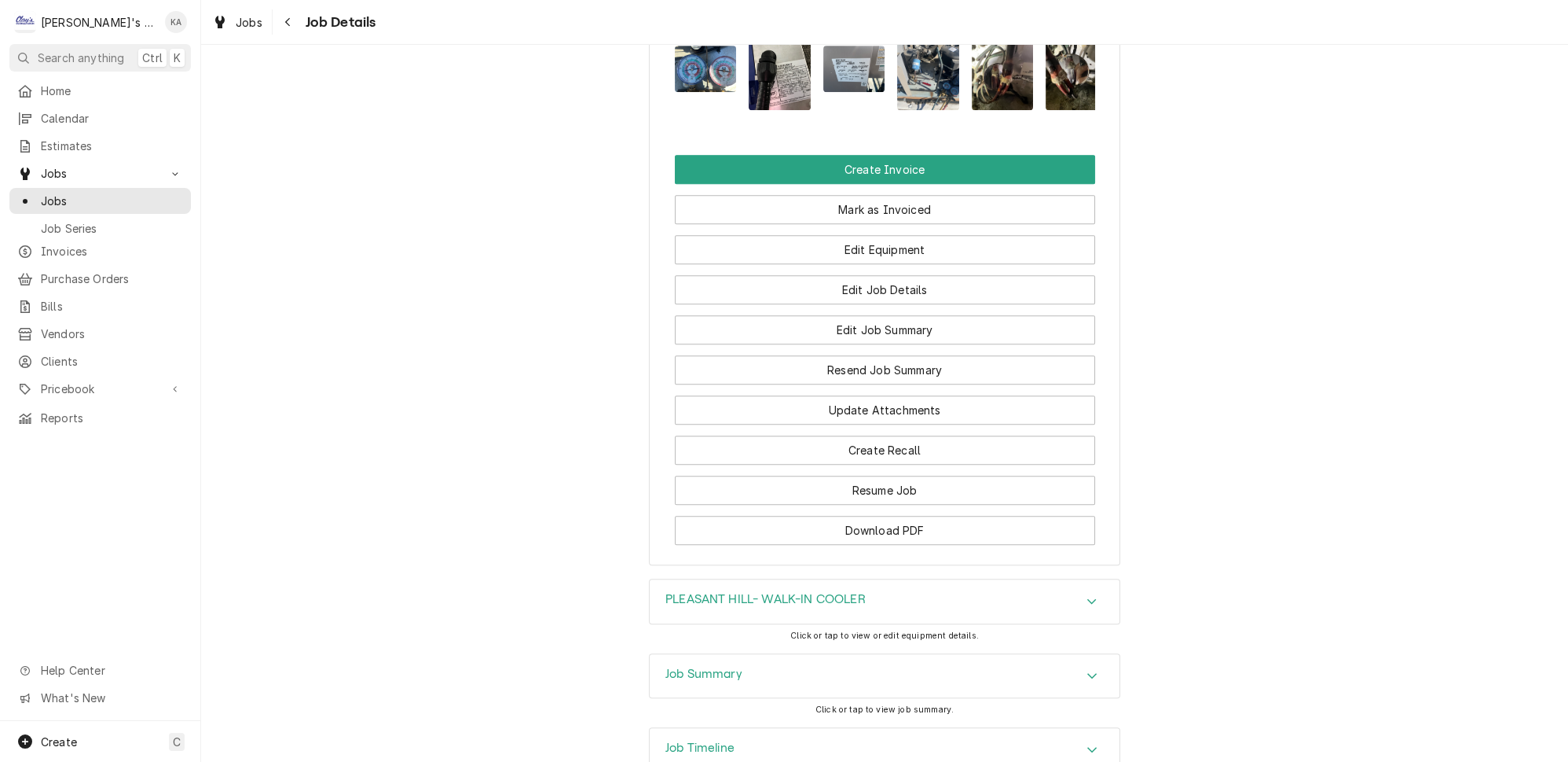
scroll to position [1710, 0]
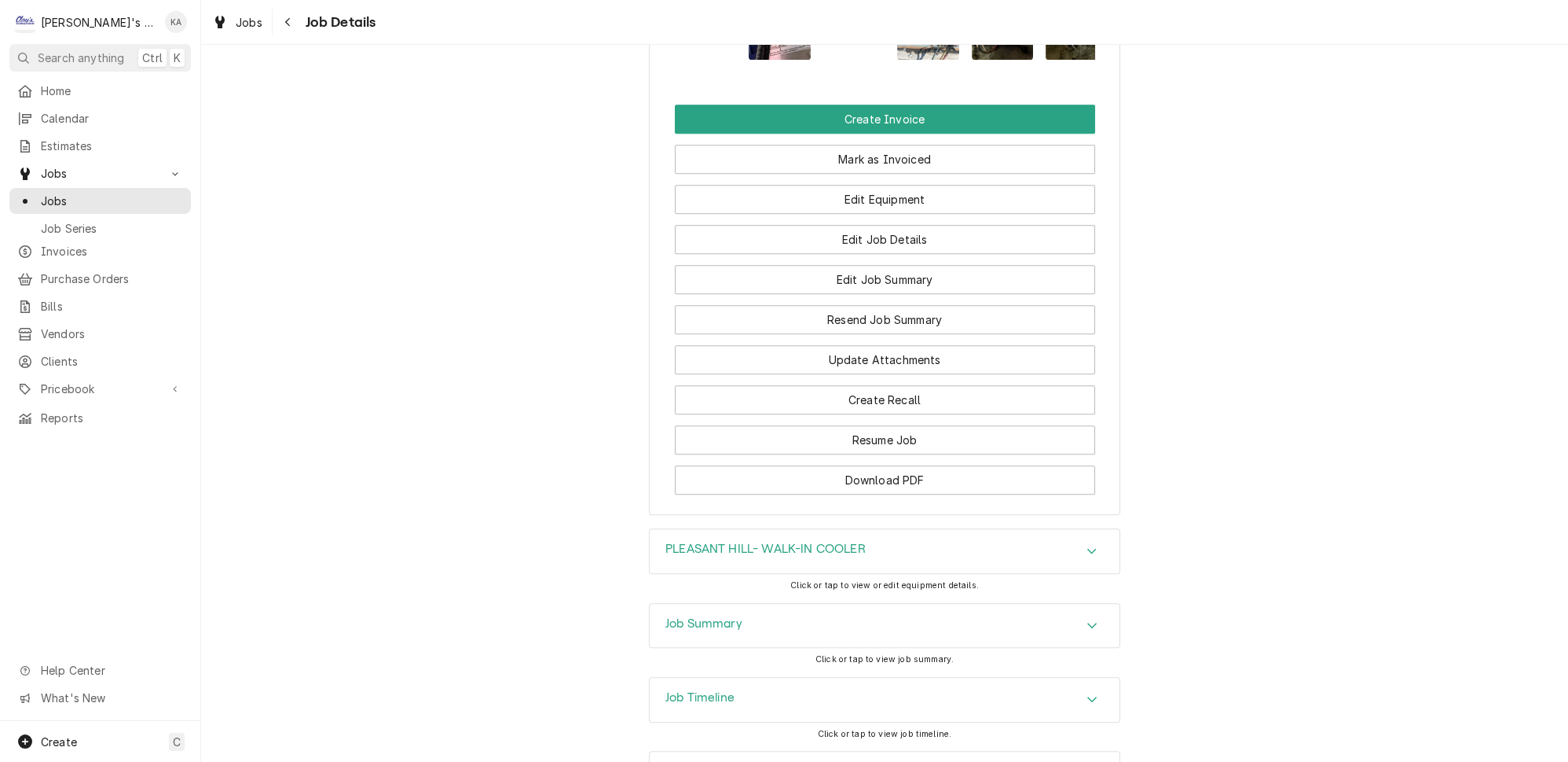
click at [792, 604] on div "Job Summary" at bounding box center [884, 626] width 470 height 44
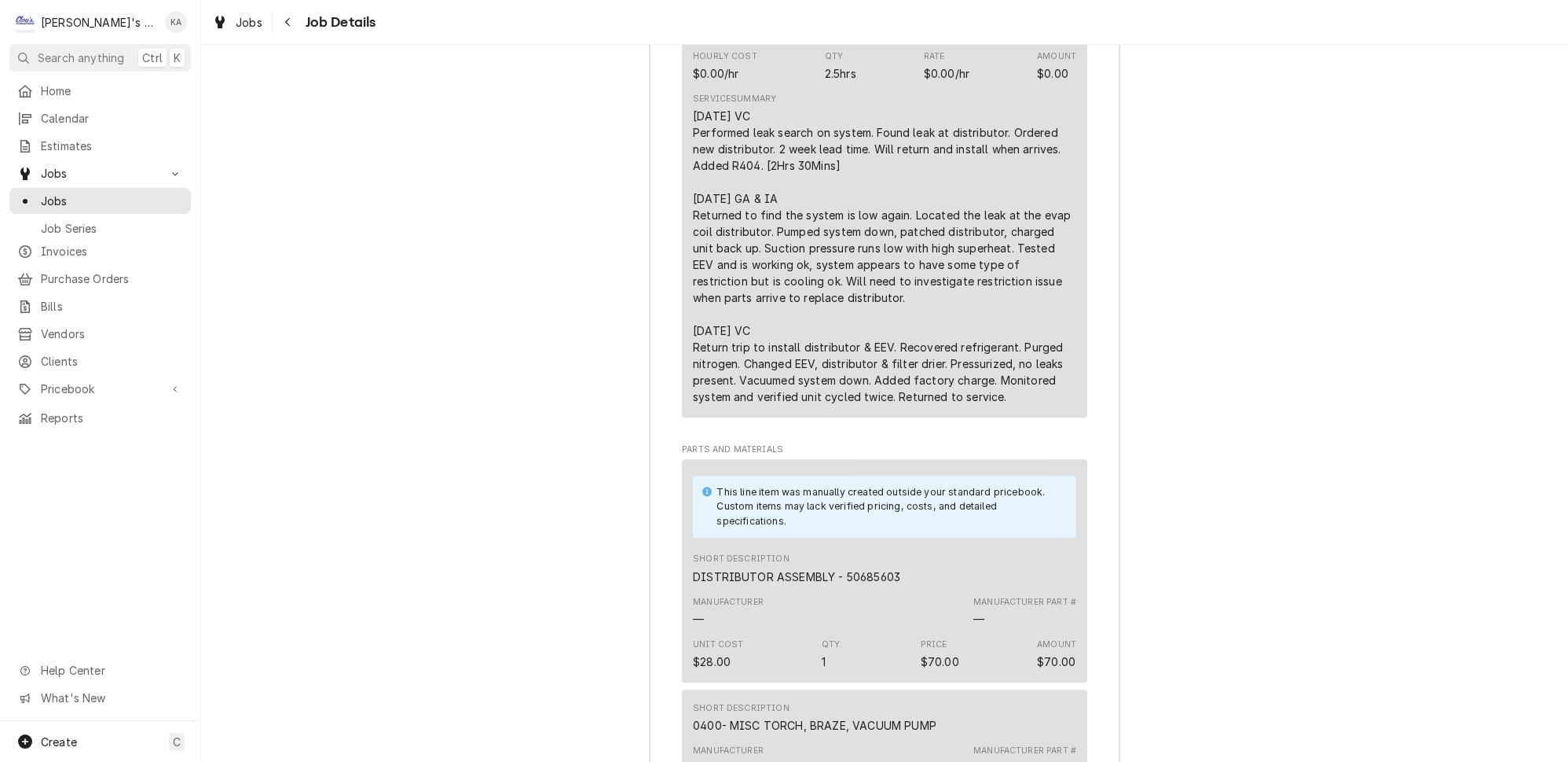
scroll to position [2926, 0]
